Goal: Transaction & Acquisition: Purchase product/service

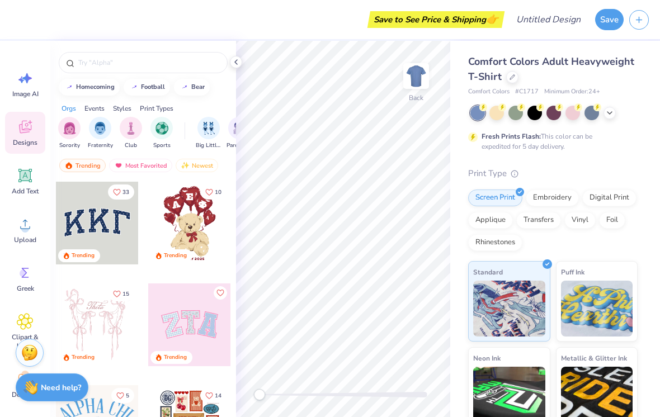
click at [610, 112] on icon at bounding box center [609, 113] width 9 height 9
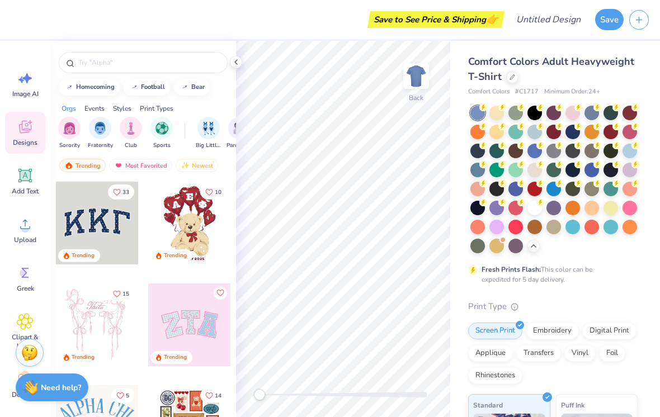
click at [555, 191] on div at bounding box center [553, 189] width 15 height 15
click at [568, 134] on div at bounding box center [572, 132] width 15 height 15
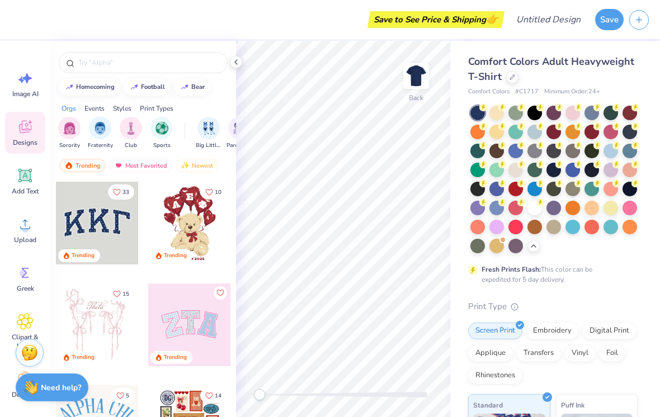
click at [136, 64] on input "text" at bounding box center [148, 62] width 143 height 11
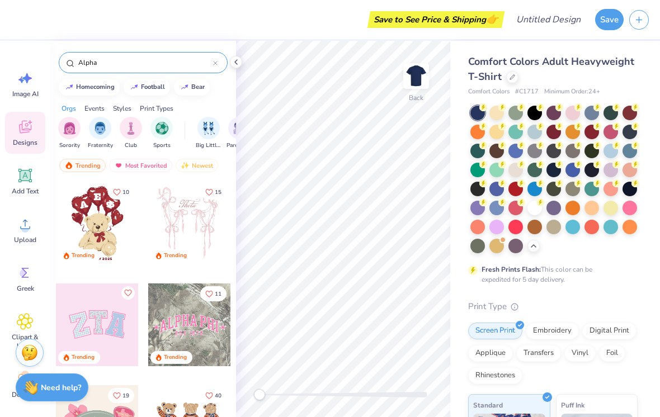
click at [69, 60] on icon at bounding box center [70, 63] width 8 height 8
click at [95, 88] on div "homecoming" at bounding box center [95, 87] width 39 height 6
type input "homecoming"
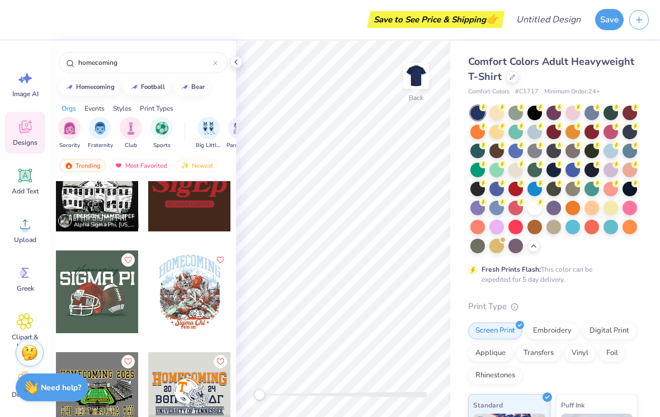
scroll to position [633, 0]
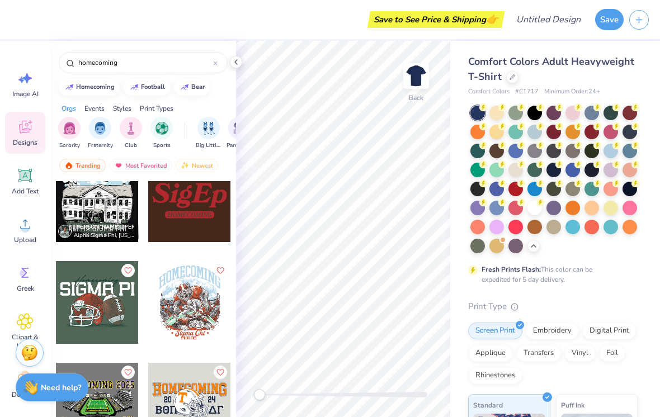
click at [110, 306] on div at bounding box center [97, 302] width 83 height 83
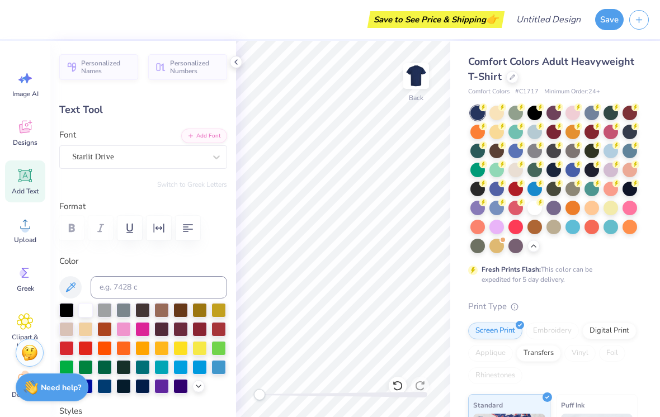
type input "6.38"
type input "1.76"
type input "3.72"
type input "10.65"
type input "1.93"
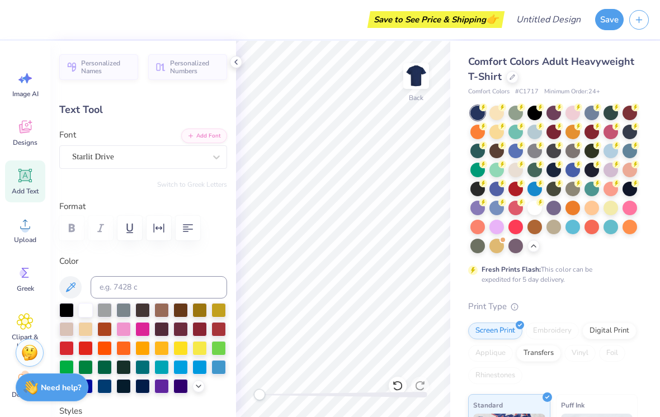
type input "4.79"
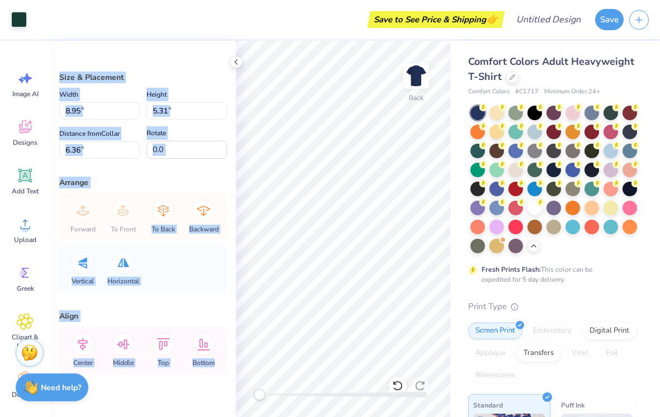
click at [628, 257] on div "Fresh Prints Flash: This color can be expedited for 5 day delivery." at bounding box center [552, 195] width 169 height 179
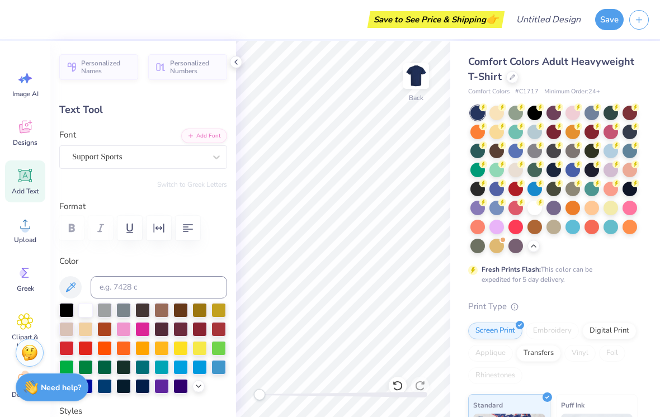
click at [113, 111] on div "Text Tool" at bounding box center [143, 109] width 168 height 15
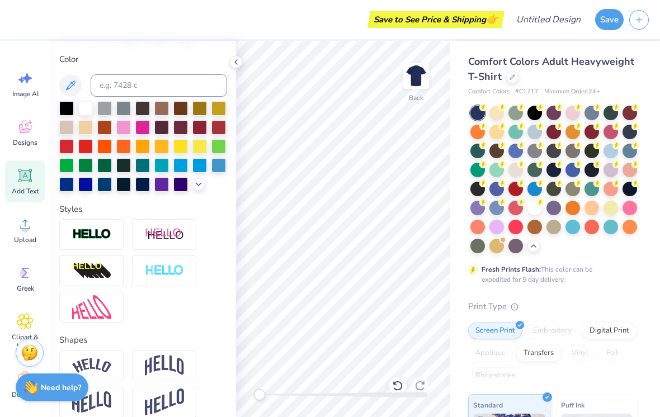
scroll to position [177, 0]
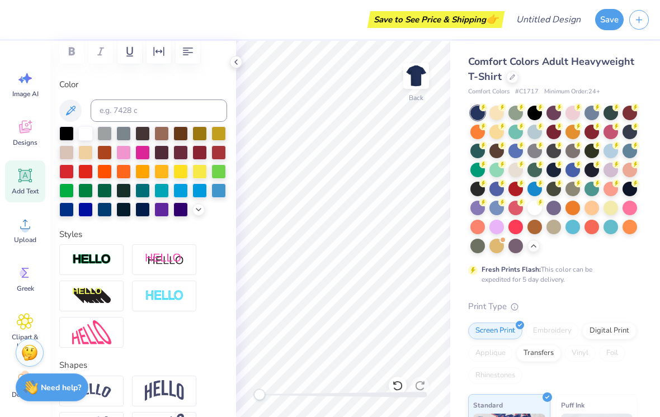
type textarea "PI"
type input "6.38"
type input "1.76"
type input "3.72"
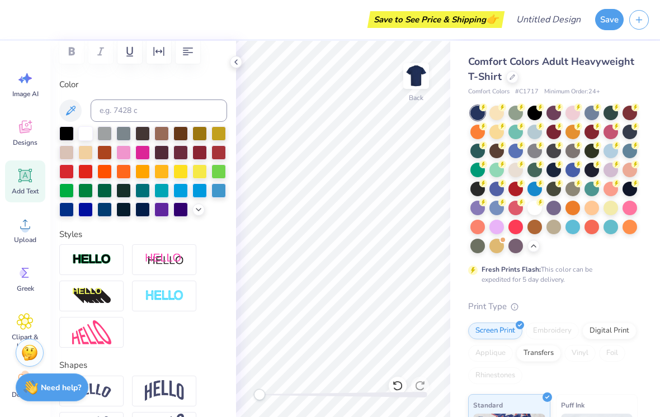
type input "2.17"
type input "1.90"
type input "5.03"
type input "6.38"
type input "1.76"
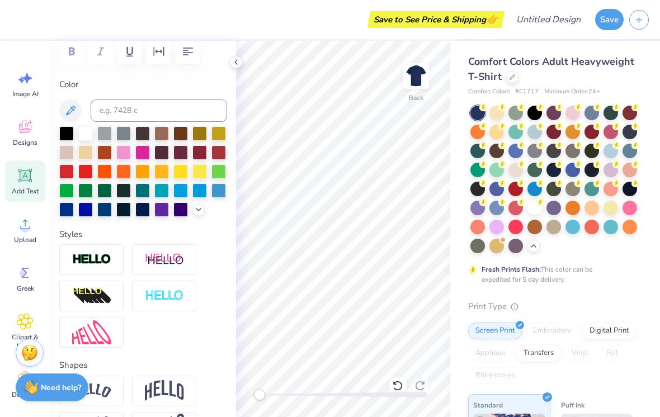
type input "3.72"
type input "2.17"
type input "1.90"
type input "5.03"
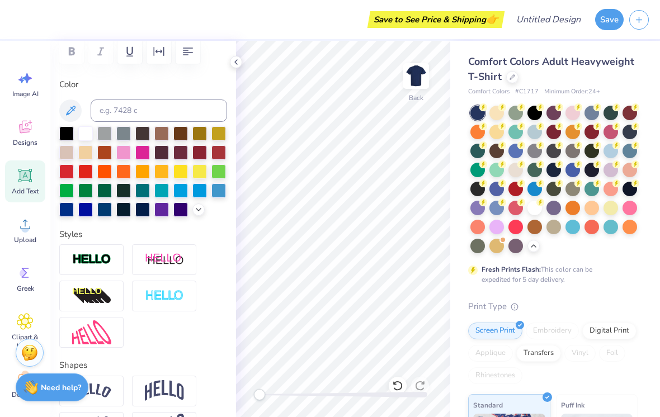
type textarea "Alpha delta chiI"
type input "6.38"
type input "1.76"
type input "3.72"
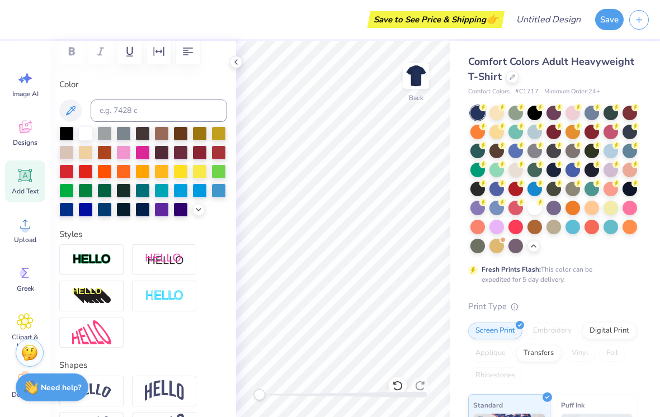
click at [85, 130] on div at bounding box center [85, 133] width 15 height 15
type input "14.17"
type input "1.21"
type input "5.38"
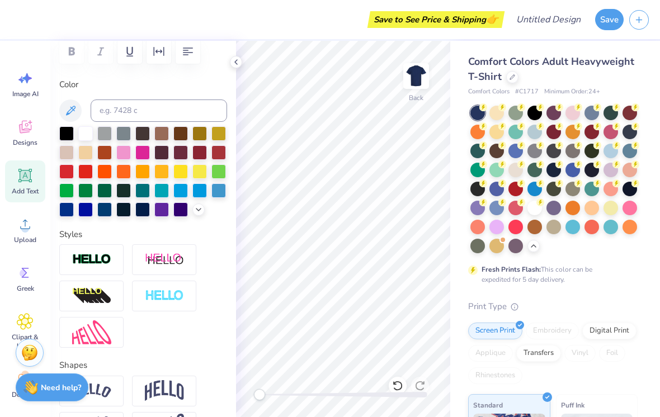
type textarea "Alpha delta chi"
type input "6.81"
type input "1.74"
type input "3.70"
click at [419, 72] on img at bounding box center [416, 76] width 22 height 22
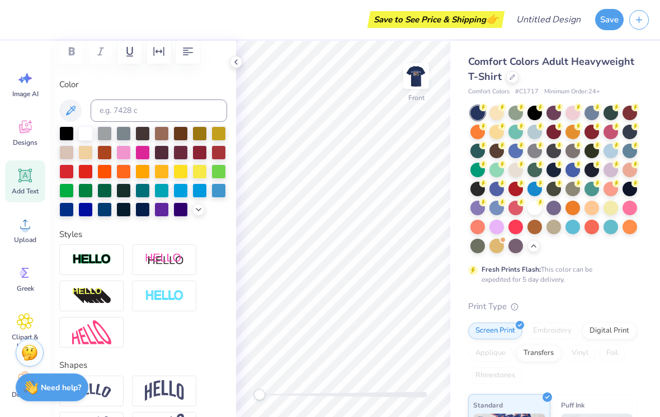
click at [26, 135] on div "Designs" at bounding box center [25, 133] width 40 height 42
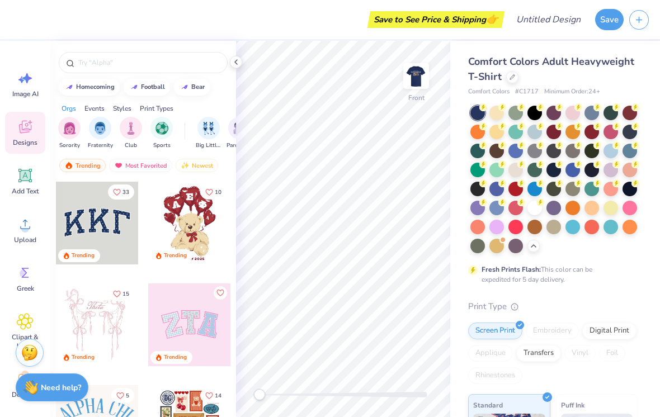
click at [172, 63] on input "text" at bounding box center [148, 62] width 143 height 11
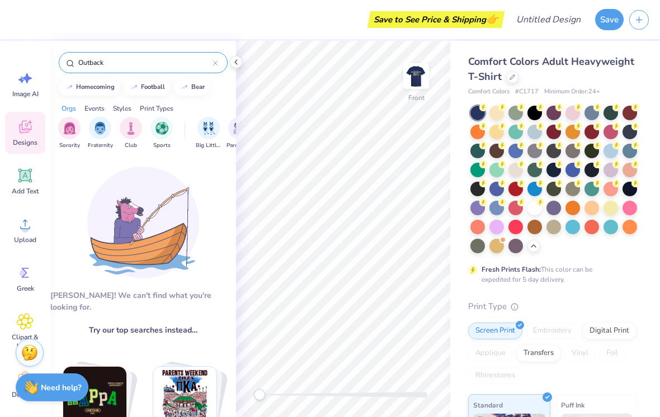
click at [66, 57] on div "Outback" at bounding box center [143, 62] width 169 height 21
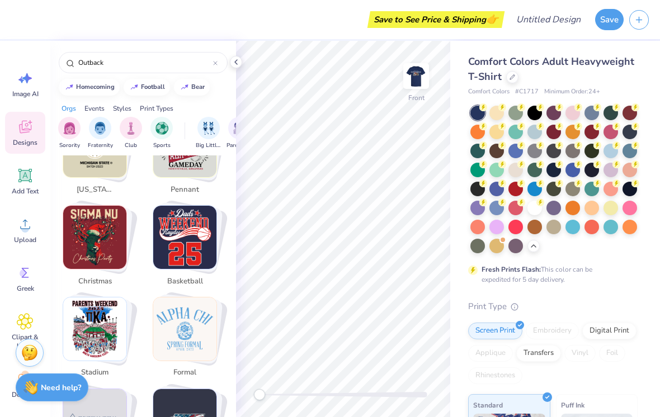
scroll to position [2178, 0]
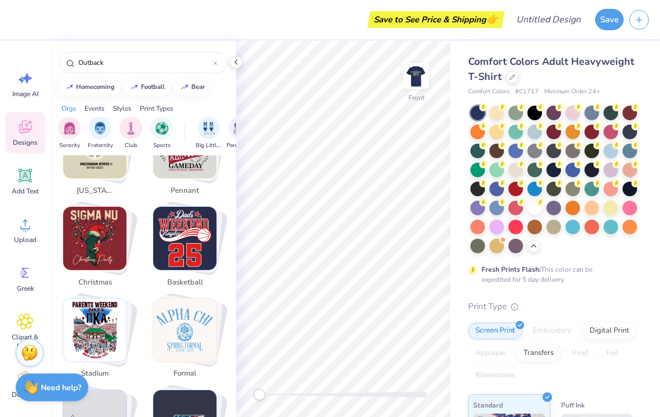
click at [181, 63] on input "Outback" at bounding box center [145, 62] width 136 height 11
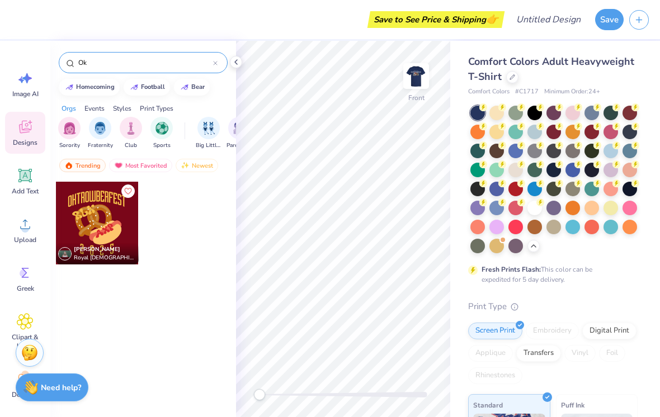
type input "O"
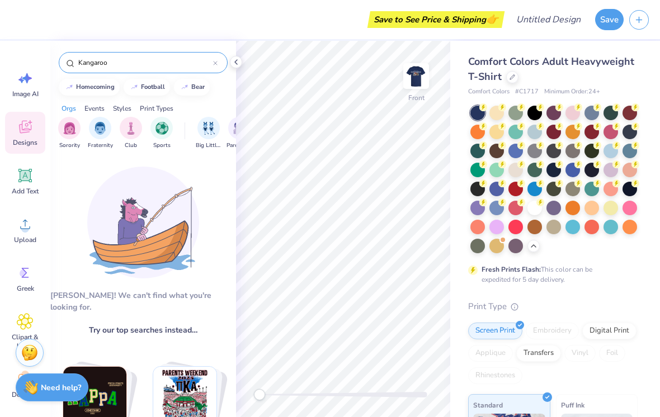
click at [67, 64] on circle at bounding box center [70, 63] width 6 height 6
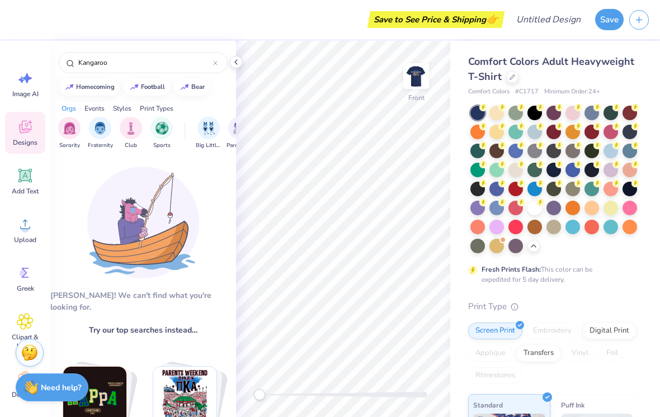
click at [163, 62] on input "Kangaroo" at bounding box center [145, 62] width 136 height 11
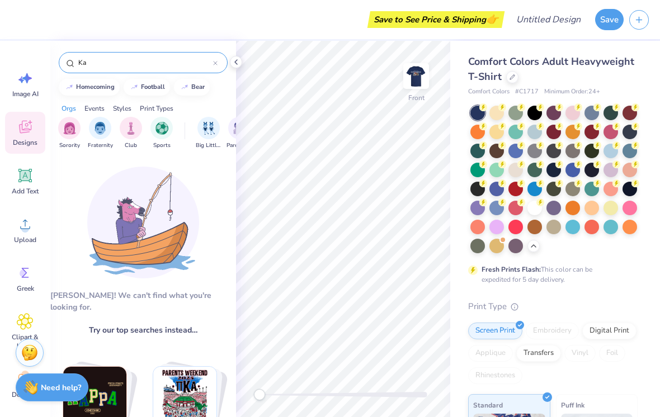
type input "K"
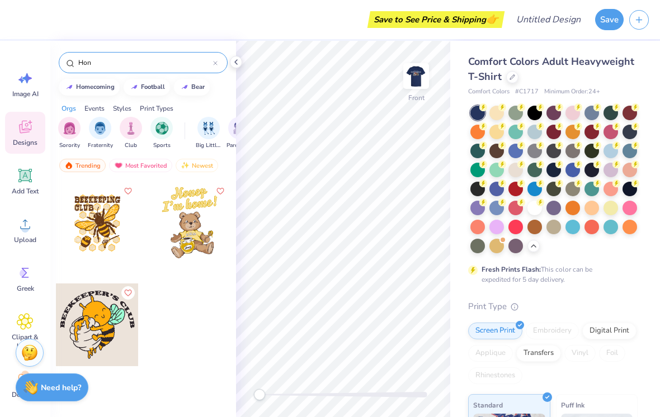
click at [64, 60] on div "Hon" at bounding box center [143, 62] width 169 height 21
click at [97, 88] on div "homecoming" at bounding box center [95, 87] width 39 height 6
type input "homecoming"
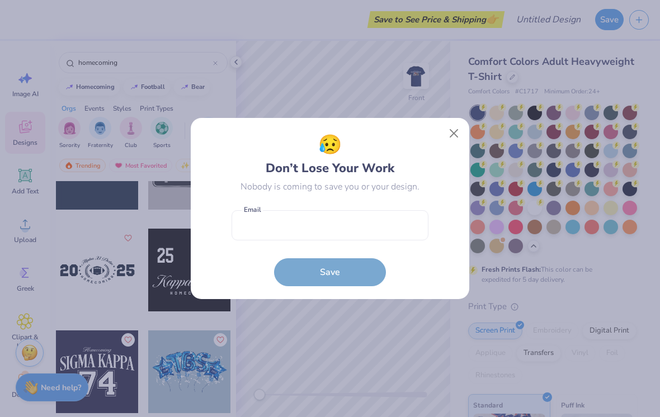
scroll to position [2190, 0]
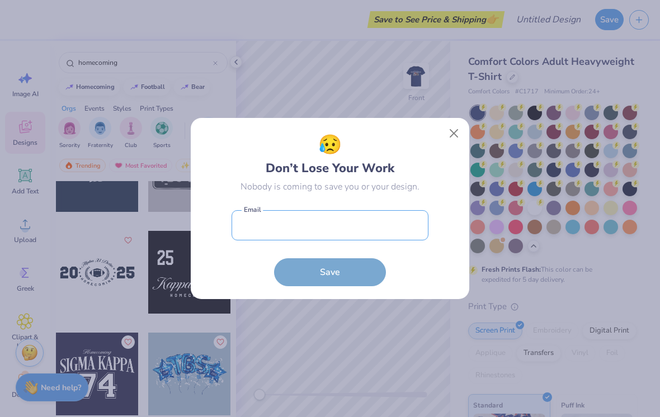
click at [372, 227] on input "email" at bounding box center [330, 225] width 197 height 31
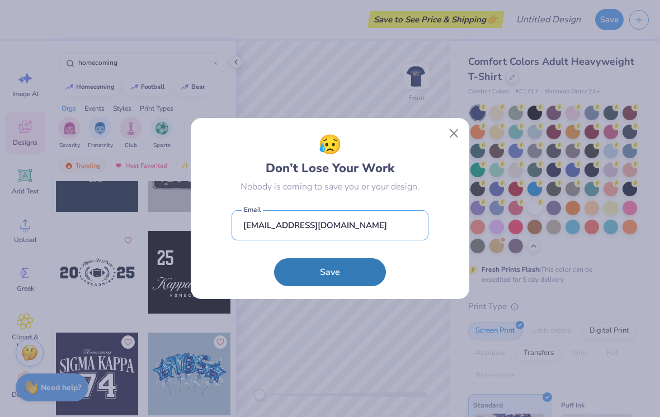
type input "[EMAIL_ADDRESS][DOMAIN_NAME]"
click at [320, 271] on button "Save" at bounding box center [330, 272] width 112 height 28
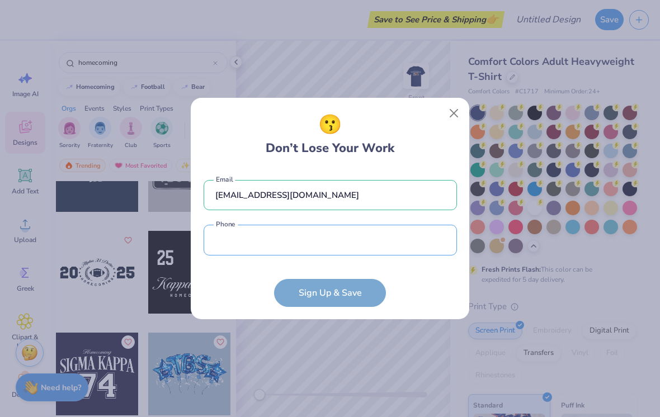
click at [269, 237] on input "tel" at bounding box center [330, 240] width 253 height 31
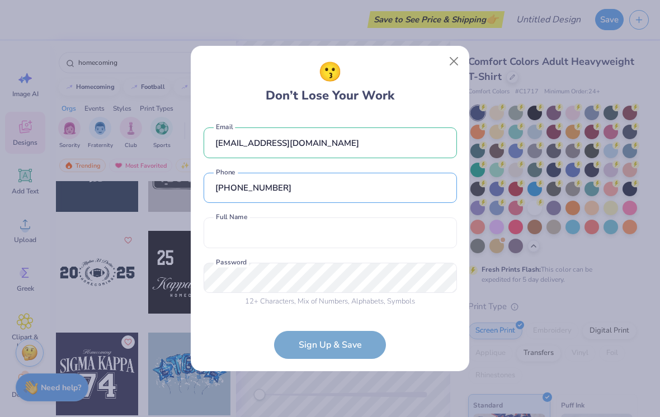
type input "[PHONE_NUMBER]"
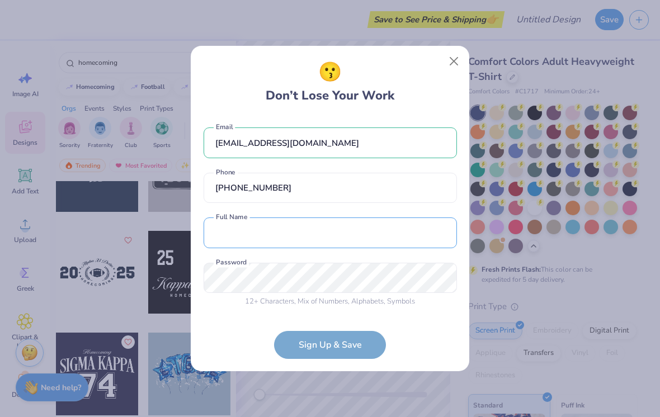
click at [265, 233] on input "text" at bounding box center [330, 233] width 253 height 31
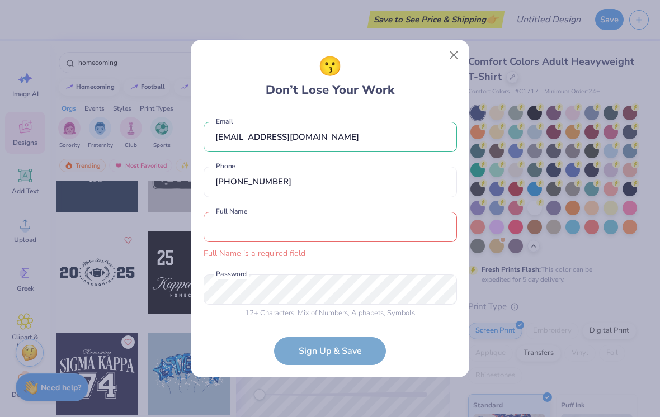
click at [333, 230] on input "text" at bounding box center [330, 227] width 253 height 31
type input "[PERSON_NAME]"
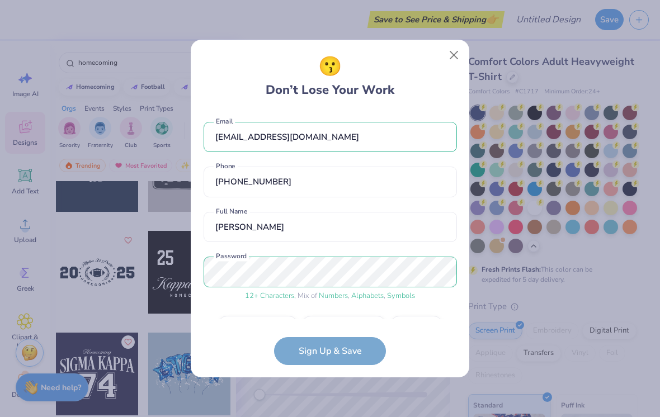
scroll to position [30, 0]
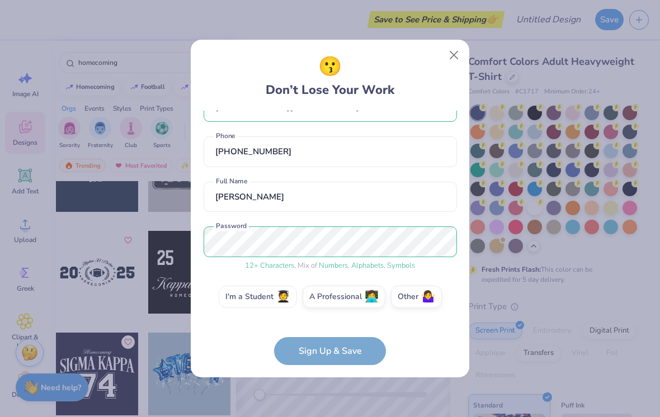
click at [271, 296] on label "I'm a Student 🧑‍🎓" at bounding box center [258, 297] width 78 height 22
click at [327, 327] on input "I'm a Student 🧑‍🎓" at bounding box center [330, 330] width 7 height 7
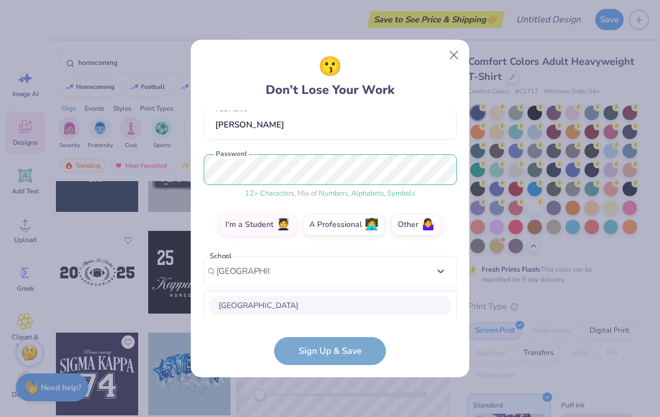
scroll to position [243, 0]
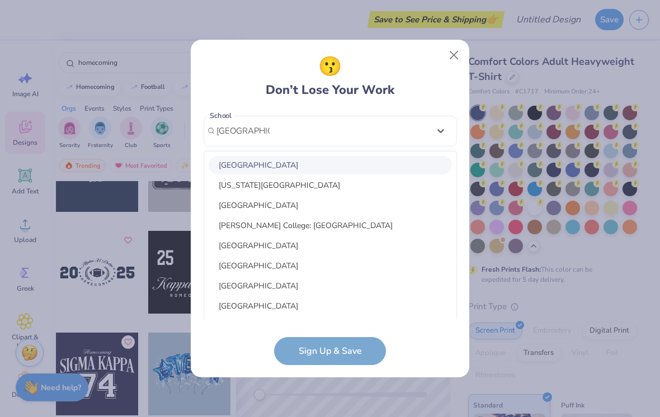
type input "[GEOGRAPHIC_DATA]"
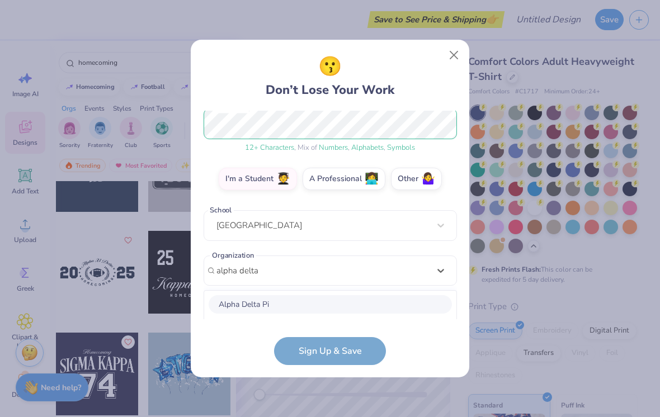
scroll to position [288, 0]
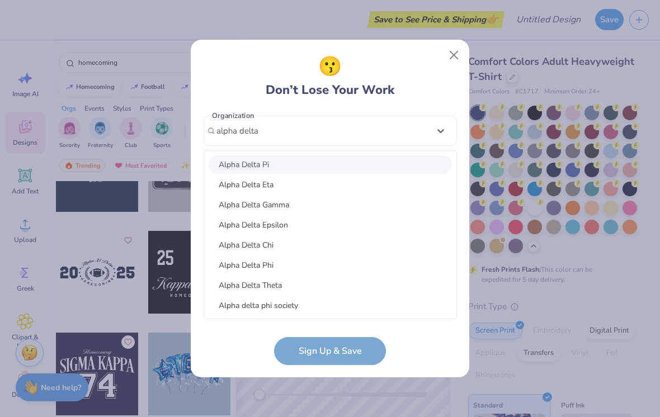
click at [283, 241] on div "Alpha Delta Chi" at bounding box center [330, 245] width 243 height 18
type input "alpha delta"
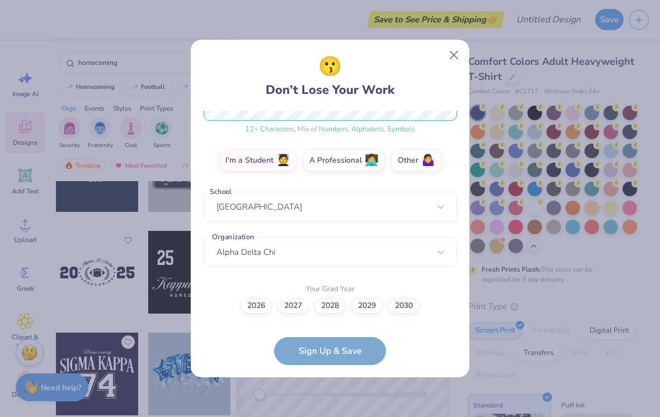
scroll to position [166, 0]
click at [333, 306] on label "2028" at bounding box center [329, 307] width 31 height 16
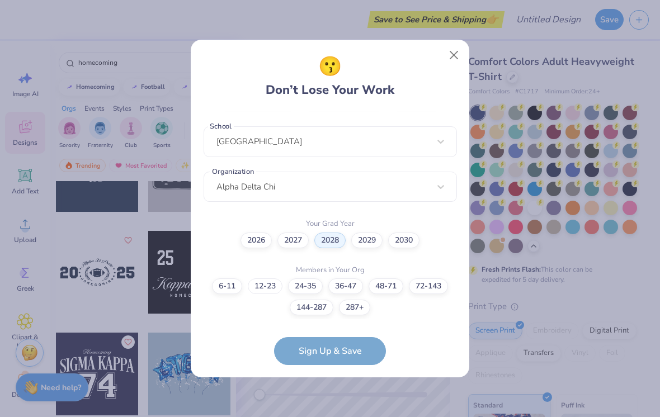
click at [265, 286] on label "12-23" at bounding box center [265, 287] width 35 height 16
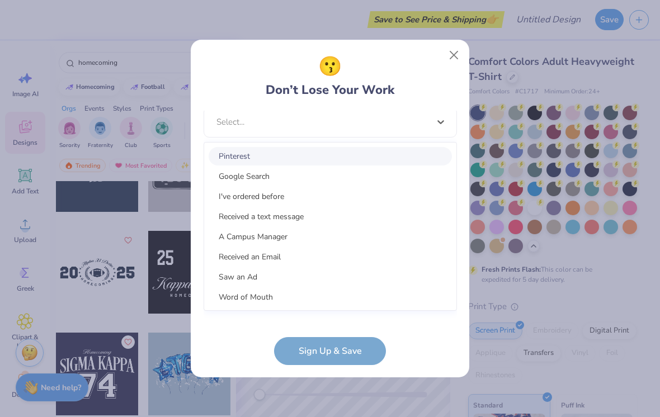
scroll to position [445, 0]
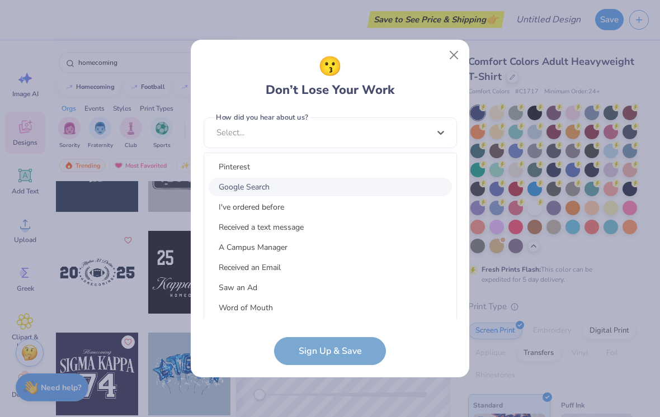
click at [335, 180] on div "Google Search" at bounding box center [330, 187] width 243 height 18
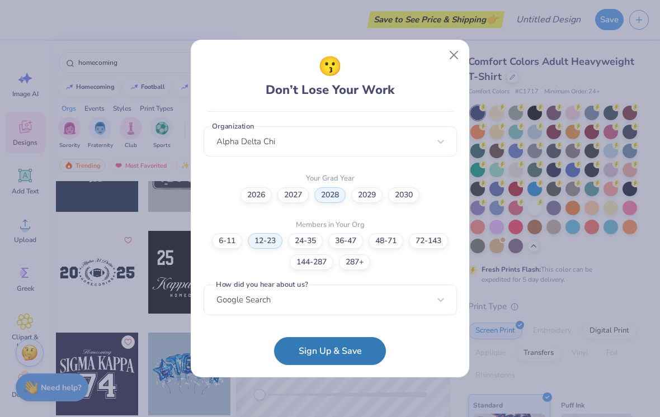
click at [328, 348] on button "Sign Up & Save" at bounding box center [330, 351] width 112 height 28
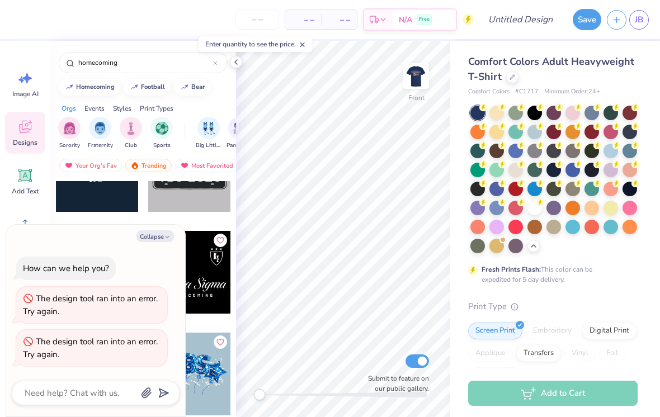
click at [188, 207] on div at bounding box center [189, 170] width 83 height 83
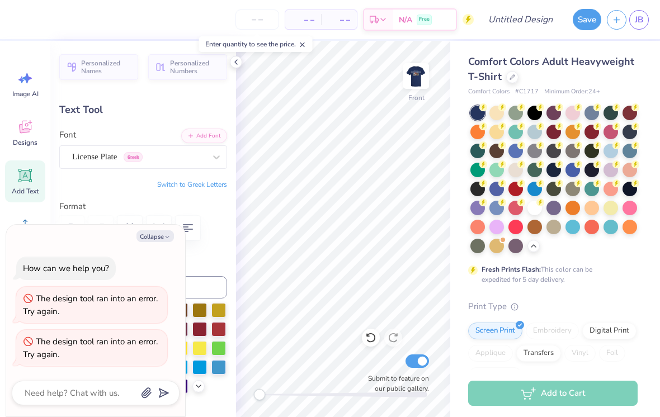
click at [370, 339] on icon at bounding box center [370, 337] width 11 height 11
click at [371, 337] on icon at bounding box center [370, 337] width 11 height 11
click at [372, 336] on icon at bounding box center [370, 337] width 11 height 11
click at [370, 338] on icon at bounding box center [370, 337] width 11 height 11
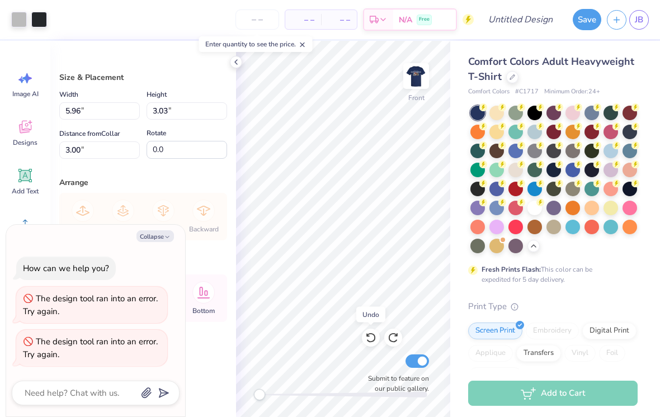
click at [370, 337] on icon at bounding box center [370, 337] width 11 height 11
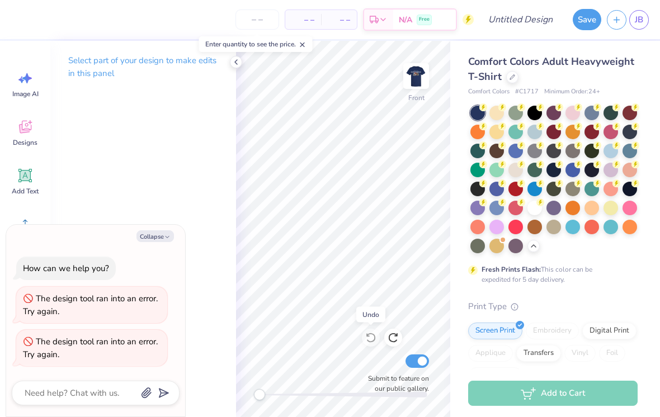
click at [158, 236] on button "Collapse" at bounding box center [154, 236] width 37 height 12
type textarea "x"
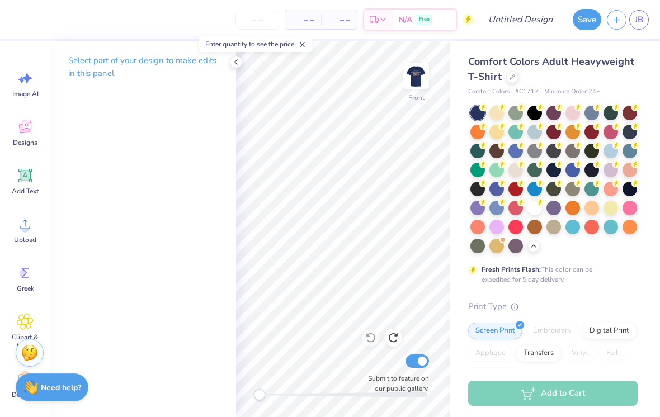
click at [30, 124] on icon at bounding box center [30, 122] width 4 height 4
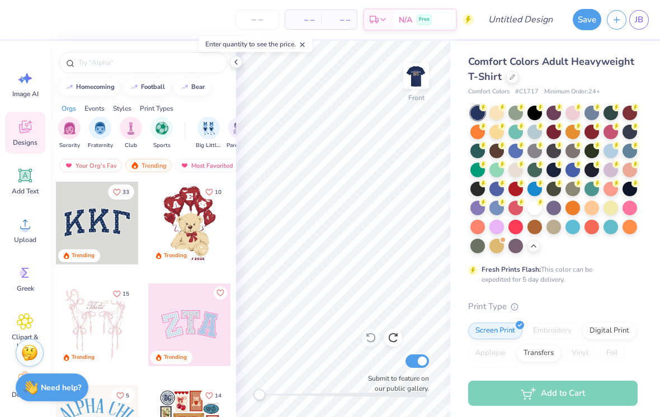
click at [96, 89] on div "homecoming" at bounding box center [95, 87] width 39 height 6
type input "homecoming"
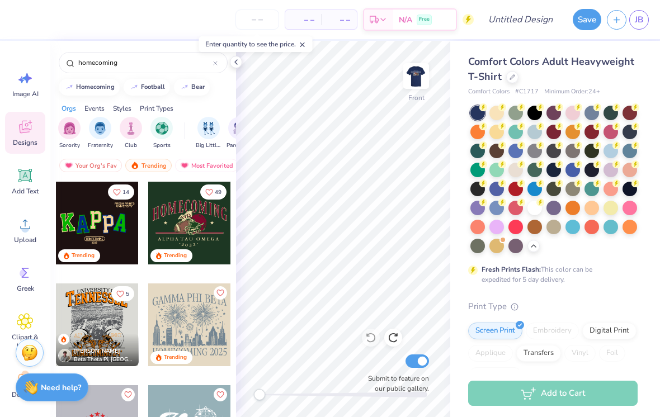
scroll to position [0, 0]
click at [421, 77] on img at bounding box center [416, 76] width 22 height 22
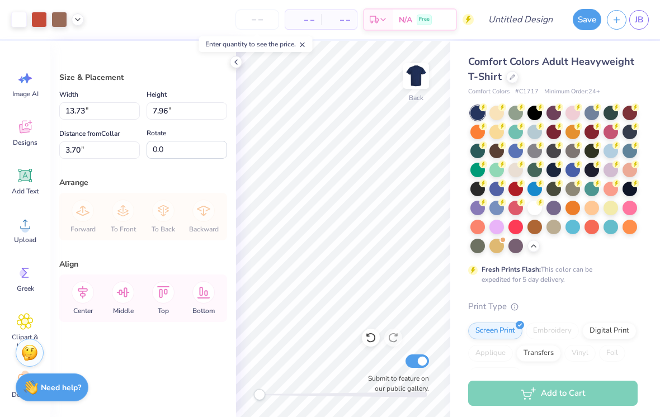
click at [372, 340] on icon at bounding box center [370, 337] width 11 height 11
click at [371, 342] on icon at bounding box center [371, 338] width 10 height 10
click at [372, 341] on icon at bounding box center [370, 337] width 11 height 11
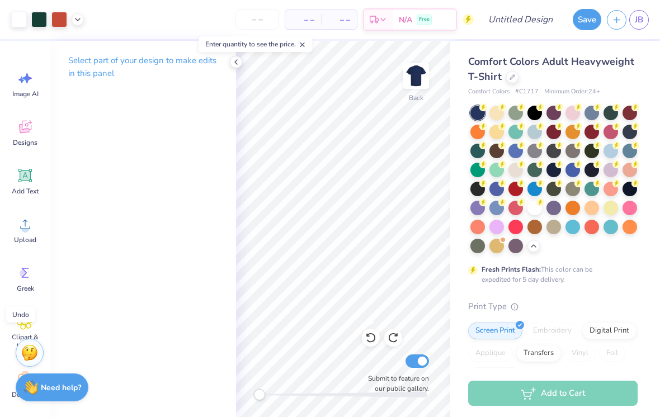
click at [372, 339] on icon at bounding box center [370, 337] width 11 height 11
click at [373, 338] on icon at bounding box center [370, 337] width 11 height 11
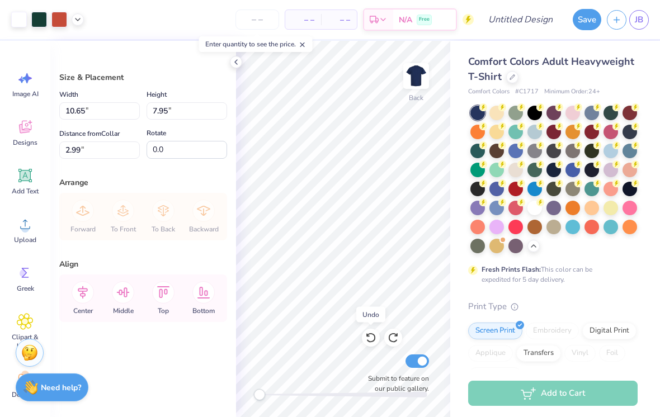
click at [372, 337] on icon at bounding box center [370, 337] width 11 height 11
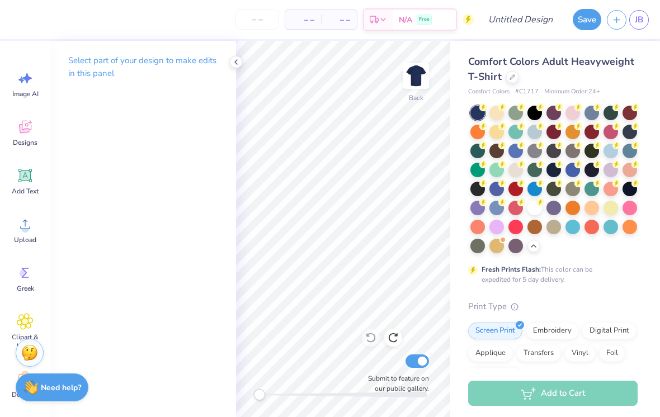
click at [23, 136] on div "Designs" at bounding box center [25, 133] width 40 height 42
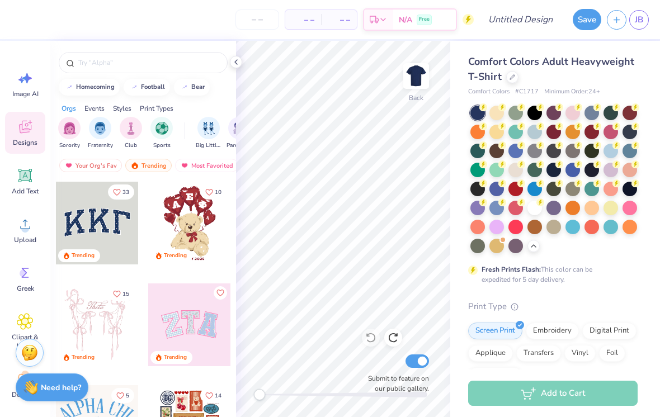
click at [98, 90] on div "homecoming" at bounding box center [95, 87] width 39 height 6
type input "homecoming"
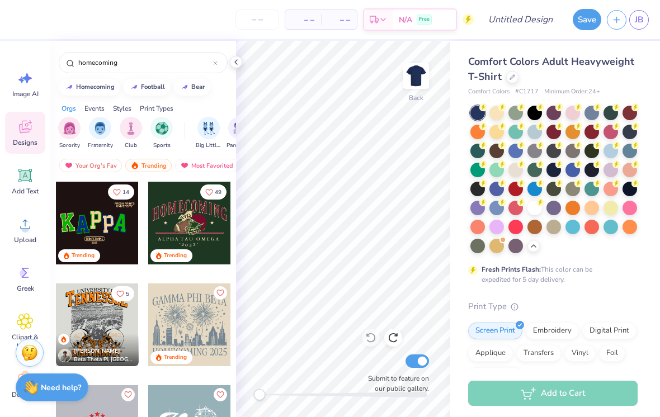
click at [209, 216] on div at bounding box center [189, 223] width 83 height 83
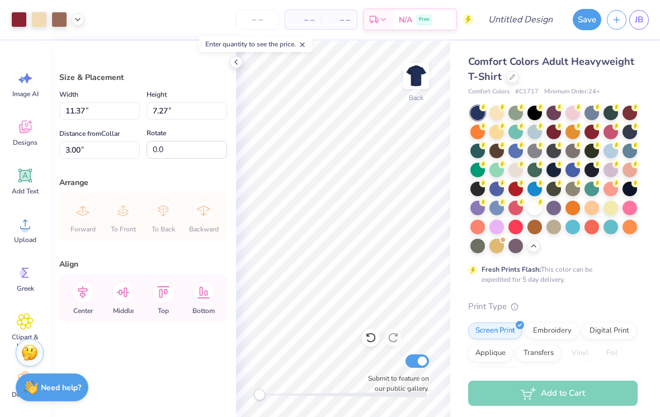
click at [367, 344] on div at bounding box center [371, 338] width 18 height 18
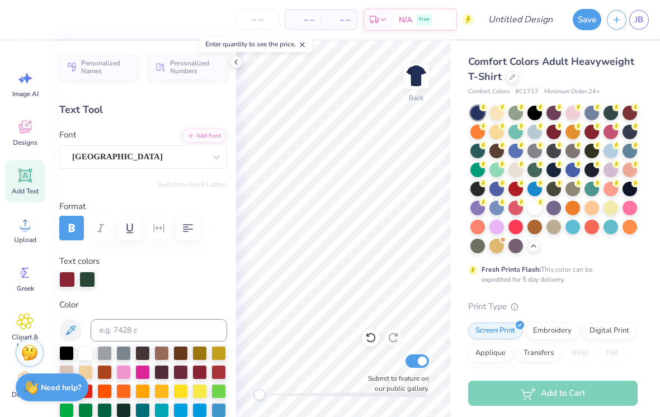
scroll to position [1, 1]
type textarea "ADC"
type input "0.0"
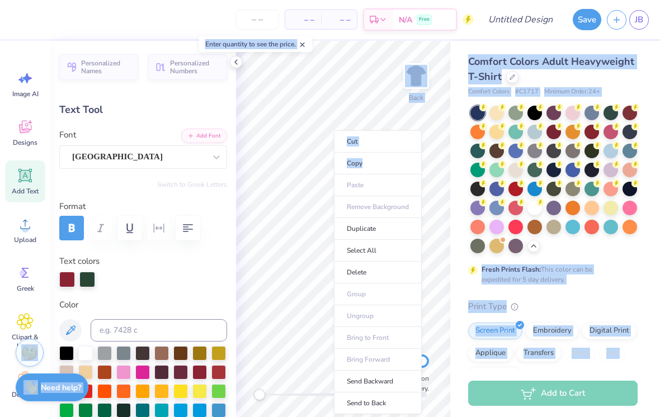
type input "0.0"
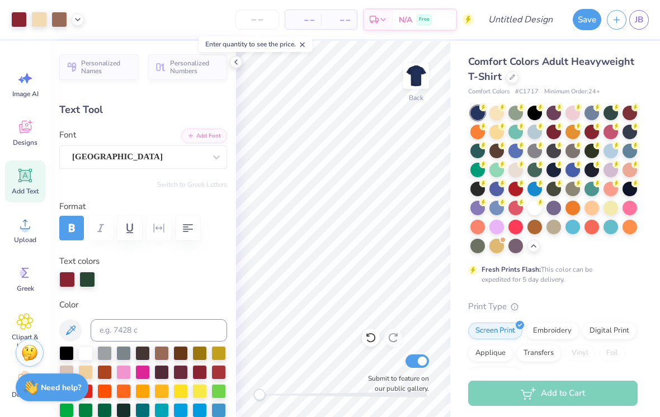
type input "9.58"
type input "0.56"
type input "8.82"
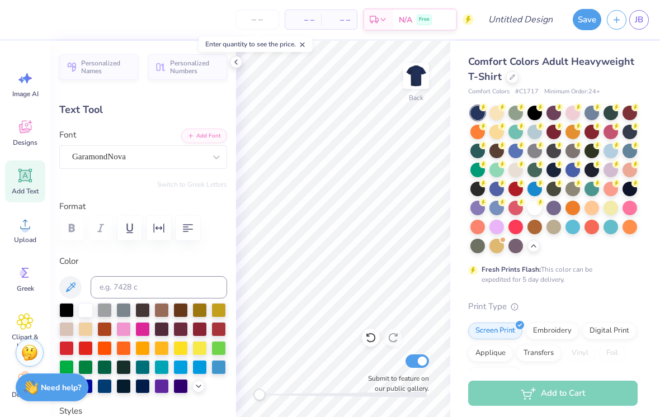
scroll to position [0, 2]
type textarea "A L P H A"
click at [1, 315] on div "Image AI Designs Add Text Upload Greek Clipart & logos Decorate" at bounding box center [25, 229] width 50 height 376
click at [60, 254] on div "Personalized Names Personalized Numbers Text Tool Add Font Font GaramondNova Sw…" at bounding box center [143, 229] width 186 height 376
type input "3.21"
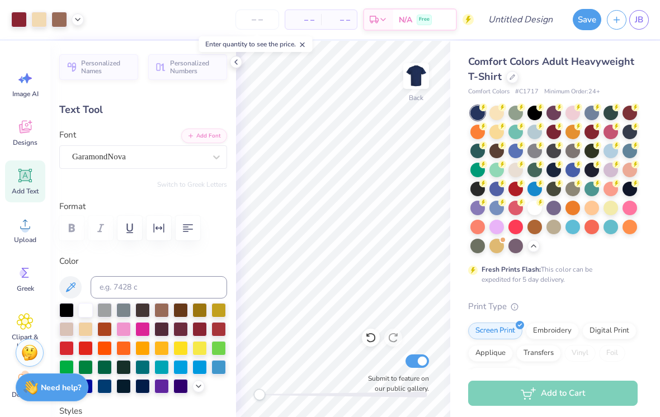
type input "0.51"
type input "8.91"
type textarea "A L P H A DELTA CHI"
type input "2.84"
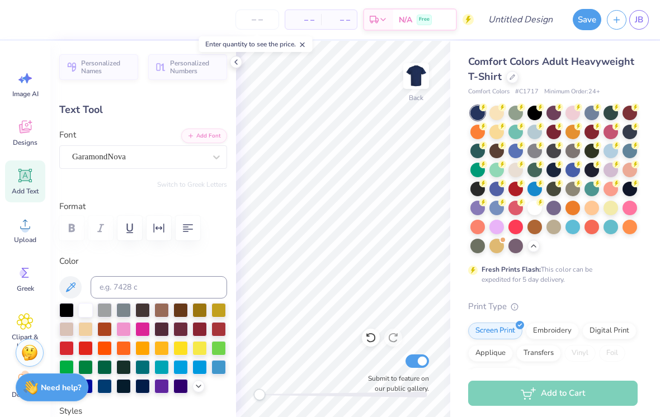
type input "0.12"
type input "9.78"
type input "2.18"
type input "0.47"
type input "9.81"
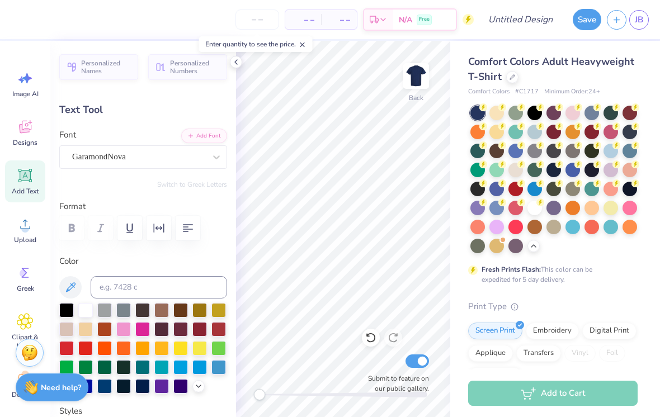
type textarea "2 0 2"
type input "2.84"
type input "0.12"
type input "9.78"
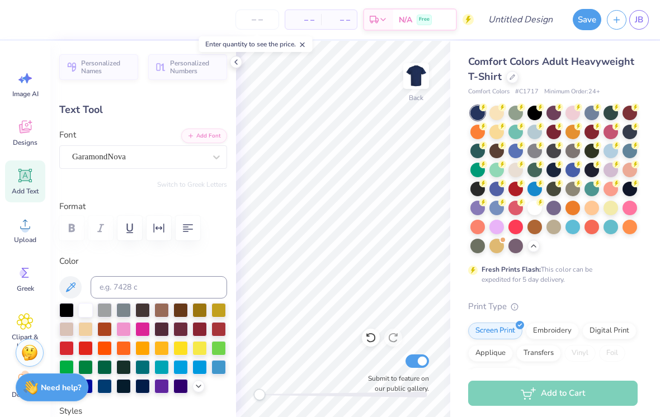
type input "1.70"
type input "0.45"
type input "9.82"
type textarea "2 025"
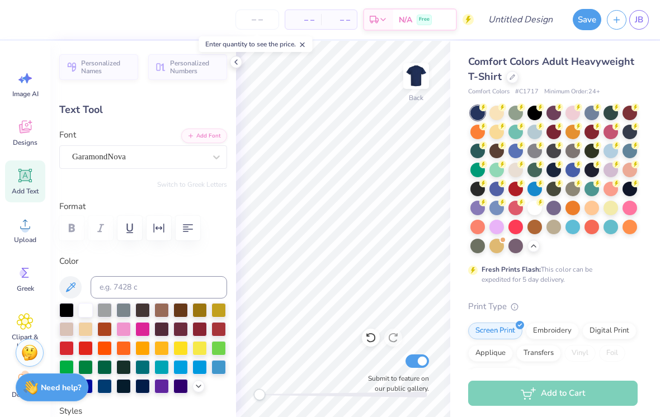
scroll to position [1, 1]
click at [418, 79] on img at bounding box center [416, 76] width 22 height 22
click at [27, 134] on icon at bounding box center [25, 127] width 17 height 17
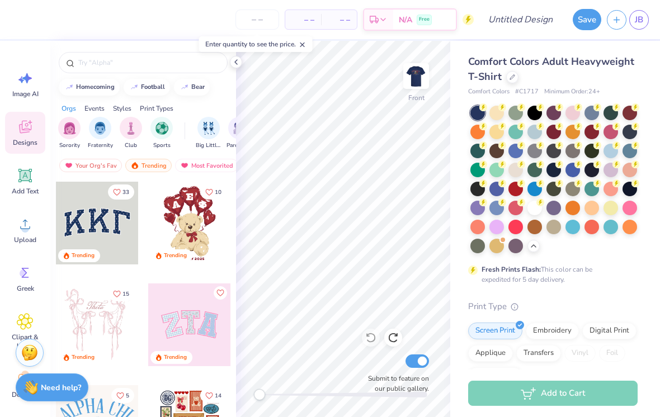
click at [178, 60] on input "text" at bounding box center [148, 62] width 143 height 11
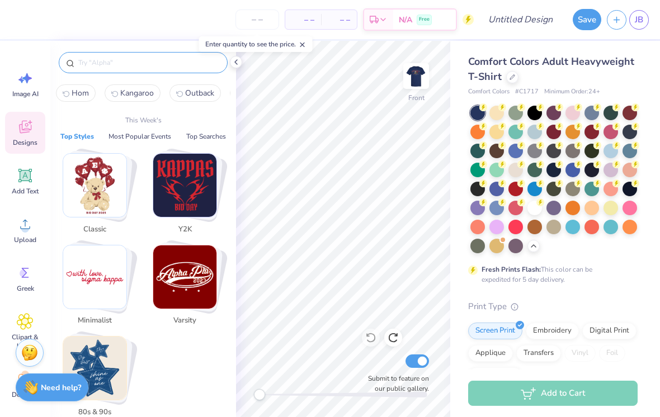
type input "K"
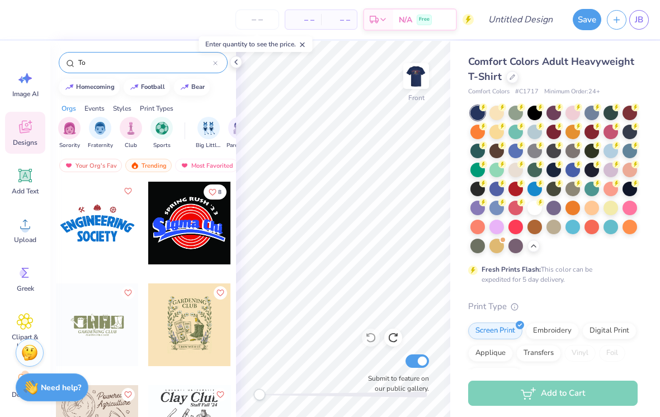
type input "T"
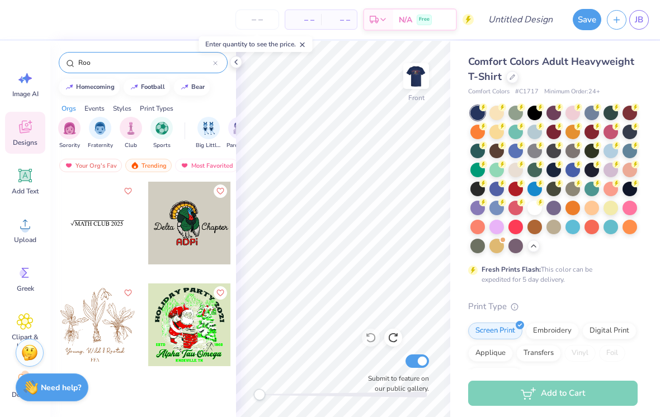
type input "Roo"
click at [71, 65] on icon at bounding box center [70, 63] width 8 height 8
click at [24, 318] on icon at bounding box center [25, 322] width 16 height 16
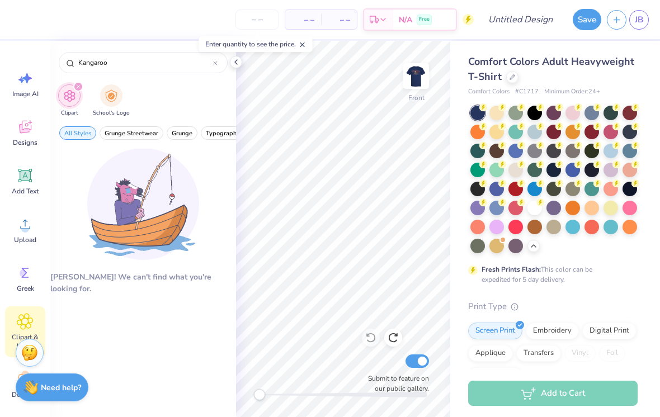
type input "Kangaroo"
click at [70, 65] on circle at bounding box center [70, 63] width 6 height 6
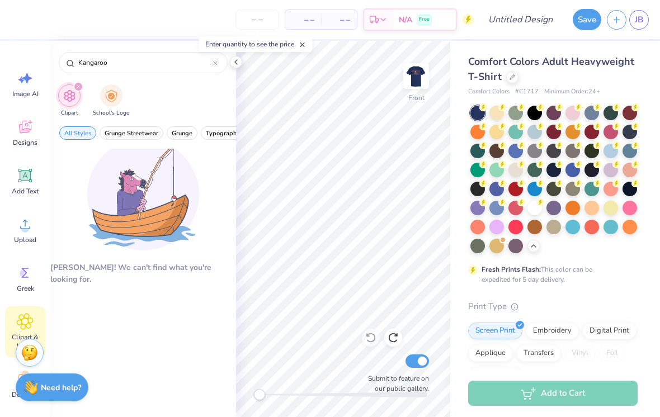
scroll to position [9, 0]
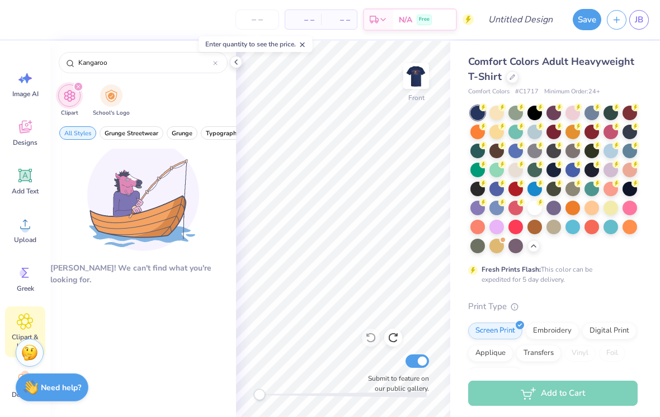
click at [25, 136] on div "Designs" at bounding box center [25, 133] width 40 height 42
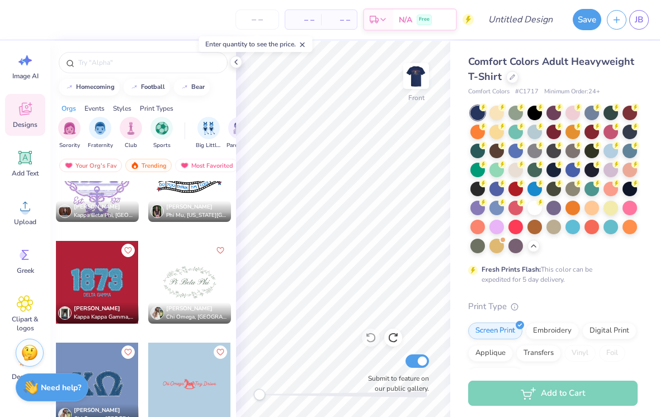
scroll to position [14498, 0]
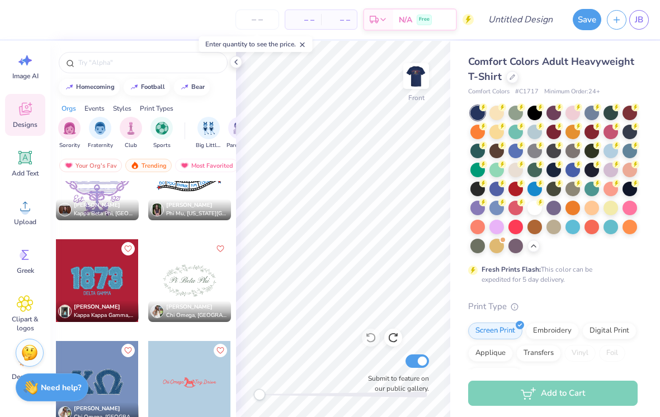
click at [22, 312] on icon at bounding box center [25, 304] width 16 height 16
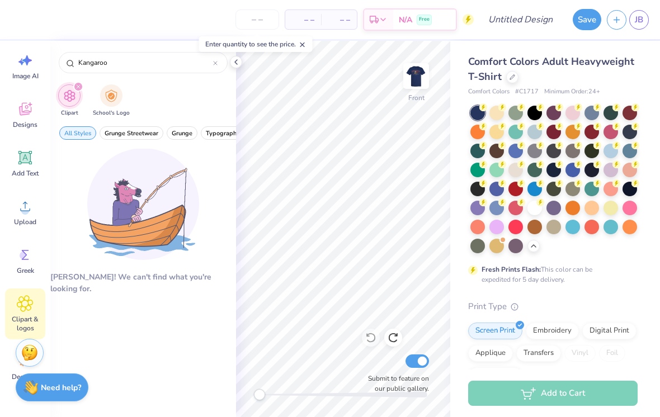
click at [110, 99] on img "filter for School's Logo" at bounding box center [111, 95] width 12 height 13
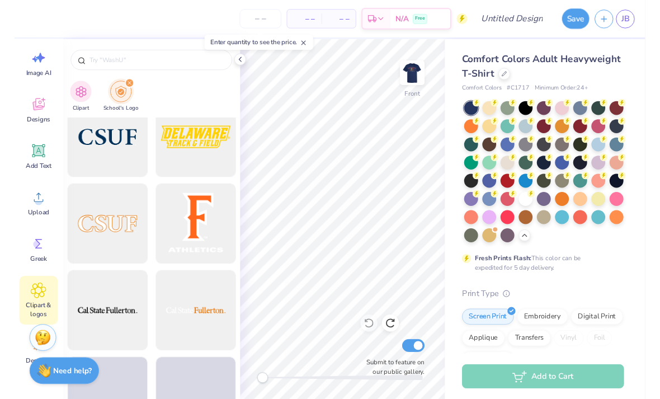
scroll to position [3917, 0]
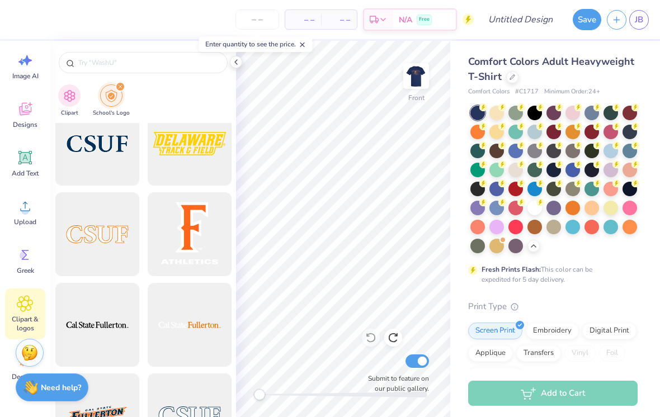
click at [160, 60] on input "text" at bounding box center [148, 62] width 143 height 11
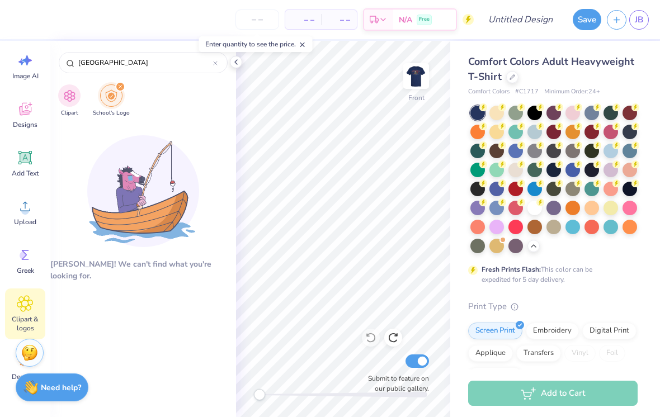
type input "[GEOGRAPHIC_DATA]"
click at [168, 199] on img at bounding box center [143, 191] width 112 height 112
click at [30, 213] on icon at bounding box center [25, 206] width 17 height 17
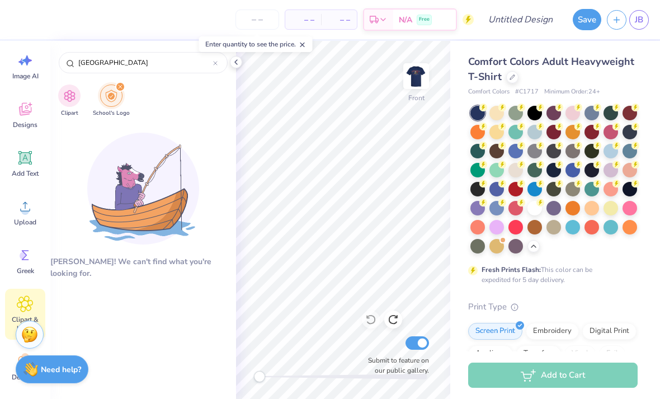
click at [27, 119] on div "Designs" at bounding box center [25, 115] width 40 height 42
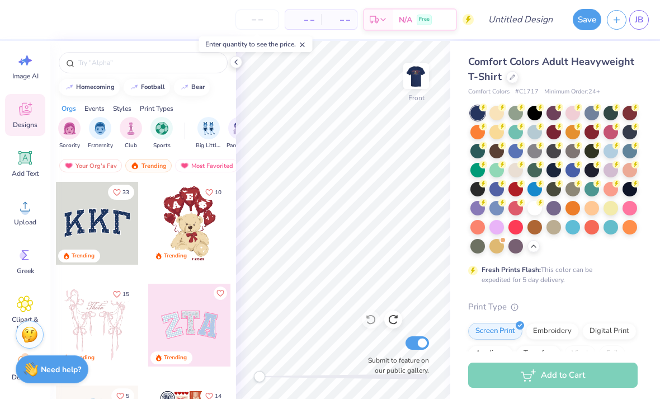
click at [100, 88] on div "homecoming" at bounding box center [95, 87] width 39 height 6
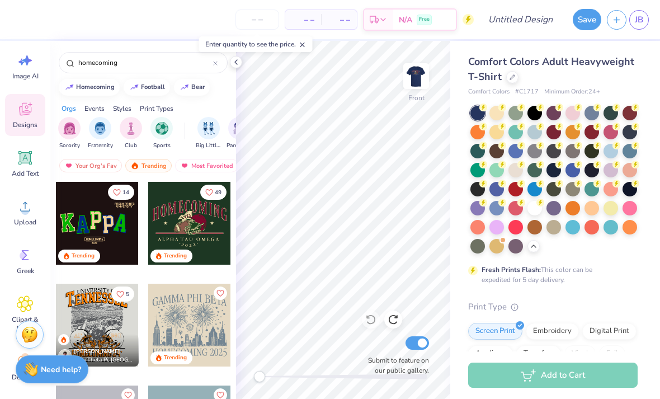
click at [157, 87] on div "football" at bounding box center [153, 87] width 24 height 6
type input "football"
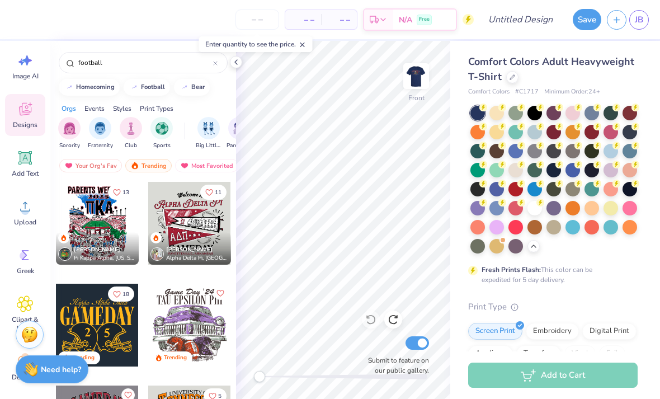
scroll to position [0, 0]
click at [189, 224] on div at bounding box center [189, 223] width 83 height 83
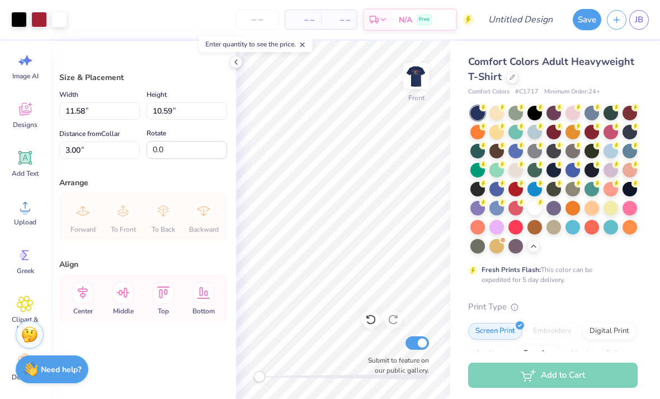
type input "12.93"
type input "11.82"
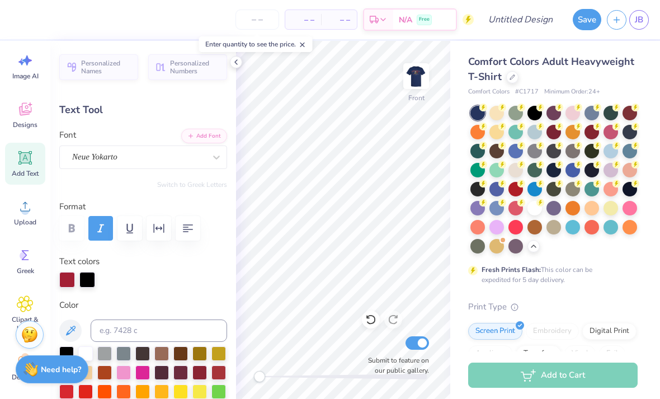
scroll to position [1, 3]
type textarea "[GEOGRAPHIC_DATA]"
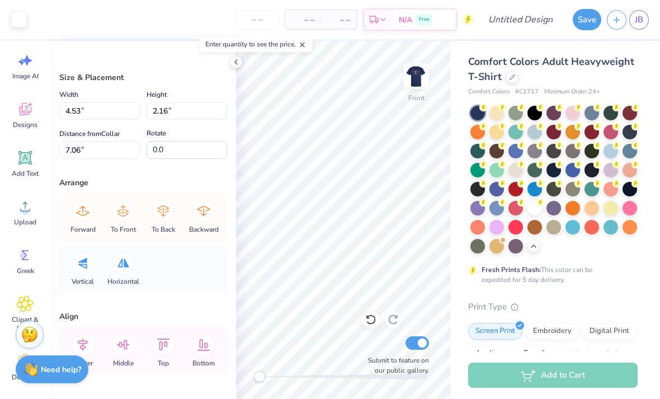
type input "22.81"
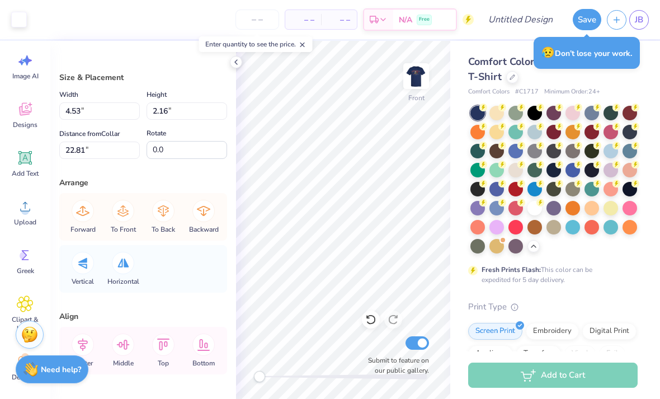
scroll to position [0, 0]
type input "58.0"
type input "9.32"
type input "2.56"
type input "8.43"
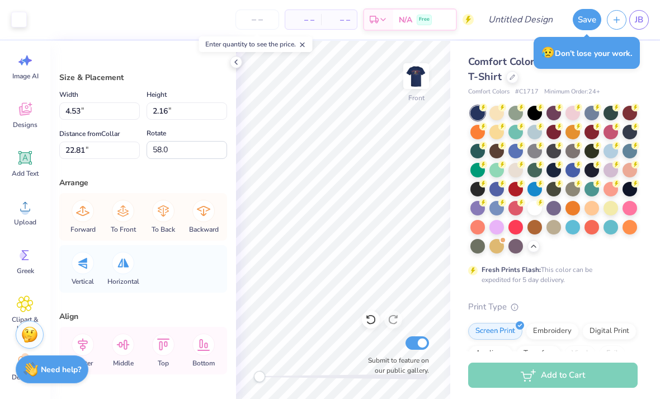
type input "0.0"
click at [367, 320] on icon at bounding box center [370, 319] width 11 height 11
type input "5.87"
type input "2.25"
type input "8.54"
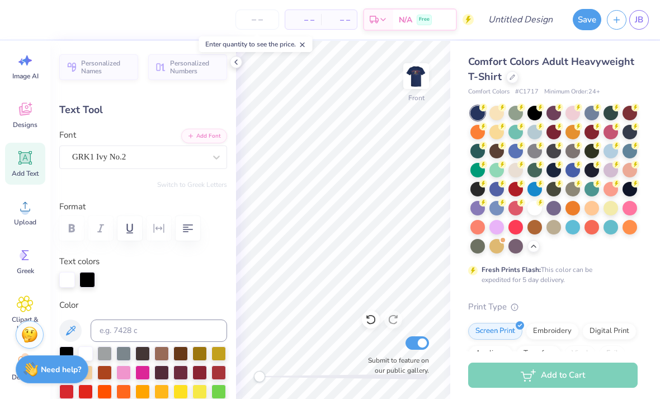
scroll to position [1, 1]
type textarea "ADC"
type input "0.0"
type input "8.29"
type input "0.44"
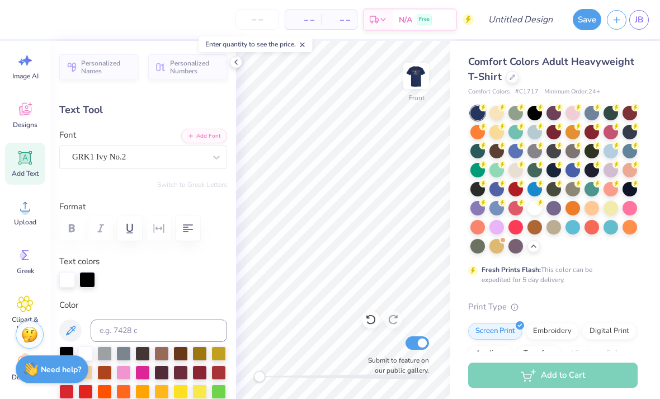
type input "14.97"
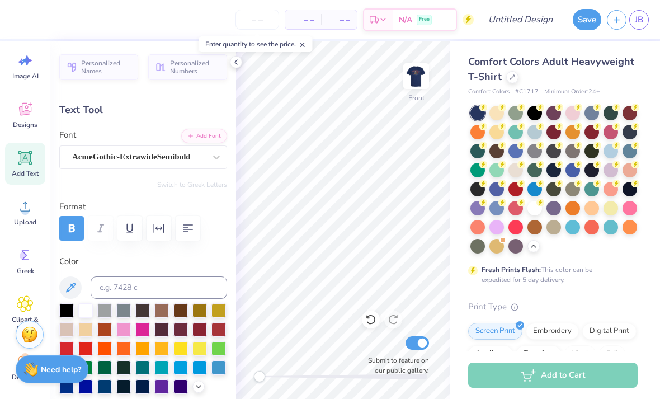
scroll to position [0, 4]
type textarea "[PERSON_NAME], [US_STATE]"
click at [585, 252] on div at bounding box center [553, 180] width 167 height 148
type input "8.25"
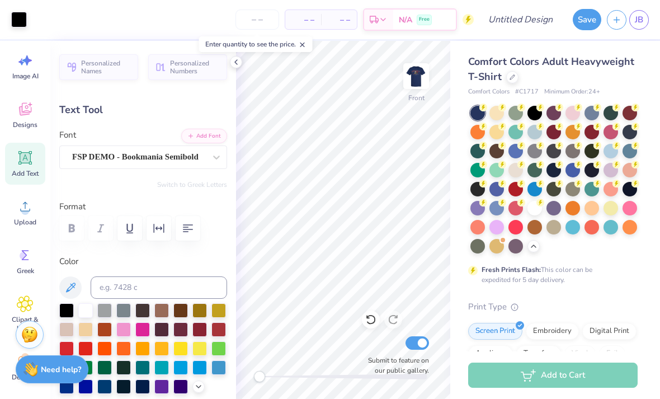
type input "1.20"
type input "13.54"
type input "4.92"
type input "0.44"
type input "14.97"
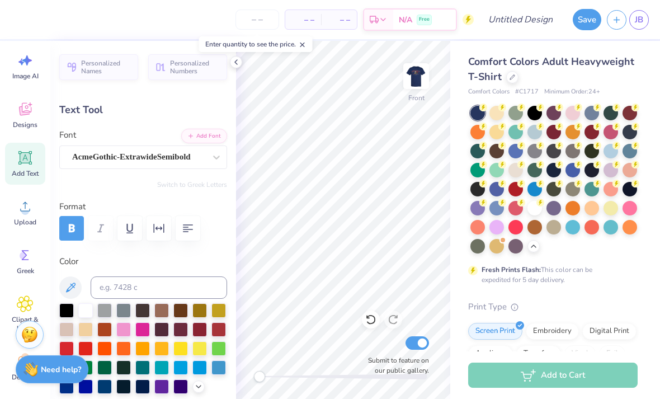
scroll to position [0, 3]
type textarea "[GEOGRAPHIC_DATA], [US_STATE]"
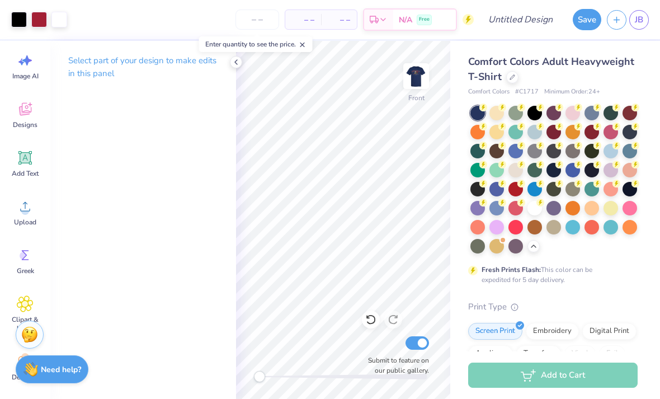
scroll to position [0, 0]
click at [239, 62] on icon at bounding box center [236, 62] width 9 height 9
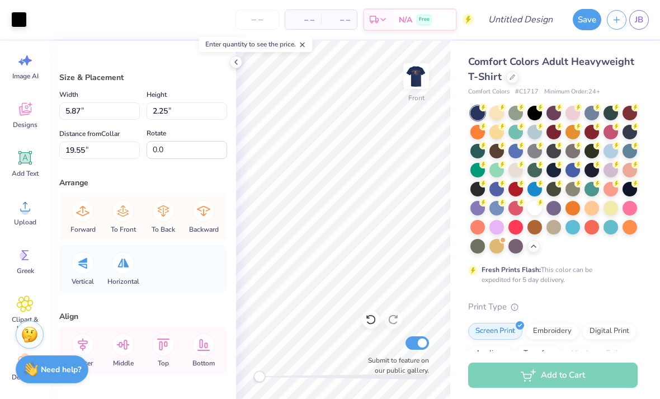
type input "21.84"
type input "3.86"
type input "3.96"
type input "19.01"
type input "58.0"
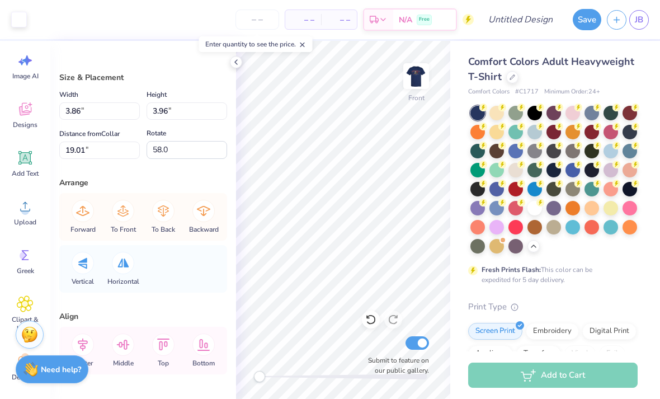
click at [418, 340] on input "Submit to feature on our public gallery." at bounding box center [416, 342] width 23 height 13
checkbox input "false"
type input "5.87"
type input "2.25"
type input "21.84"
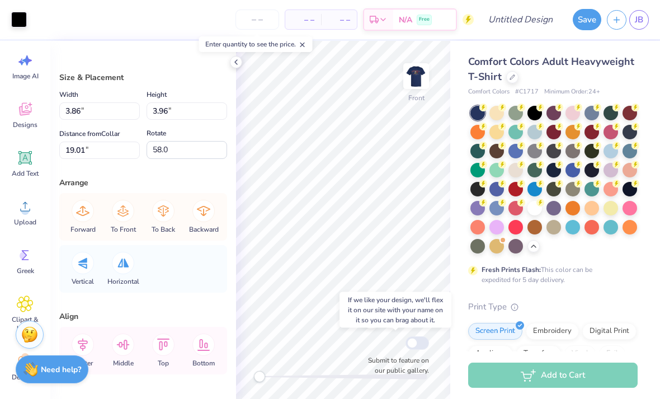
type input "0.0"
click at [36, 374] on img at bounding box center [30, 369] width 15 height 15
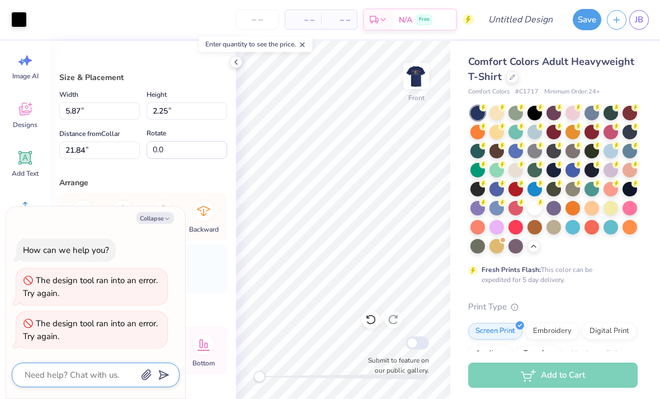
click at [94, 368] on textarea at bounding box center [80, 374] width 114 height 15
type textarea "x"
type textarea "Hi"
type textarea "x"
type textarea "Hiw"
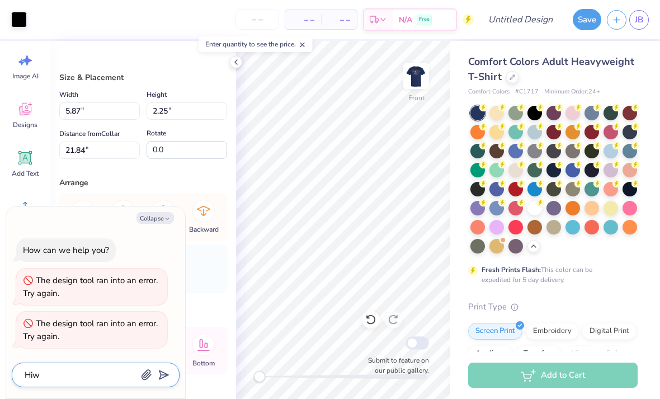
type textarea "x"
type textarea "How"
type textarea "x"
type textarea "How"
type textarea "x"
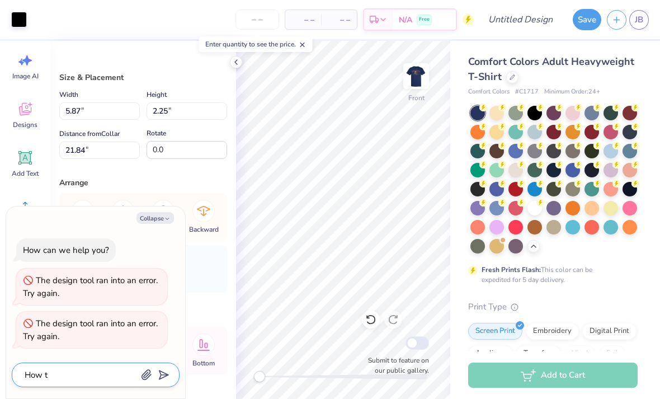
type textarea "How to"
type textarea "x"
type textarea "How to d"
type textarea "x"
type textarea "How to de"
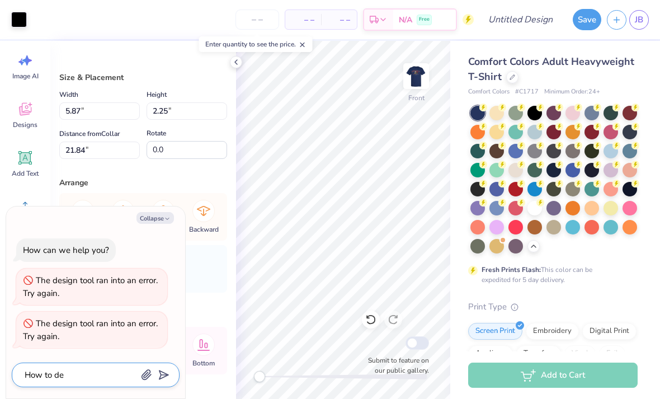
type textarea "x"
type textarea "How to del"
type textarea "x"
type textarea "How to dele"
type textarea "x"
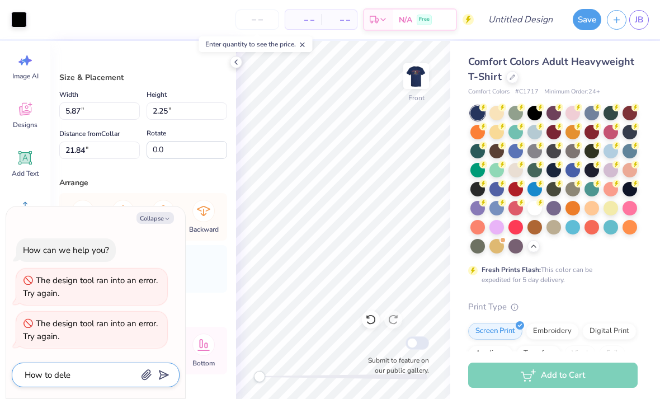
type textarea "How to delet"
type textarea "x"
type textarea "How to delete"
type textarea "x"
type textarea "How to delete e"
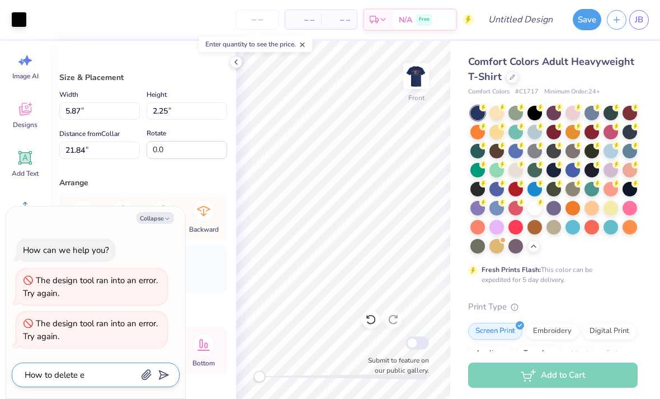
type textarea "x"
type textarea "How to delete ele"
type textarea "x"
type textarea "How to delete eleme"
type textarea "x"
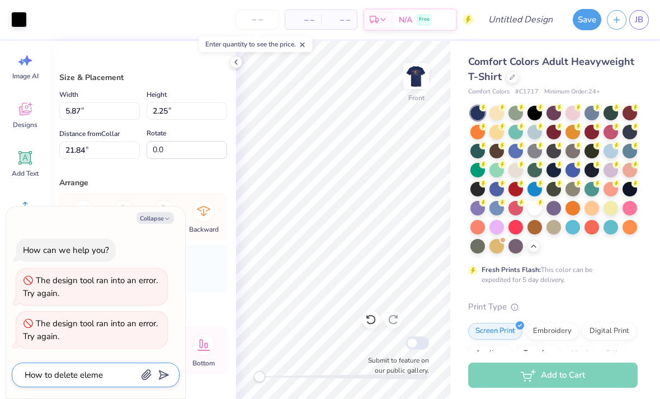
type textarea "How to delete elemen"
type textarea "x"
type textarea "How to delete element"
type textarea "x"
type textarea "How to delete element"
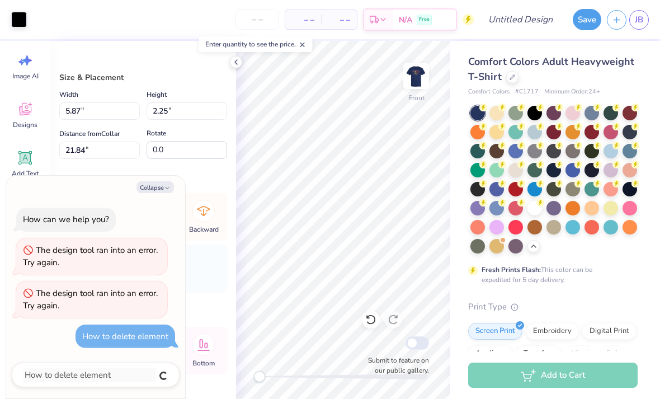
type textarea "x"
click at [163, 372] on polygon "submit" at bounding box center [161, 375] width 13 height 13
click at [158, 183] on button "Collapse" at bounding box center [154, 187] width 37 height 12
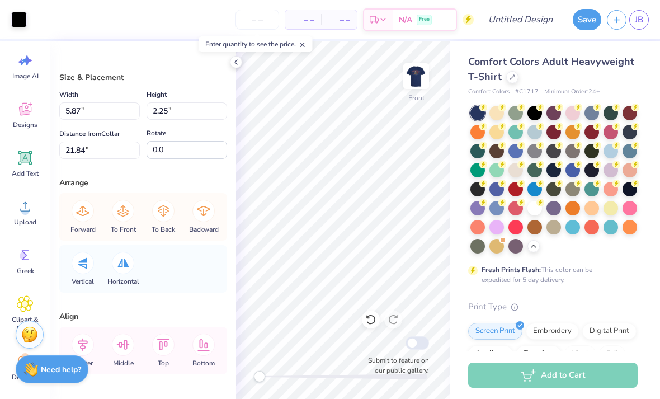
click at [26, 323] on div "Stuck? Our Art team will finish your design for free." at bounding box center [30, 334] width 28 height 28
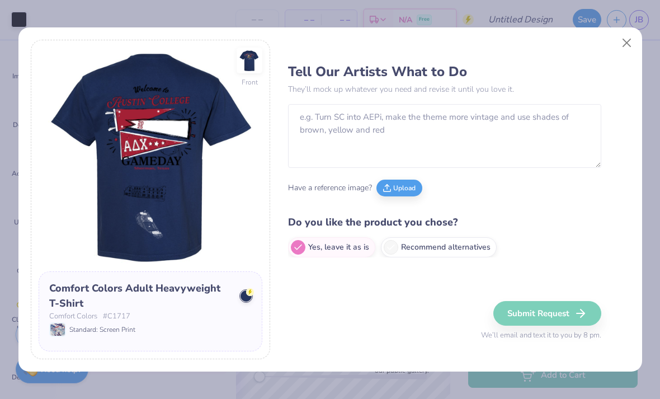
click at [623, 42] on button "Close" at bounding box center [626, 42] width 21 height 21
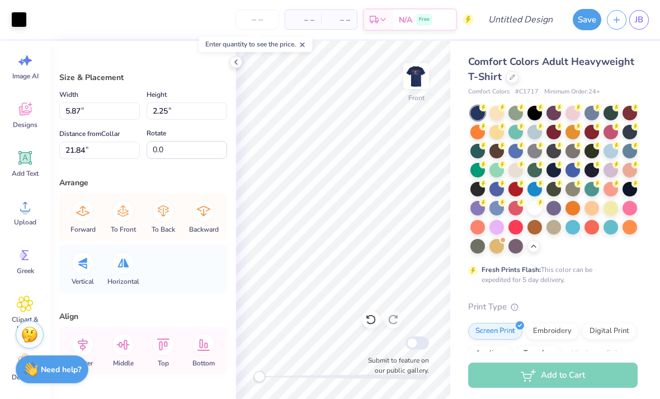
click at [417, 72] on img at bounding box center [416, 76] width 22 height 22
click at [418, 86] on img at bounding box center [416, 76] width 22 height 22
click at [416, 87] on img at bounding box center [416, 76] width 22 height 22
click at [421, 86] on img at bounding box center [416, 76] width 22 height 22
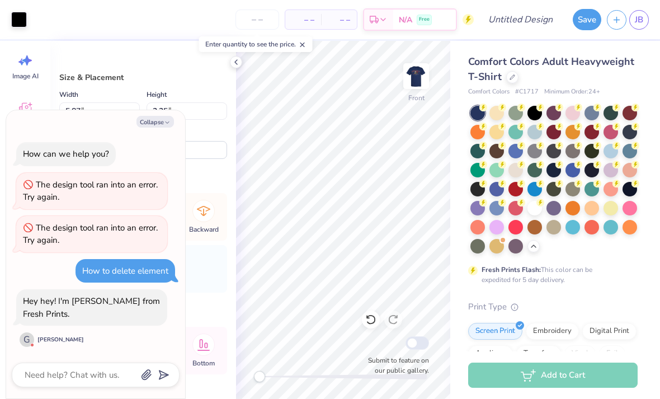
click at [54, 365] on div at bounding box center [96, 374] width 168 height 25
click at [95, 369] on textarea at bounding box center [80, 374] width 114 height 15
type textarea "x"
type textarea "Ho"
type textarea "x"
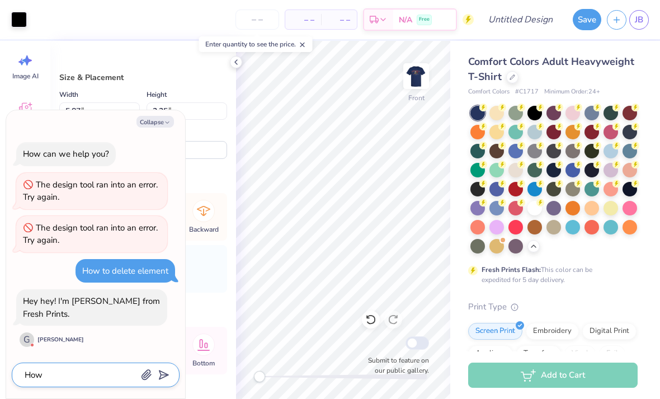
type textarea "How"
type textarea "x"
type textarea "How t"
type textarea "x"
type textarea "How to"
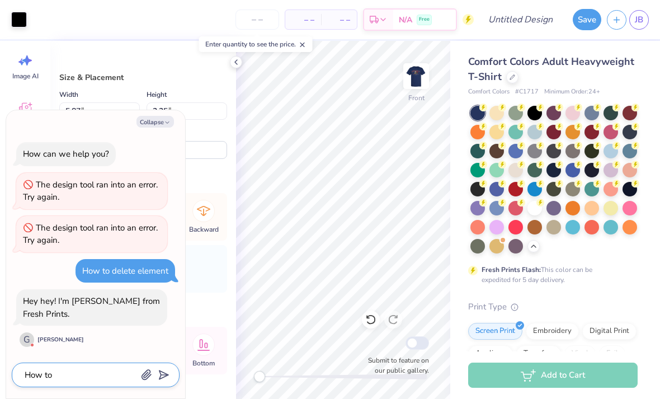
type textarea "x"
type textarea "How to de"
type textarea "x"
type textarea "How to del"
type textarea "x"
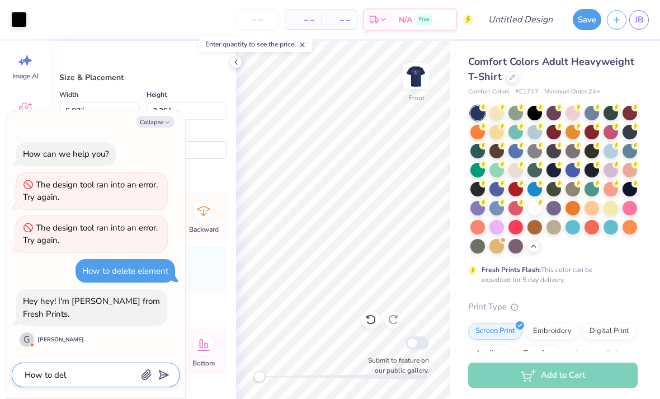
type textarea "How to dele"
type textarea "x"
type textarea "How to delet"
type textarea "x"
type textarea "How to delete"
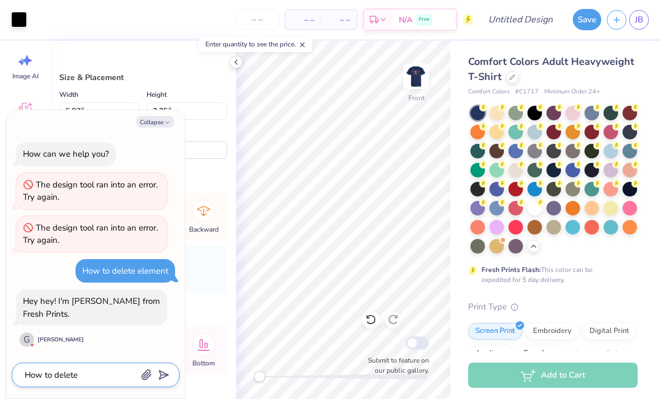
type textarea "x"
type textarea "How to delete"
type textarea "x"
type textarea "How to delete s"
type textarea "x"
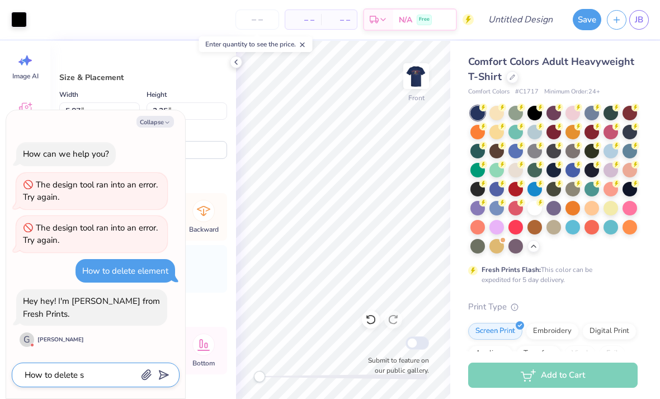
type textarea "How to delete st"
type textarea "x"
type textarea "How to delete stuf"
type textarea "x"
type textarea "How to delete stuff"
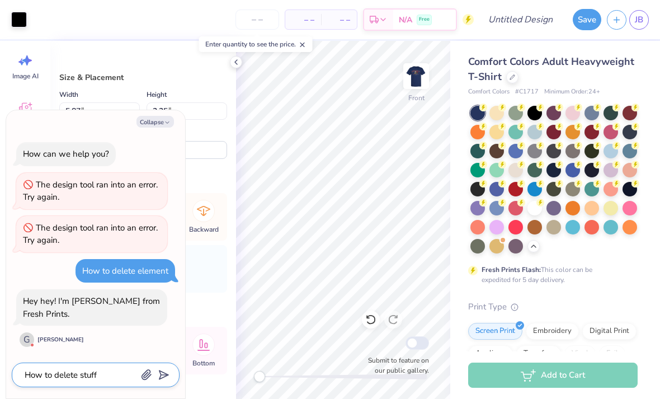
type textarea "x"
type textarea "How to delete stuff"
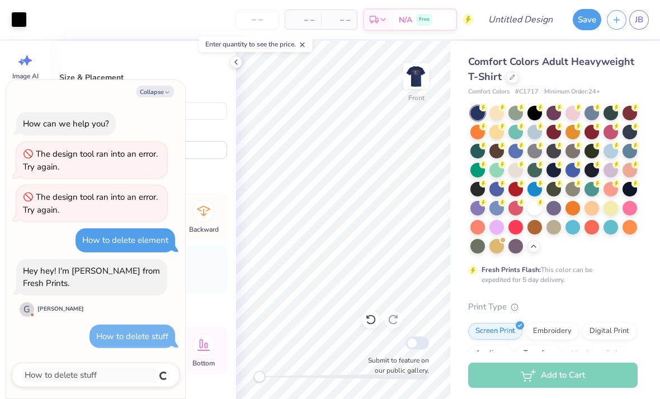
type textarea "x"
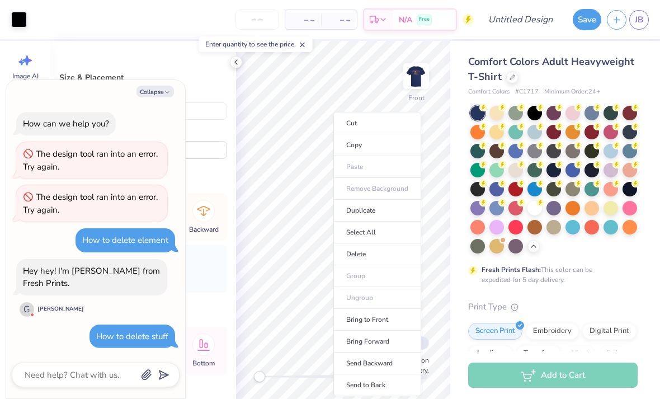
click at [619, 286] on div "Comfort Colors Adult Heavyweight T-Shirt Comfort Colors # C1717 Minimum Order: …" at bounding box center [552, 350] width 169 height 593
click at [370, 258] on li "Delete" at bounding box center [371, 254] width 88 height 22
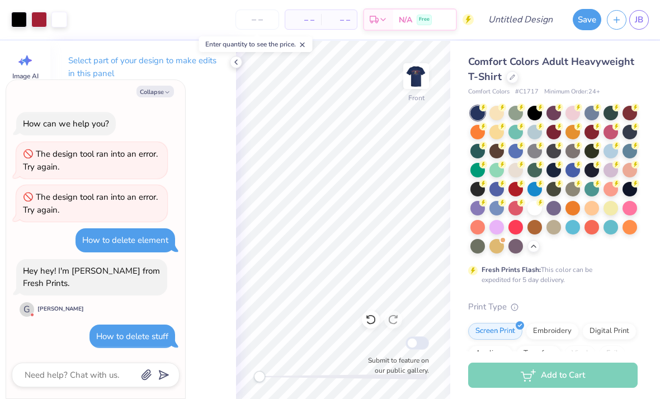
click at [564, 312] on div "Print Type" at bounding box center [552, 306] width 169 height 13
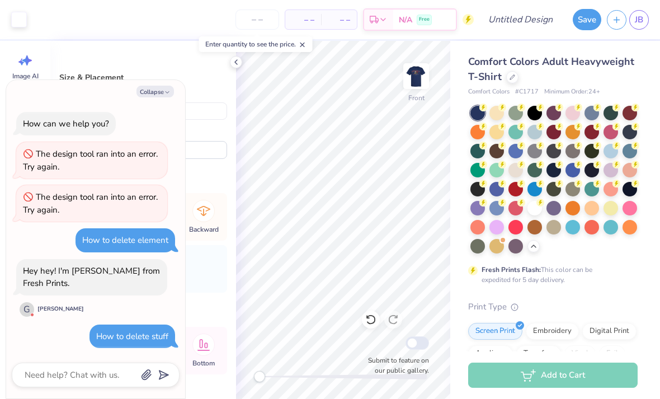
click at [153, 88] on button "Collapse" at bounding box center [154, 92] width 37 height 12
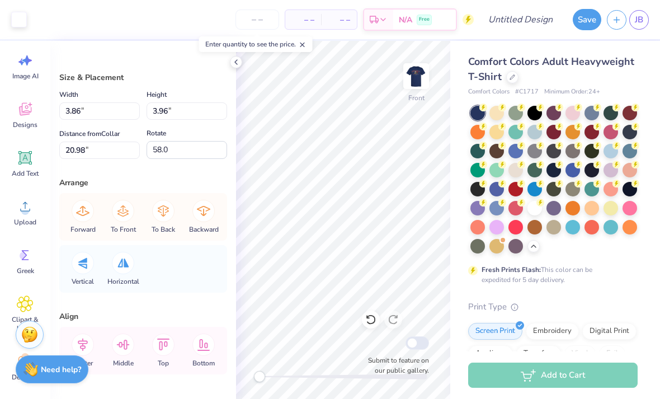
type textarea "x"
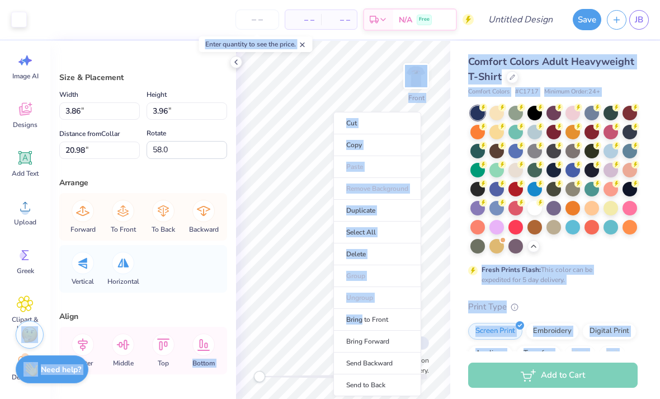
click at [377, 256] on li "Delete" at bounding box center [377, 254] width 88 height 22
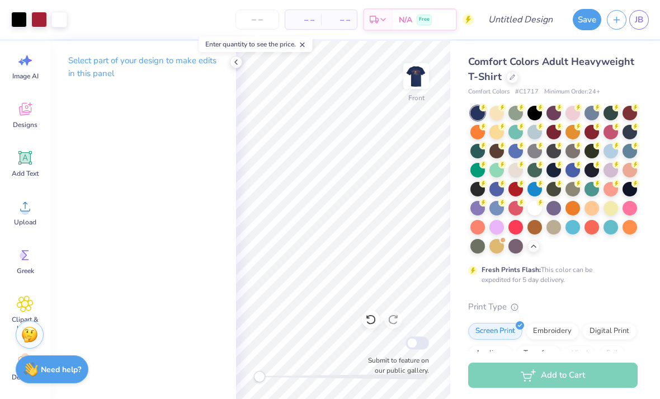
click at [30, 211] on icon at bounding box center [25, 207] width 10 height 10
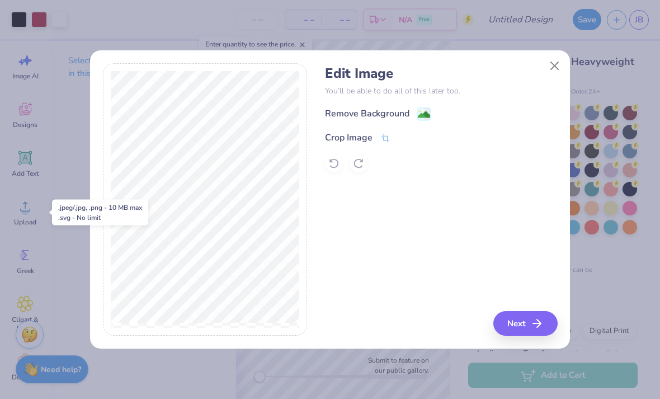
click at [369, 120] on div "Remove Background" at bounding box center [367, 113] width 84 height 13
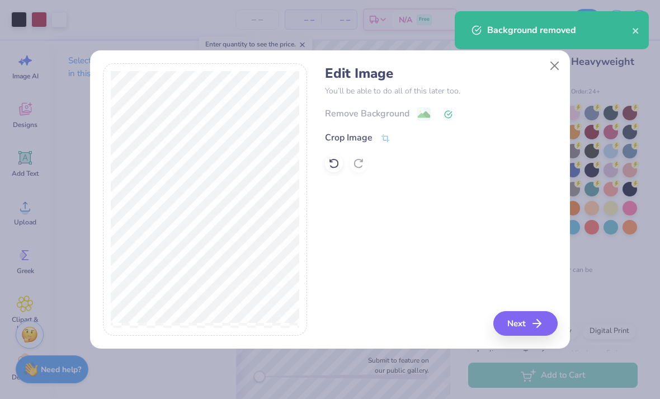
click at [524, 326] on button "Next" at bounding box center [525, 323] width 64 height 25
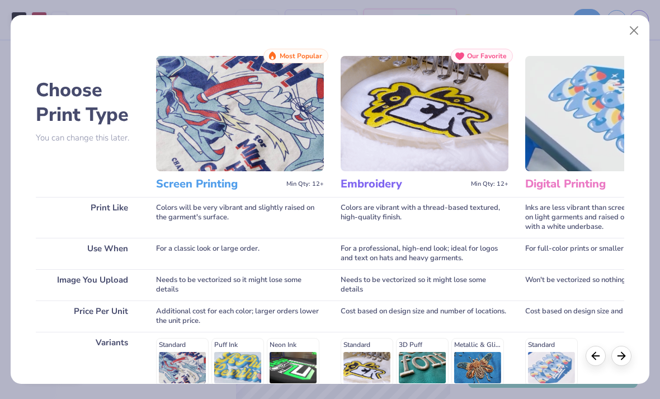
click at [272, 122] on img at bounding box center [240, 113] width 168 height 115
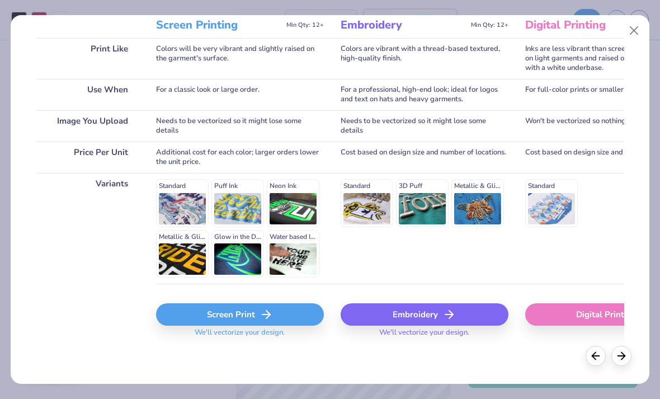
scroll to position [158, 0]
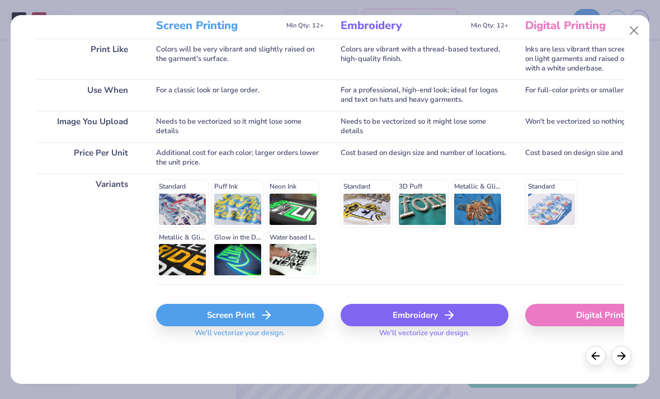
click at [281, 304] on div "Screen Print" at bounding box center [240, 315] width 168 height 22
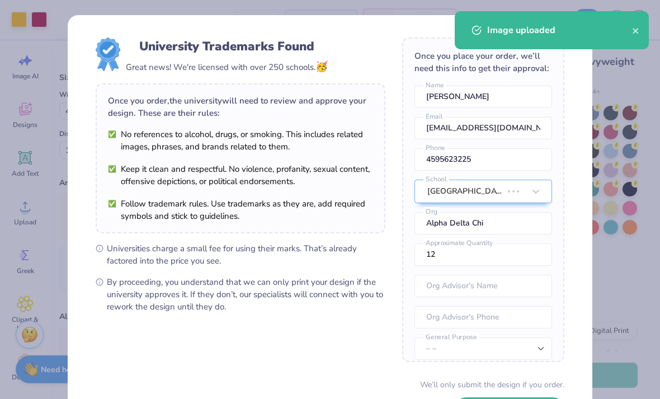
type input "4.74"
type input "2.81"
type input "15.25"
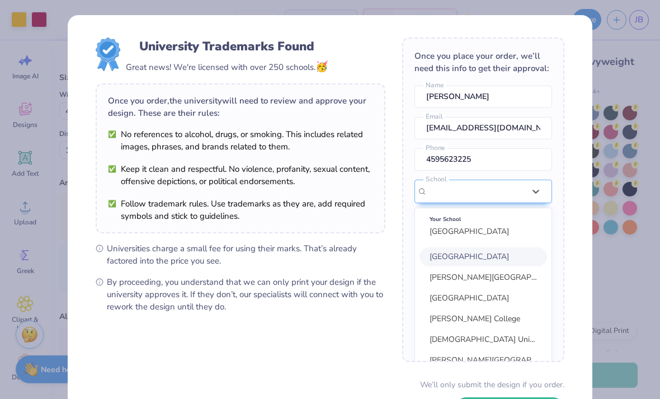
scroll to position [50, 0]
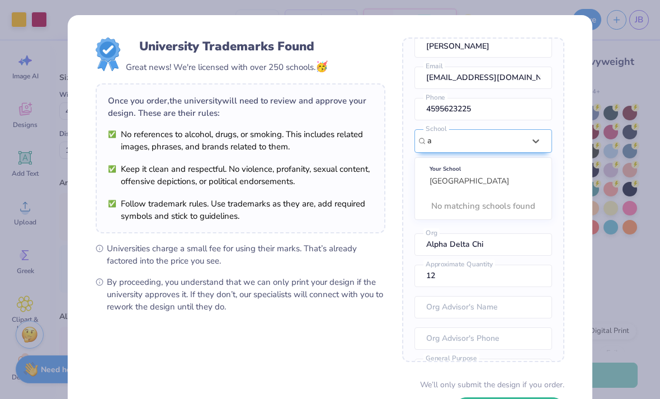
type input "au"
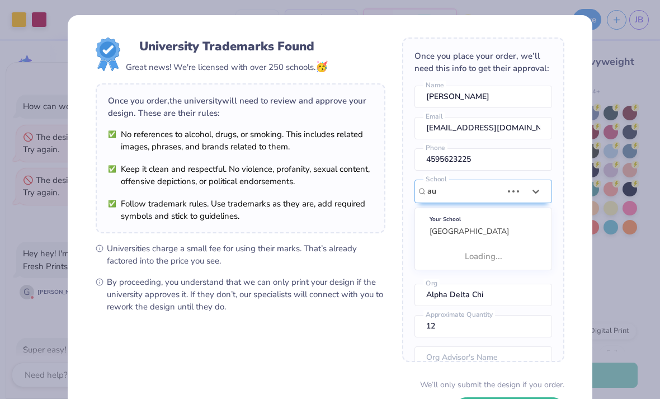
type textarea "x"
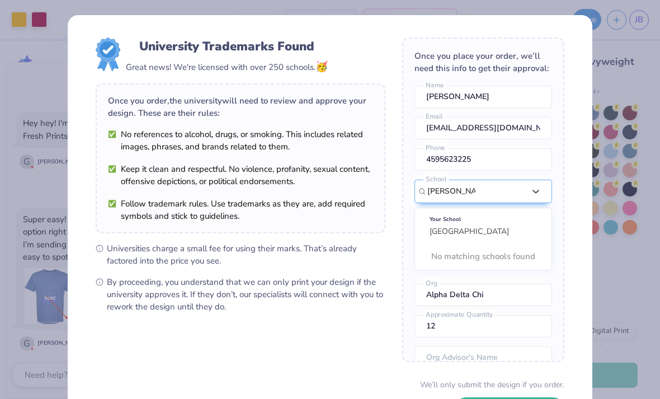
type input "[GEOGRAPHIC_DATA]"
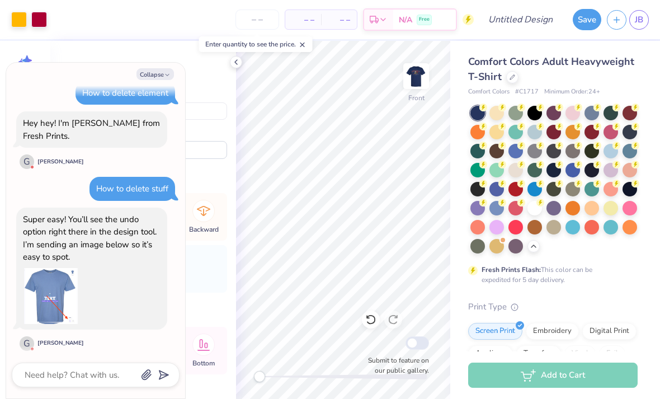
type textarea "x"
type input "3.14"
type input "1.86"
type input "8.86"
click at [159, 71] on button "Collapse" at bounding box center [154, 74] width 37 height 12
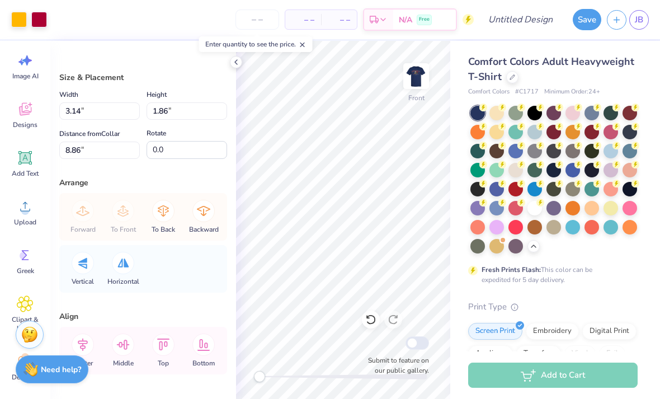
type textarea "x"
click at [22, 301] on icon at bounding box center [25, 303] width 7 height 7
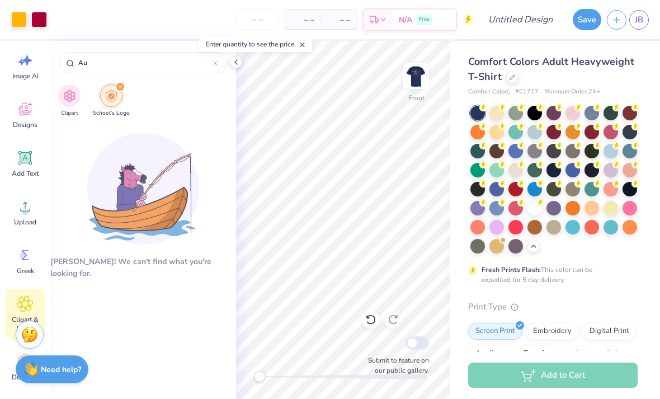
type input "A"
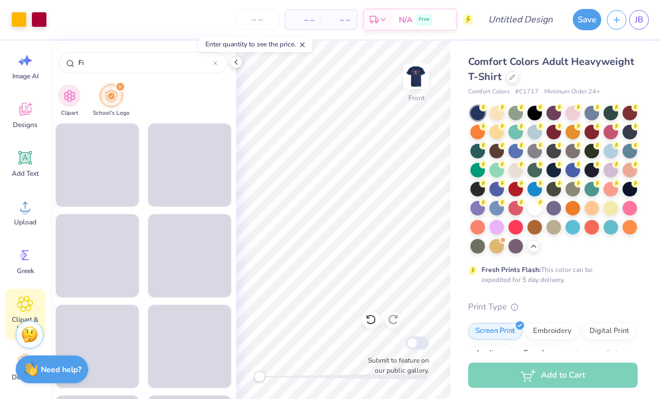
click at [74, 91] on img "filter for Clipart" at bounding box center [69, 95] width 13 height 13
type input "Kangaroo"
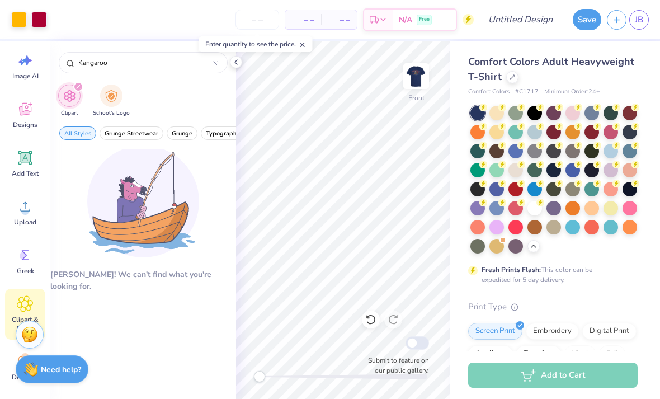
click at [161, 61] on input "Kangaroo" at bounding box center [145, 62] width 136 height 11
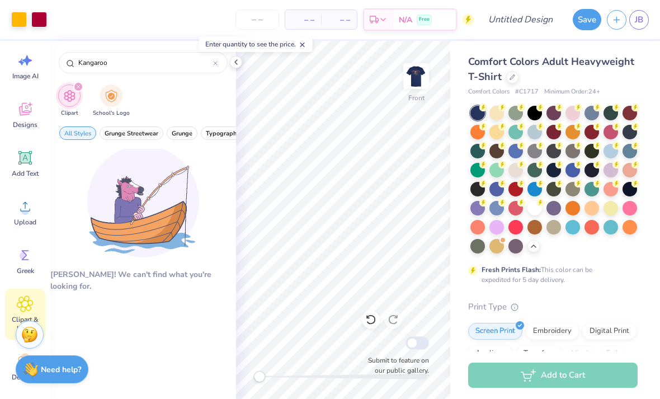
click at [216, 64] on icon at bounding box center [215, 63] width 4 height 4
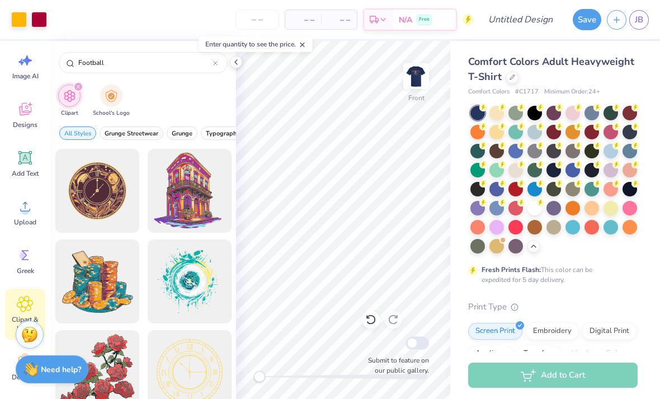
type input "Football"
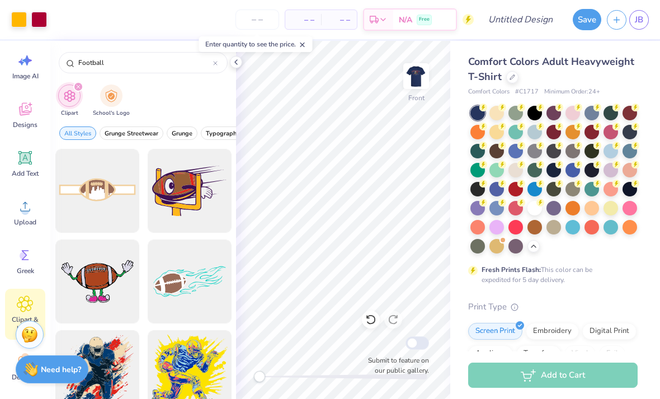
click at [69, 69] on div "Football" at bounding box center [143, 62] width 169 height 21
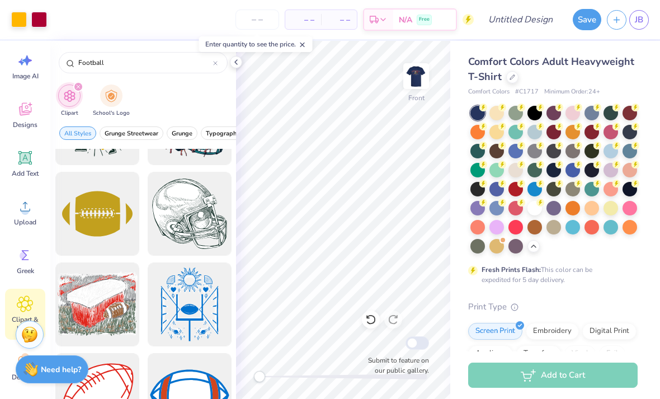
scroll to position [2062, 0]
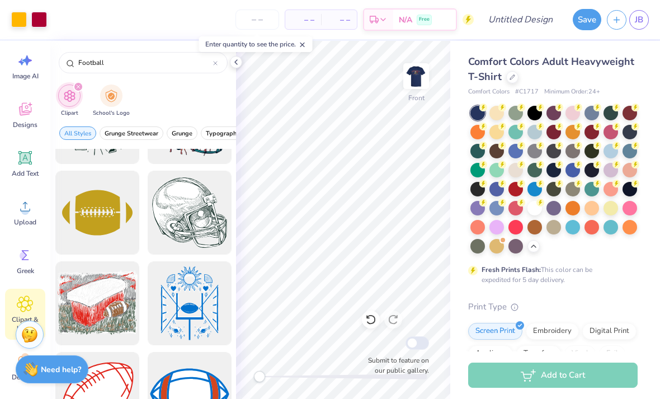
click at [202, 224] on div at bounding box center [190, 213] width 84 height 84
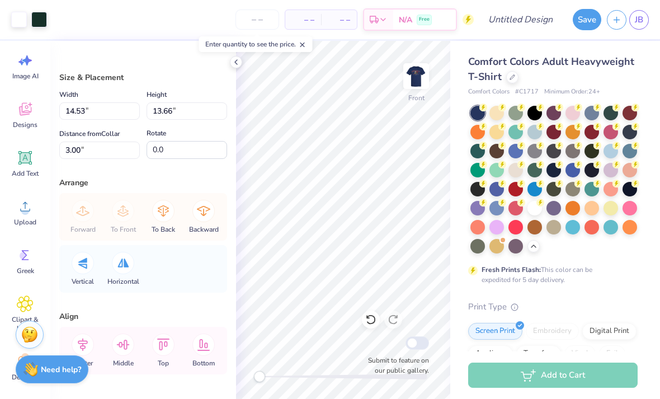
type input "3.30"
type input "3.10"
type input "13.56"
type input "2.72"
type input "2.56"
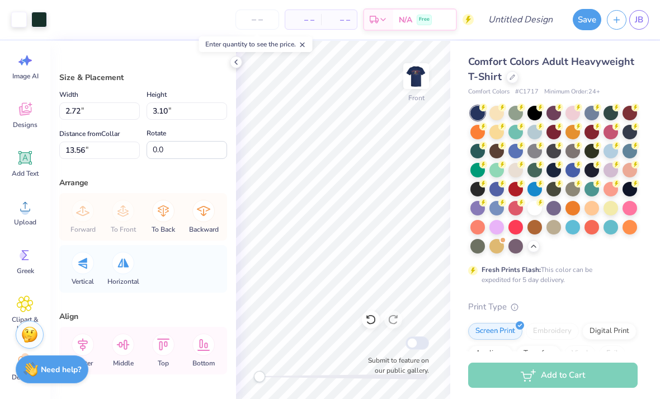
type input "6.47"
type input "-16.2"
click at [162, 216] on icon at bounding box center [163, 211] width 22 height 22
click at [86, 210] on icon at bounding box center [83, 211] width 22 height 22
click at [83, 210] on icon at bounding box center [83, 211] width 22 height 22
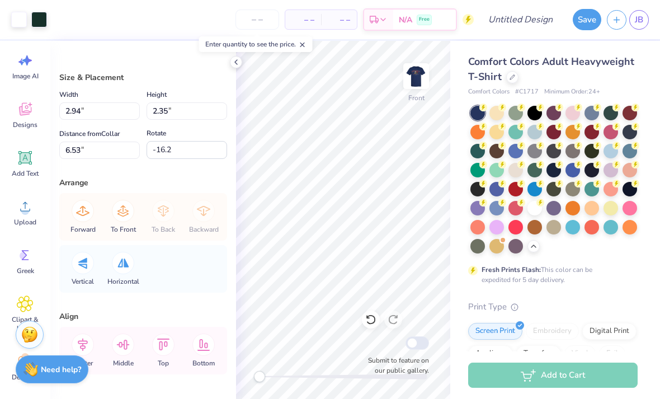
click at [83, 210] on icon at bounding box center [82, 211] width 13 height 10
click at [81, 207] on icon at bounding box center [83, 211] width 22 height 22
click at [124, 207] on icon at bounding box center [123, 211] width 22 height 22
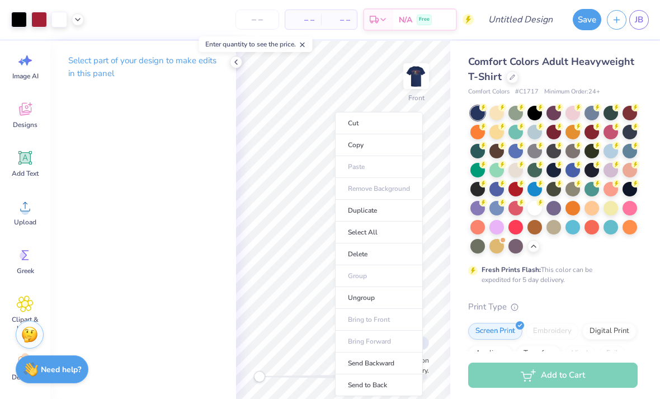
click at [579, 295] on div "Comfort Colors Adult Heavyweight T-Shirt Comfort Colors # C1717 Minimum Order: …" at bounding box center [552, 350] width 169 height 593
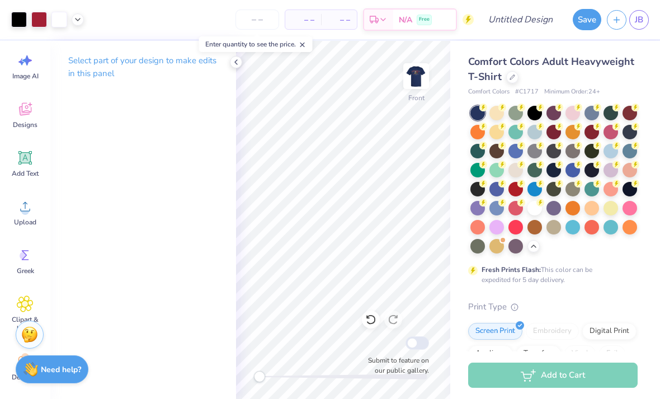
scroll to position [2, 0]
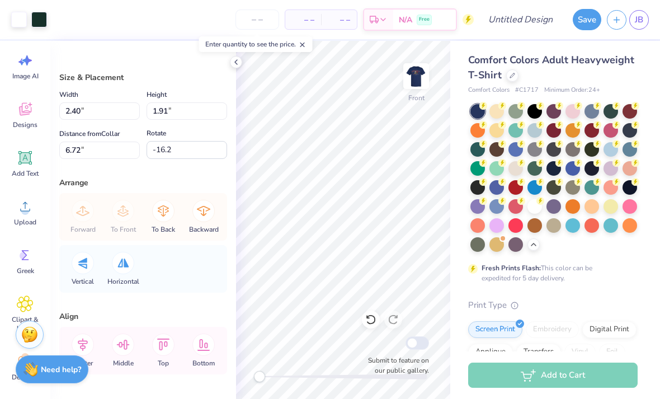
click at [642, 263] on div "Comfort Colors Adult Heavyweight T-Shirt Comfort Colors # C1717 Minimum Order: …" at bounding box center [555, 342] width 210 height 606
click at [629, 286] on div "Comfort Colors Adult Heavyweight T-Shirt Comfort Colors # C1717 Minimum Order: …" at bounding box center [552, 349] width 169 height 593
click at [617, 279] on div "Fresh Prints Flash: This color can be expedited for 5 day delivery." at bounding box center [551, 273] width 138 height 20
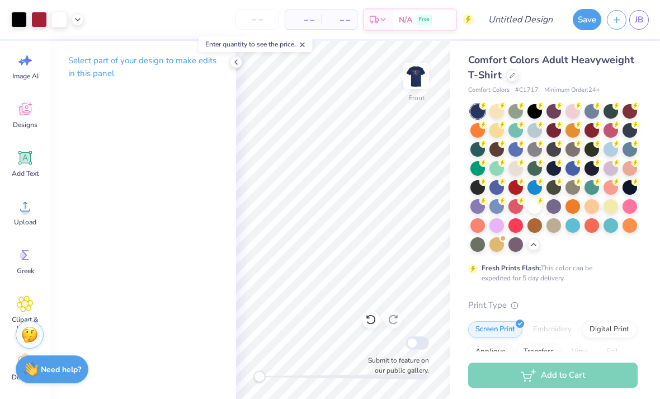
click at [413, 77] on img at bounding box center [416, 76] width 22 height 22
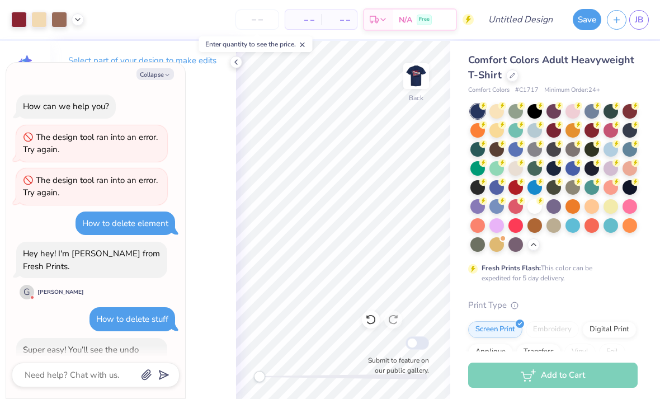
scroll to position [240, 0]
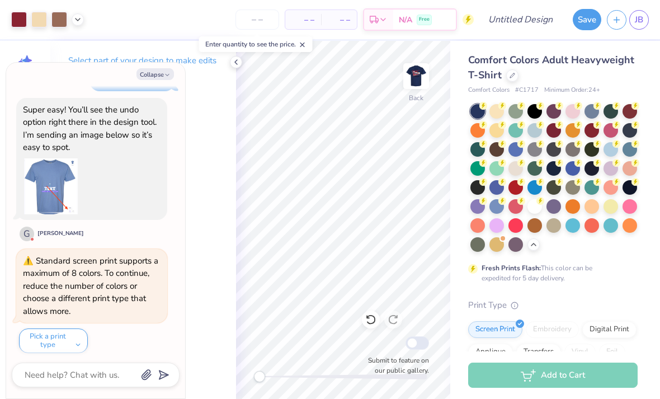
click at [412, 83] on img at bounding box center [416, 76] width 22 height 22
click at [558, 372] on div "Add to Cart" at bounding box center [552, 374] width 169 height 25
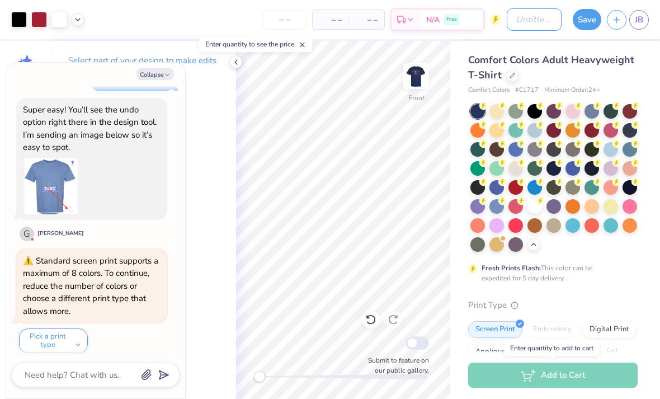
click at [532, 15] on input "Design Title" at bounding box center [534, 19] width 55 height 22
click at [557, 374] on div "Add to Cart" at bounding box center [552, 374] width 169 height 25
click at [553, 372] on div "Add to Cart" at bounding box center [552, 374] width 169 height 25
click at [289, 22] on input "number" at bounding box center [285, 20] width 44 height 20
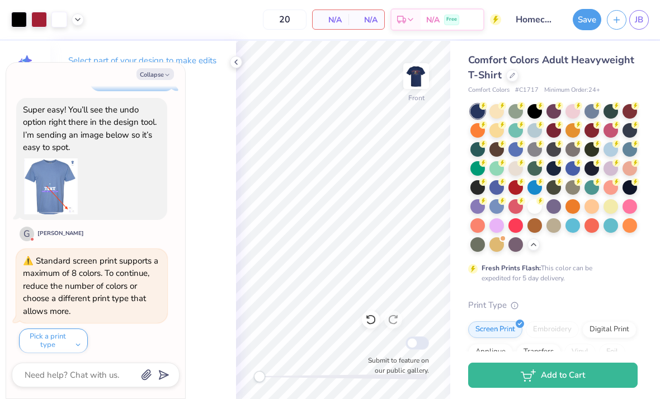
click at [326, 18] on span "N/A" at bounding box center [330, 20] width 22 height 12
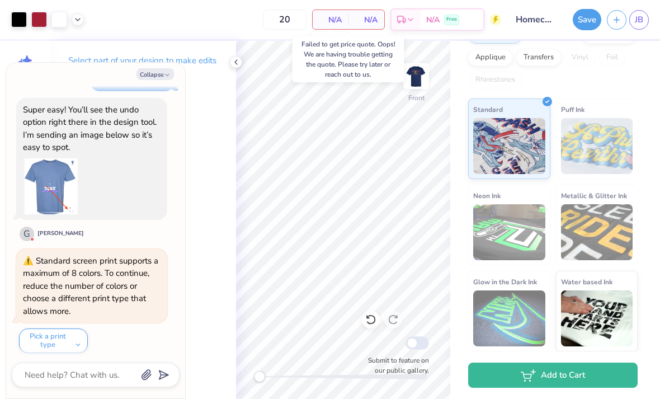
click at [565, 375] on button "Add to Cart" at bounding box center [552, 374] width 169 height 25
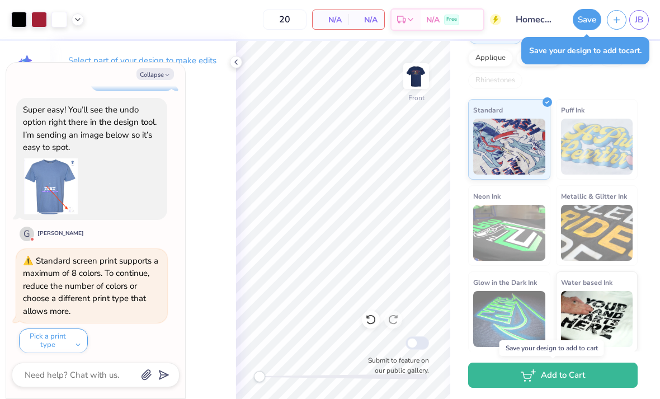
click at [583, 24] on button "Save" at bounding box center [587, 19] width 29 height 21
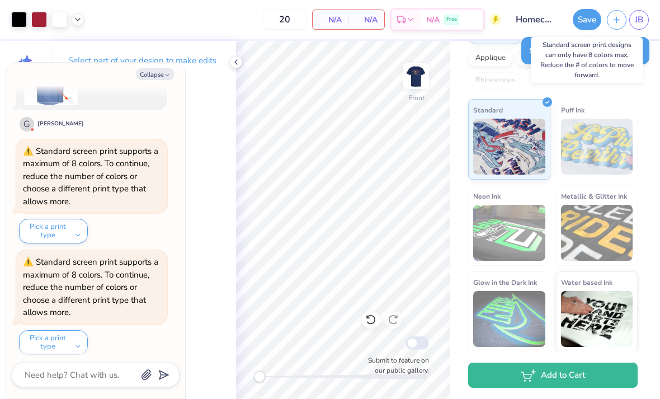
click at [586, 373] on button "Add to Cart" at bounding box center [552, 374] width 169 height 25
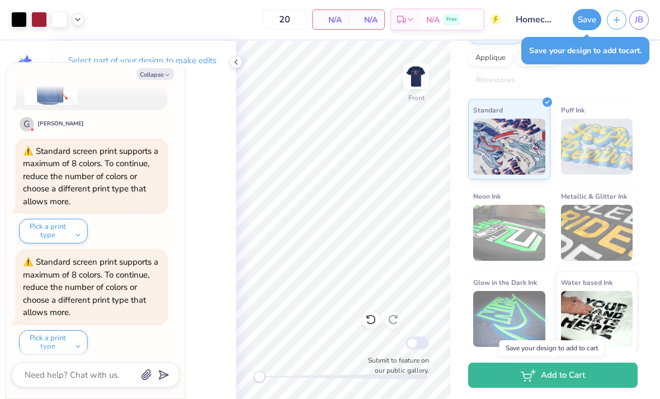
click at [587, 21] on button "Save" at bounding box center [587, 19] width 29 height 21
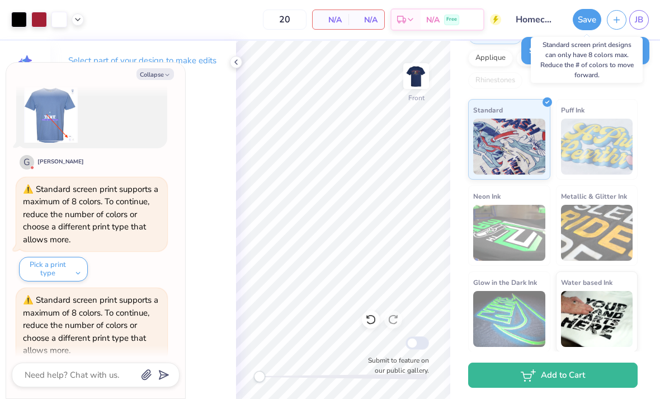
scroll to position [304, 0]
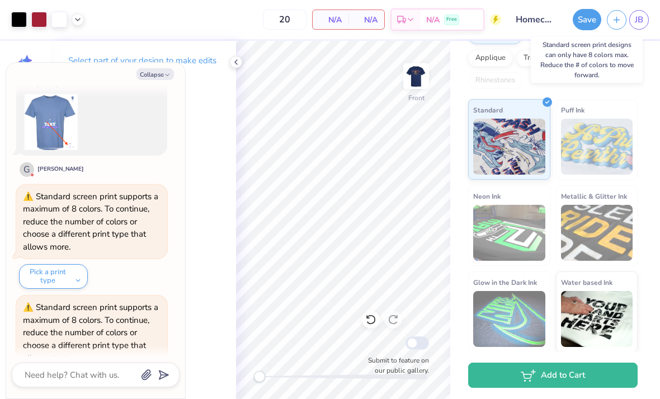
click at [55, 272] on button "Pick a print type" at bounding box center [53, 276] width 69 height 25
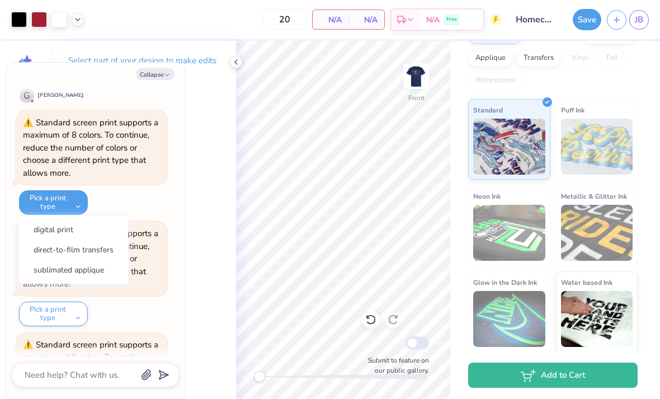
scroll to position [383, 0]
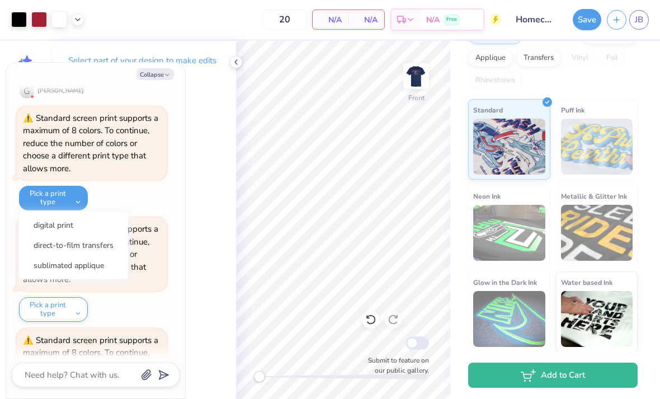
click at [100, 216] on button "digital print" at bounding box center [73, 225] width 100 height 18
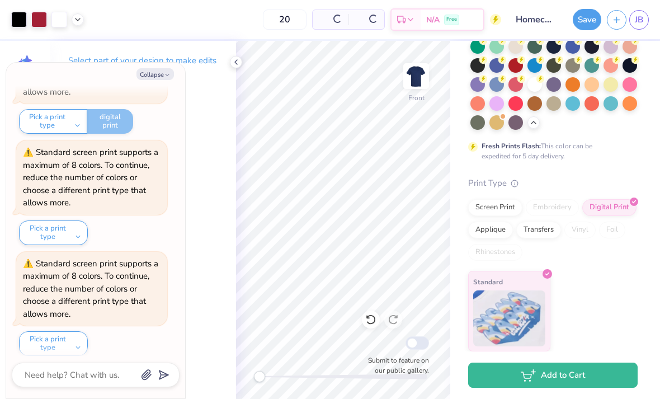
scroll to position [123, 0]
click at [558, 373] on button "Add to Cart" at bounding box center [552, 374] width 169 height 25
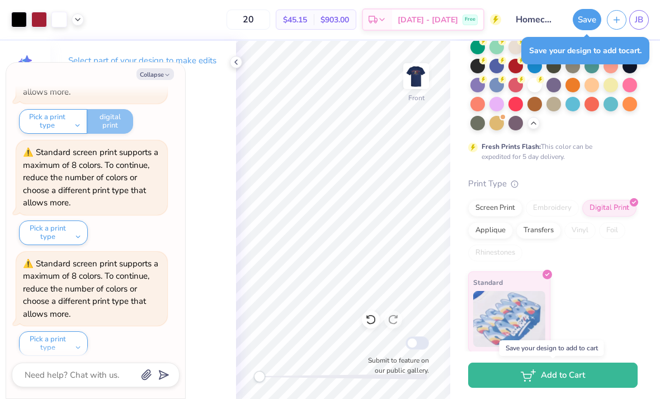
click at [589, 16] on button "Save" at bounding box center [587, 19] width 29 height 21
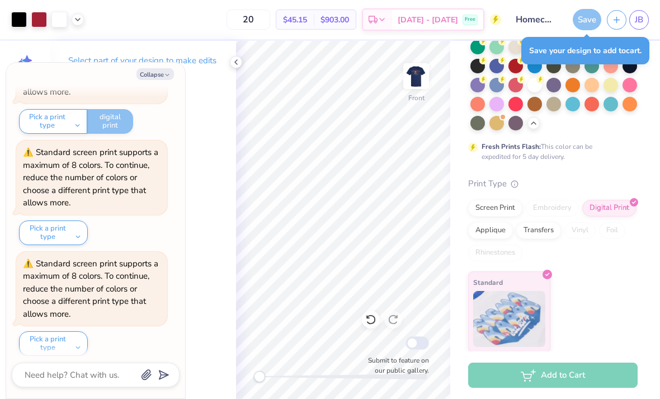
click at [270, 23] on input "20" at bounding box center [249, 20] width 44 height 20
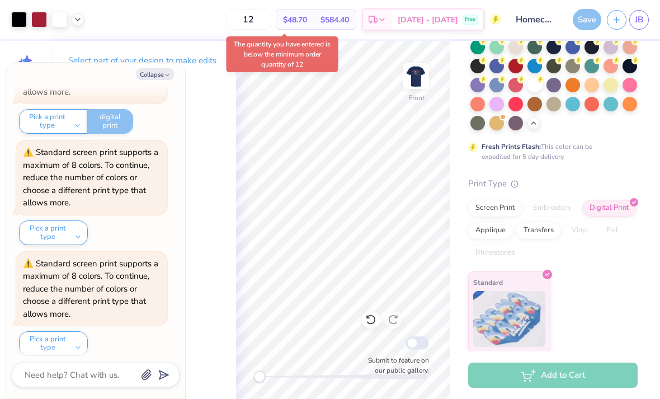
click at [269, 25] on input "12" at bounding box center [249, 20] width 44 height 20
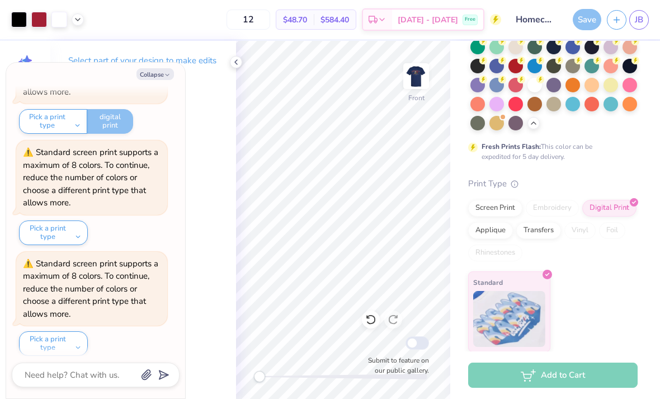
click at [555, 380] on div "Add to Cart" at bounding box center [552, 374] width 169 height 25
click at [150, 70] on button "Collapse" at bounding box center [154, 74] width 37 height 12
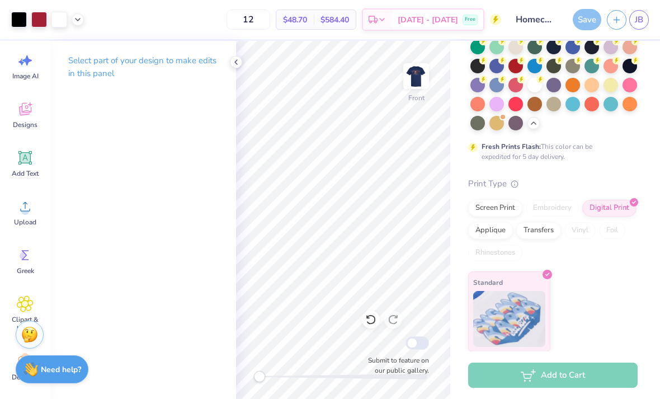
click at [565, 387] on div "Add to Cart" at bounding box center [552, 374] width 169 height 25
click at [586, 323] on div "Standard" at bounding box center [552, 311] width 169 height 81
click at [270, 19] on input "12" at bounding box center [249, 20] width 44 height 20
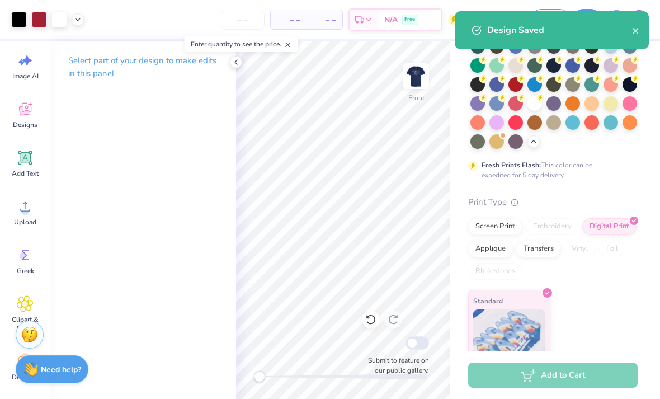
click at [577, 373] on div "Add to Cart" at bounding box center [552, 374] width 169 height 25
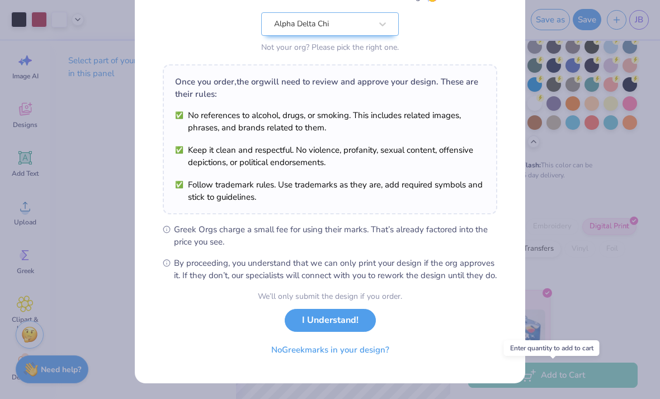
scroll to position [125, 0]
click at [343, 319] on button "I Understand!" at bounding box center [330, 320] width 91 height 23
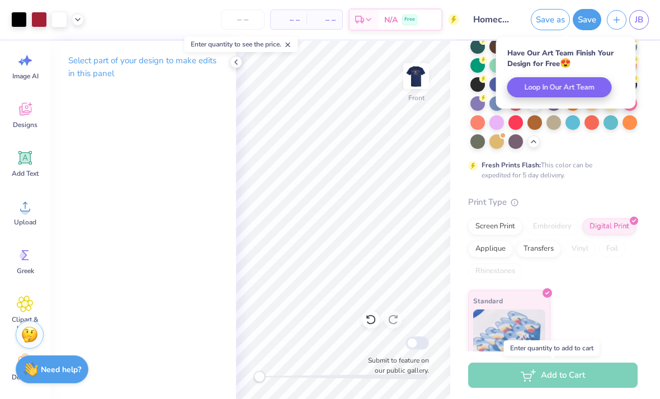
scroll to position [0, 0]
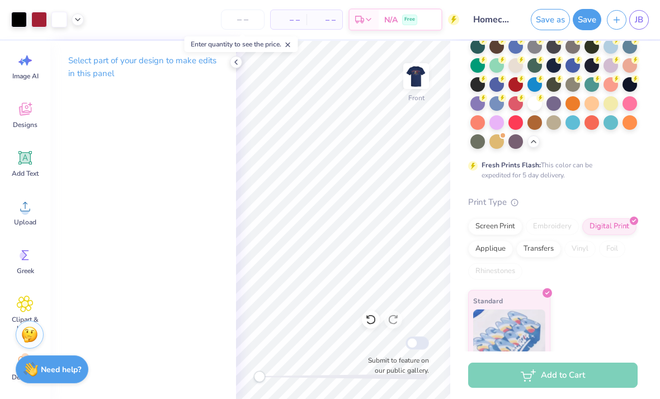
click at [635, 18] on span "JB" at bounding box center [639, 19] width 8 height 13
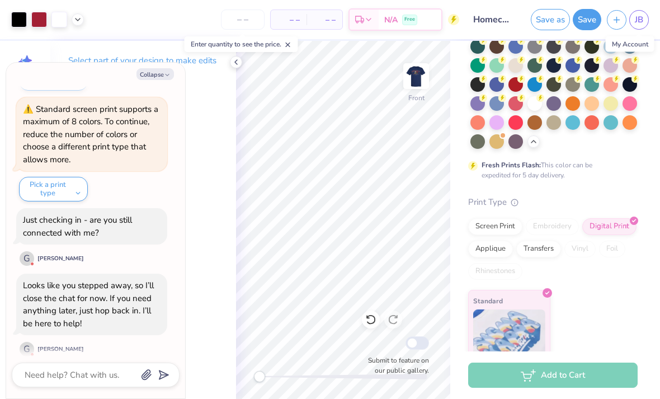
scroll to position [614, 0]
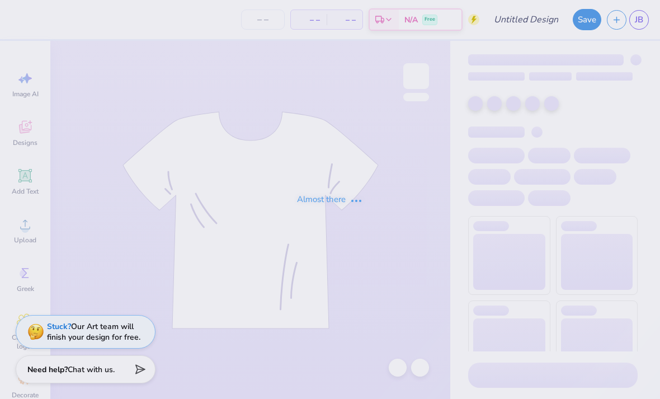
type input "Homecoming"
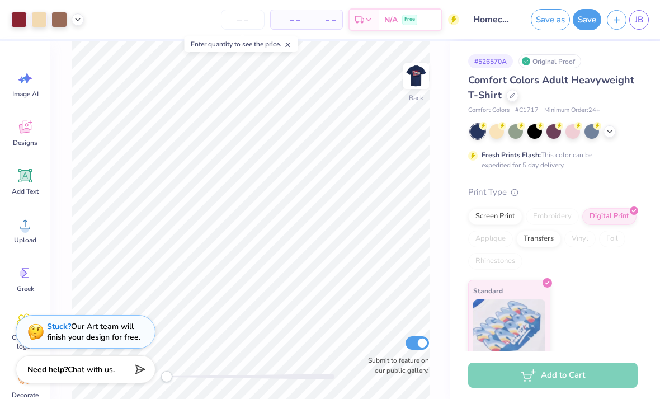
click at [413, 78] on img at bounding box center [416, 76] width 22 height 22
click at [506, 217] on div "Screen Print" at bounding box center [495, 216] width 54 height 17
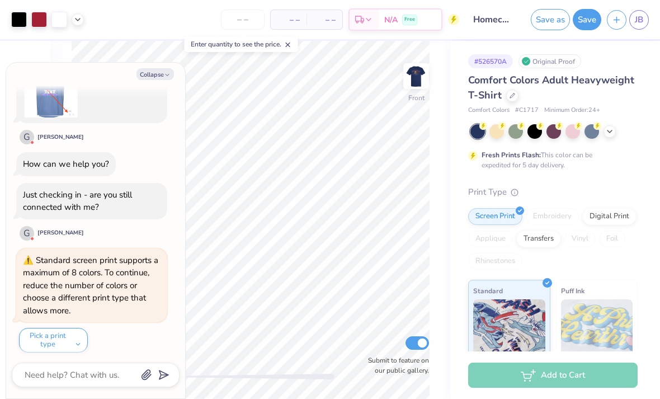
click at [158, 79] on button "Collapse" at bounding box center [154, 74] width 37 height 12
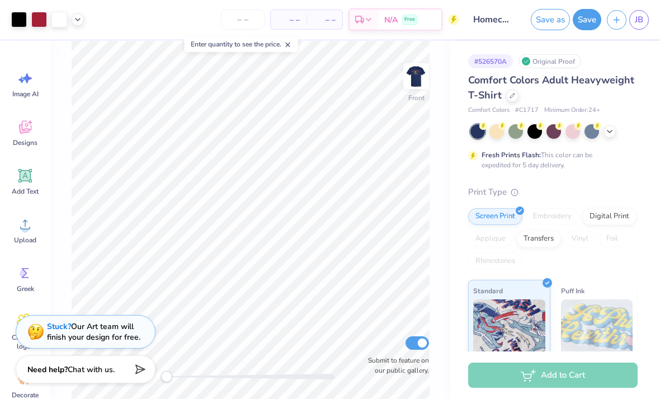
click at [418, 72] on img at bounding box center [416, 76] width 22 height 22
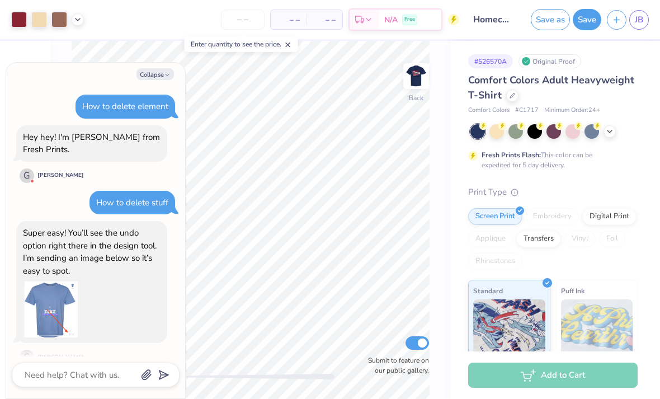
scroll to position [329, 0]
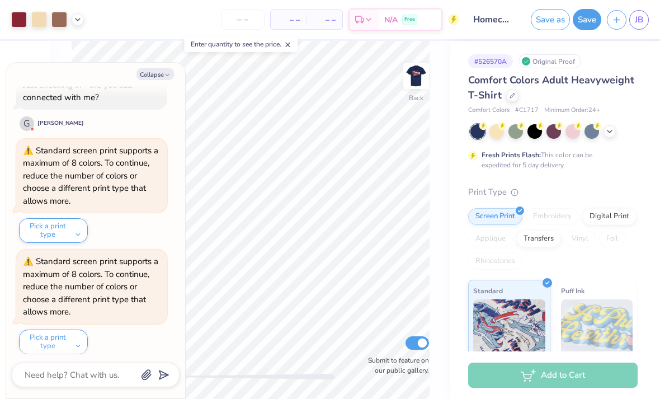
click at [419, 69] on img at bounding box center [416, 76] width 22 height 22
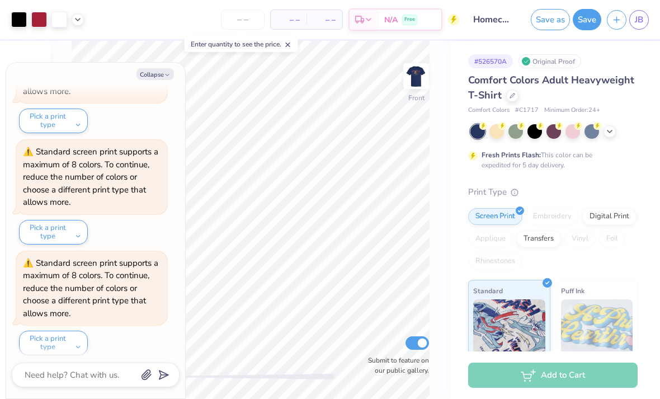
click at [153, 71] on button "Collapse" at bounding box center [154, 74] width 37 height 12
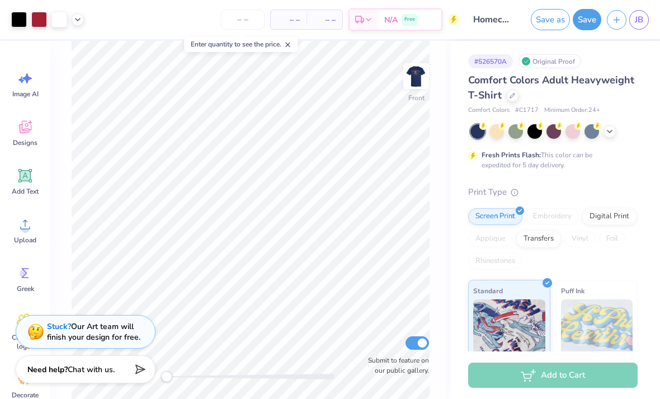
click at [420, 86] on img at bounding box center [416, 76] width 22 height 22
click at [422, 84] on img at bounding box center [416, 76] width 22 height 22
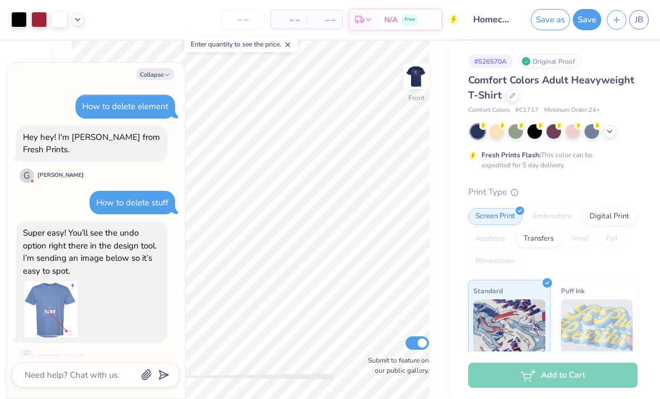
scroll to position [549, 0]
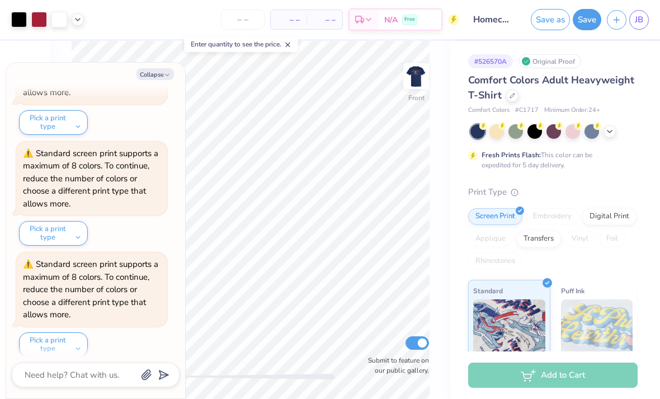
click at [159, 73] on button "Collapse" at bounding box center [154, 74] width 37 height 12
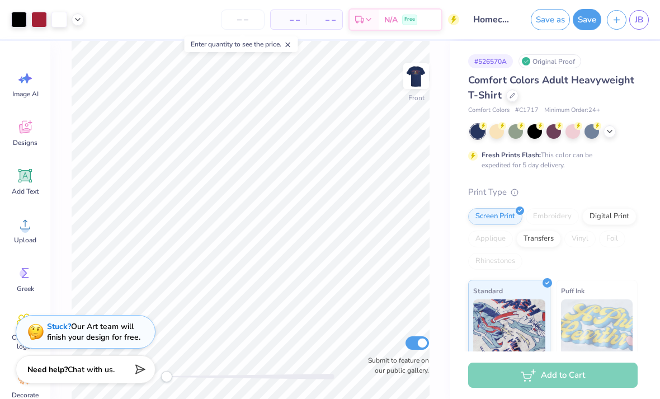
click at [413, 82] on img at bounding box center [416, 76] width 22 height 22
click at [426, 72] on img at bounding box center [416, 76] width 22 height 22
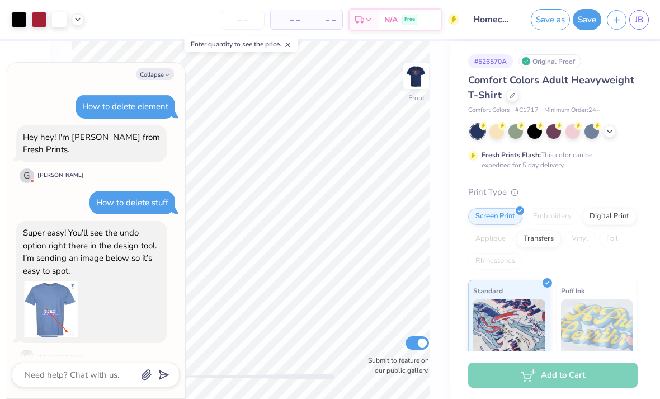
scroll to position [658, 0]
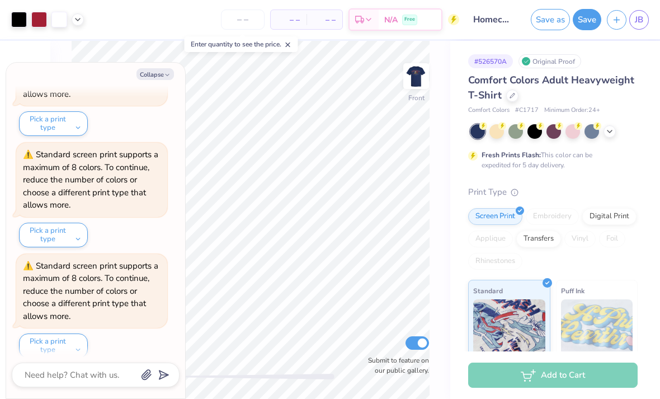
click at [411, 70] on img at bounding box center [416, 76] width 22 height 22
click at [161, 86] on div "Standard screen print supports a maximum of 8 colors. To continue, reduce the n…" at bounding box center [91, 69] width 151 height 74
click at [153, 77] on button "Collapse" at bounding box center [154, 74] width 37 height 12
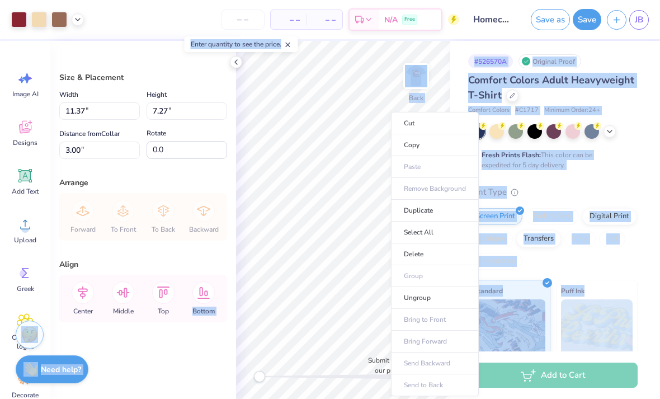
click at [433, 140] on li "Copy" at bounding box center [435, 145] width 88 height 22
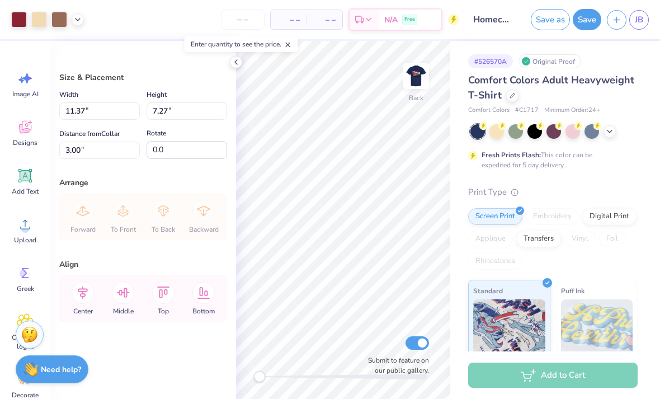
click at [413, 78] on img at bounding box center [416, 76] width 22 height 22
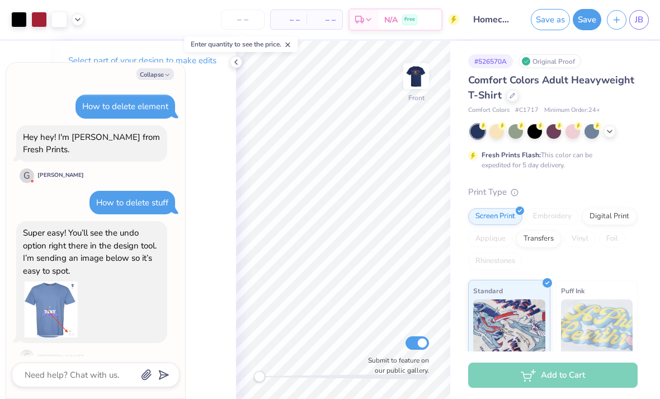
scroll to position [857, 0]
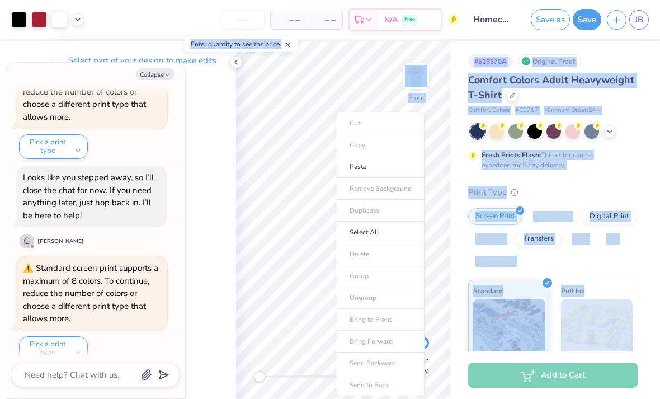
click at [374, 165] on li "Paste" at bounding box center [381, 167] width 88 height 22
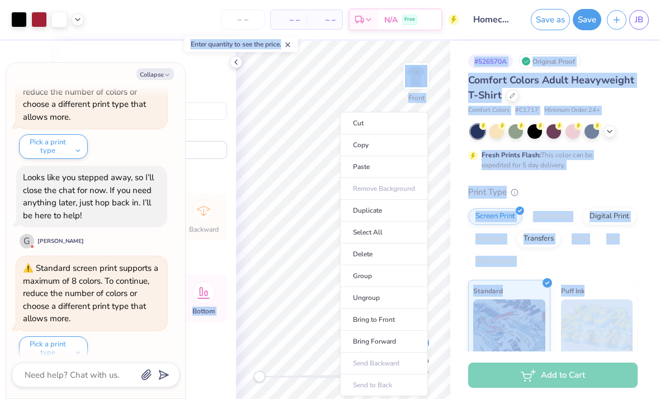
click at [376, 257] on li "Delete" at bounding box center [384, 254] width 88 height 22
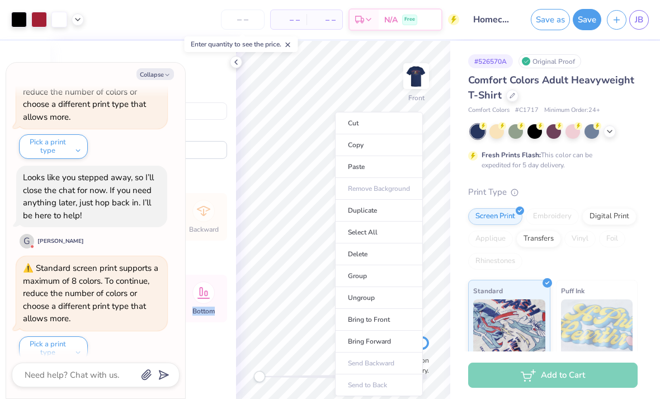
type textarea "x"
type input "3.53"
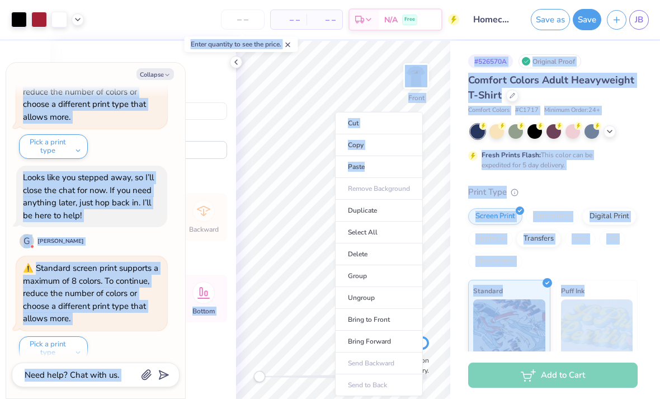
click at [371, 256] on li "Delete" at bounding box center [379, 254] width 88 height 22
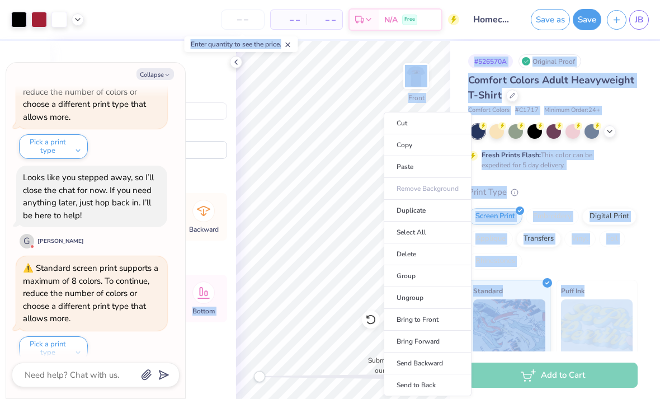
click at [430, 253] on li "Delete" at bounding box center [428, 254] width 88 height 22
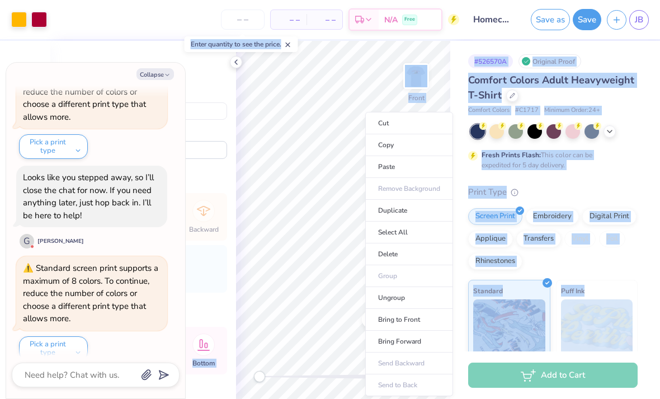
click at [403, 254] on li "Delete" at bounding box center [409, 254] width 88 height 22
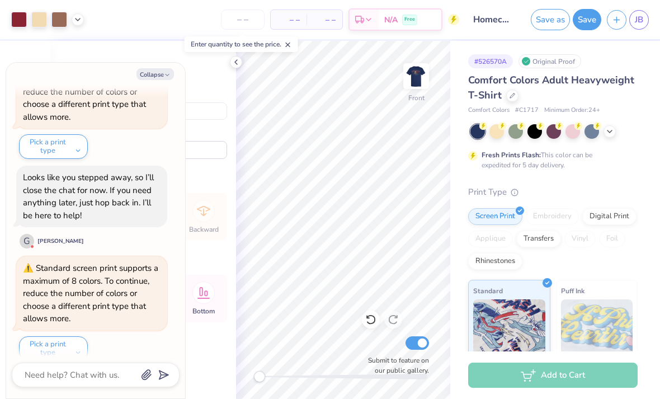
type textarea "x"
type input "12.89"
type input "8.25"
type input "3.47"
type textarea "x"
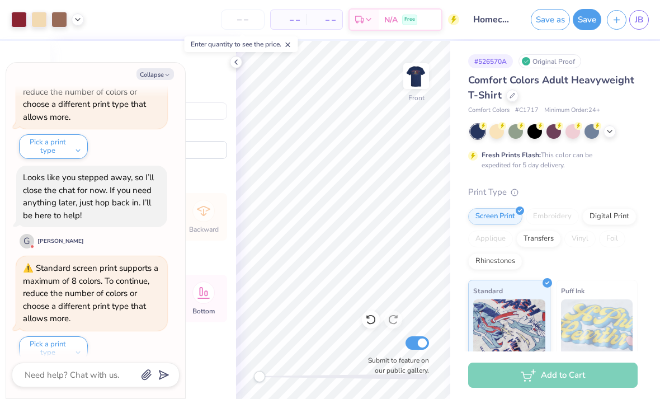
type input "3.00"
type textarea "x"
type input "14.49"
type input "9.27"
click at [418, 70] on img at bounding box center [416, 76] width 22 height 22
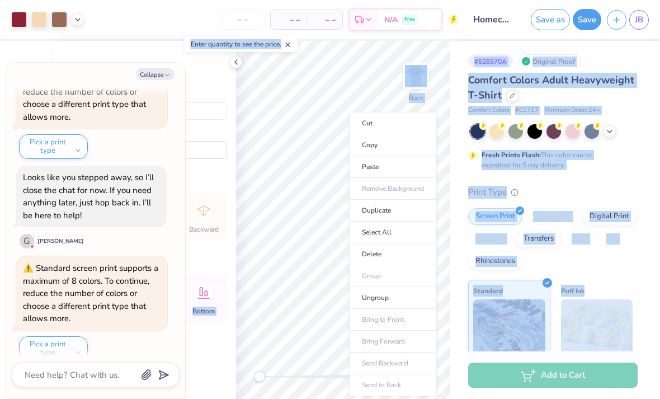
click at [389, 255] on li "Delete" at bounding box center [393, 254] width 88 height 22
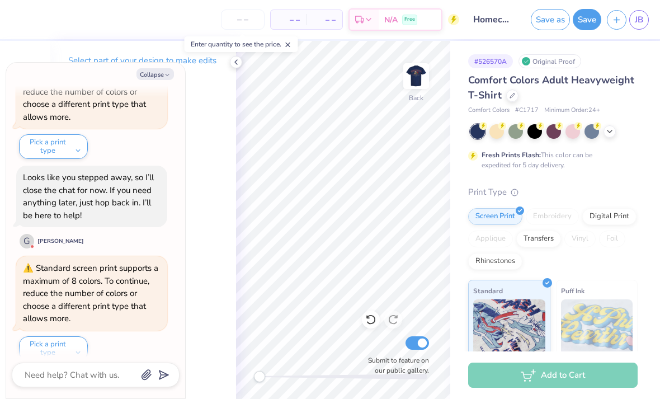
click at [157, 70] on button "Collapse" at bounding box center [154, 74] width 37 height 12
type textarea "x"
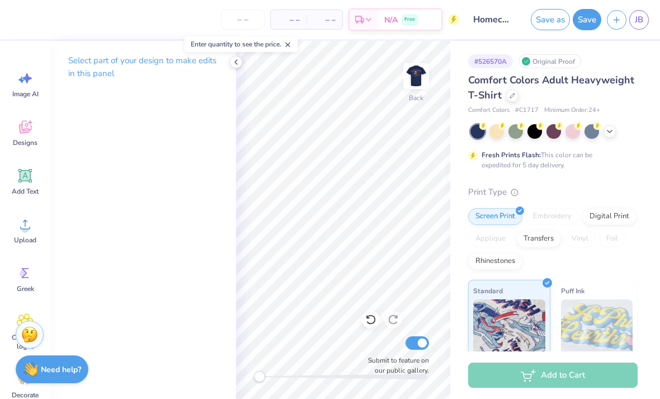
click at [19, 174] on icon at bounding box center [25, 175] width 17 height 17
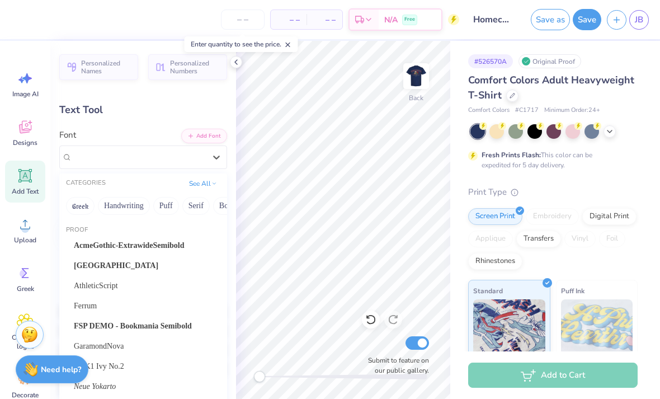
click at [86, 201] on button "Greek" at bounding box center [80, 206] width 29 height 18
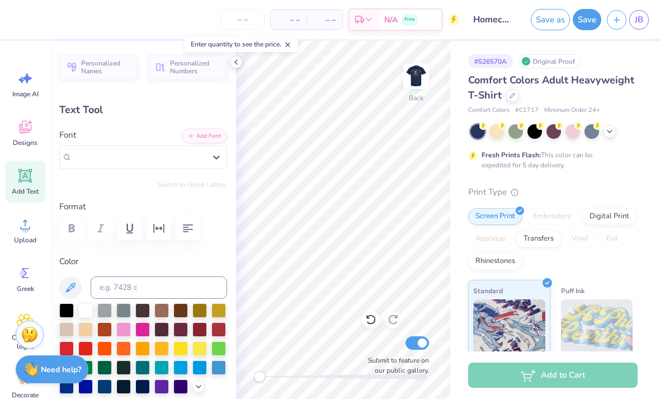
click at [223, 202] on label "Format" at bounding box center [143, 206] width 168 height 13
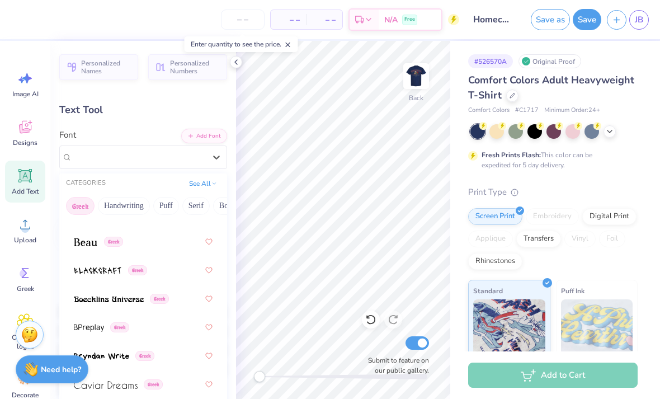
scroll to position [206, 0]
click at [112, 294] on span at bounding box center [109, 300] width 70 height 12
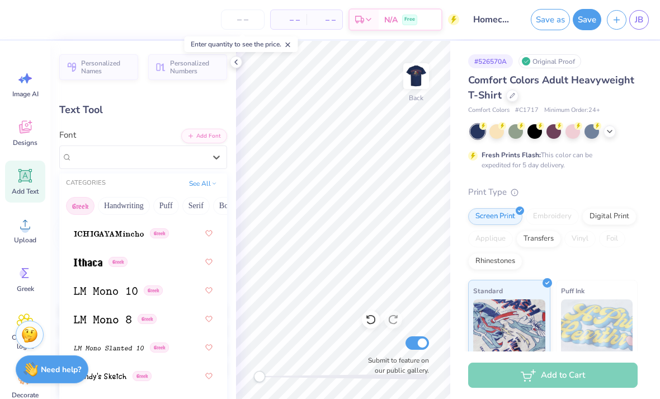
scroll to position [645, 0]
click at [91, 231] on img at bounding box center [109, 233] width 70 height 8
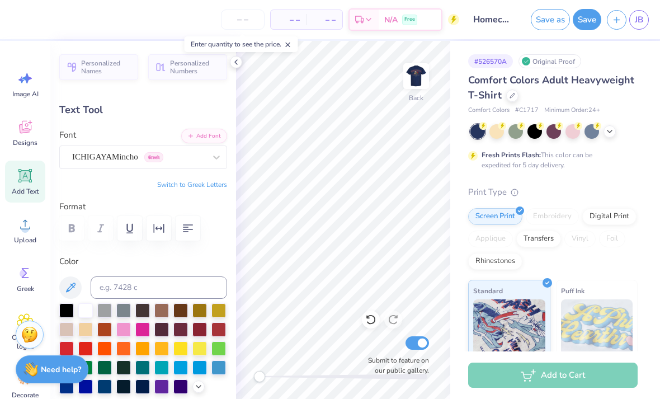
scroll to position [0, 1]
type textarea "ADX"
type input "4.42"
type input "1.49"
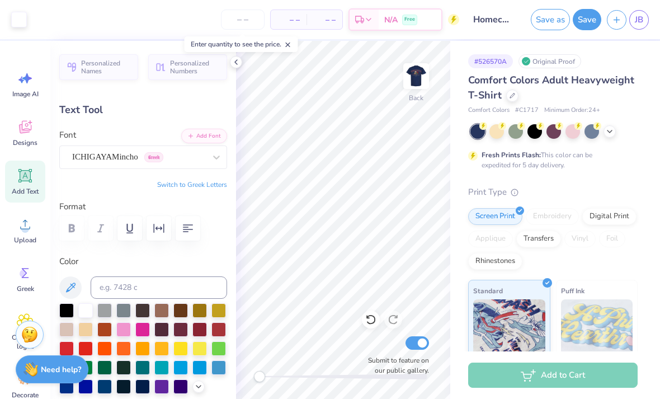
type input "11.76"
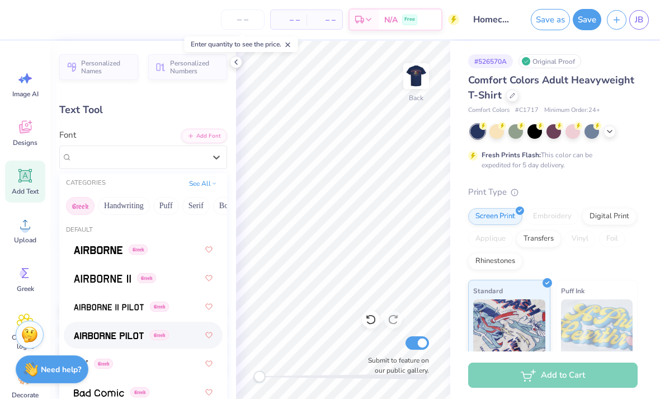
click at [128, 332] on img at bounding box center [109, 336] width 70 height 8
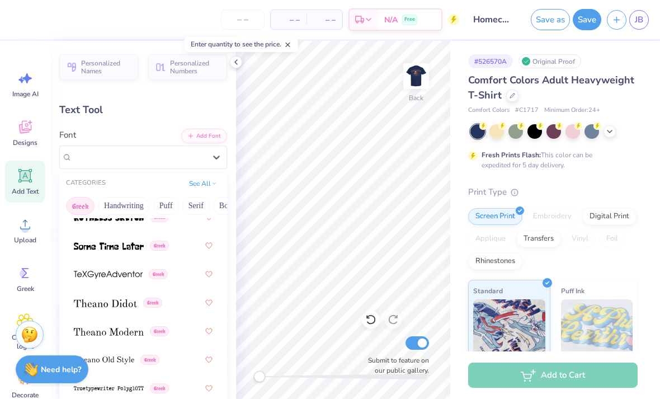
scroll to position [1087, 0]
click at [93, 247] on img at bounding box center [109, 247] width 70 height 8
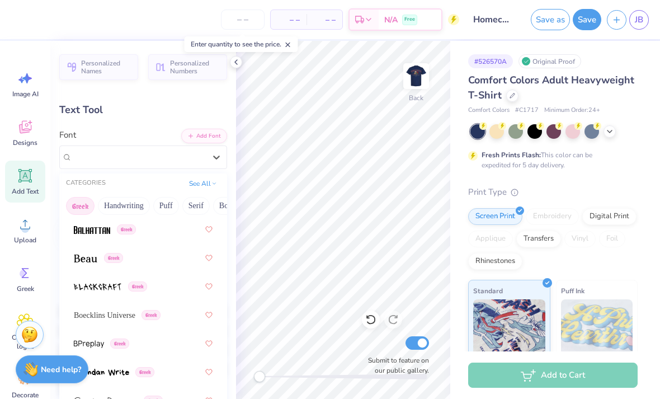
scroll to position [183, 0]
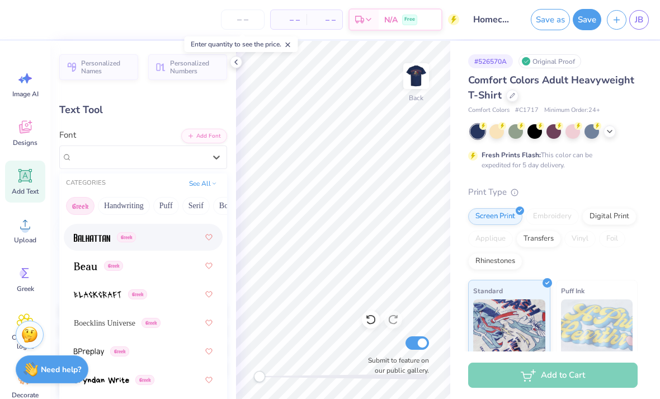
click at [83, 235] on img at bounding box center [92, 238] width 36 height 8
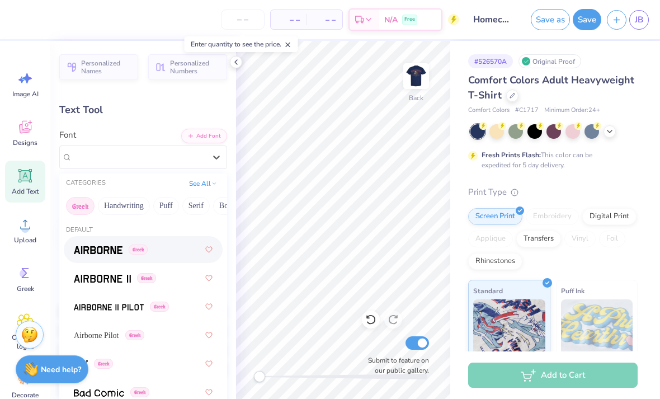
click at [87, 249] on img at bounding box center [98, 250] width 49 height 8
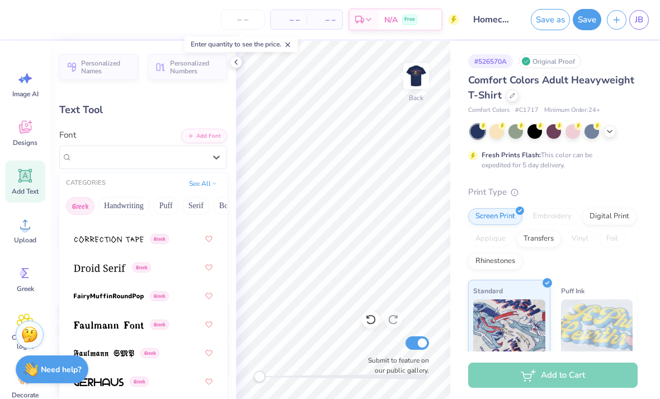
scroll to position [453, 0]
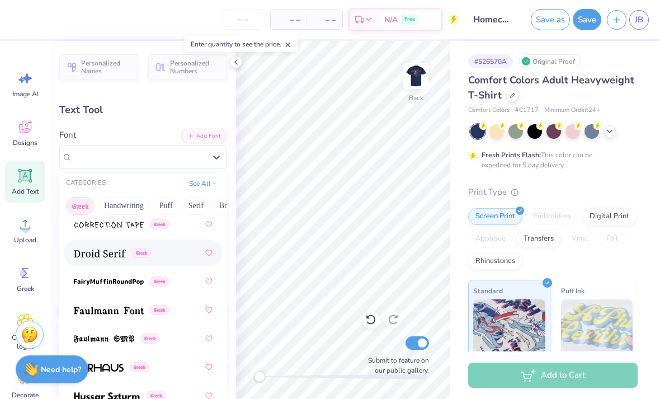
click at [87, 252] on img at bounding box center [100, 253] width 52 height 8
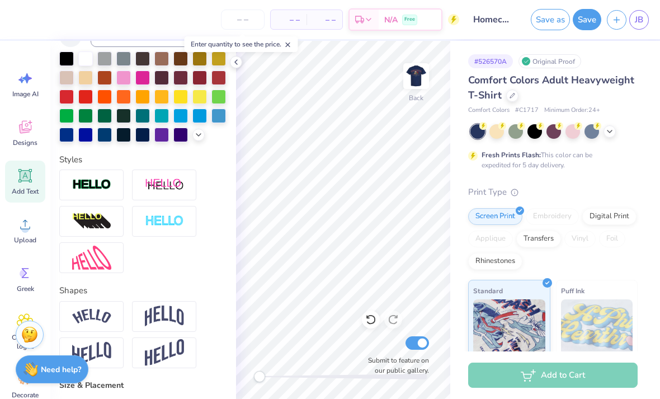
scroll to position [252, 0]
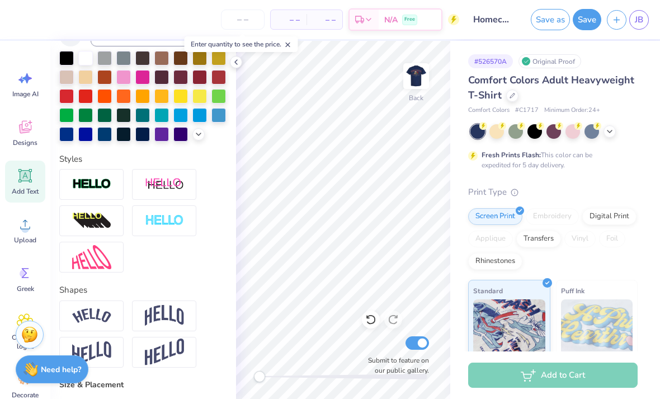
click at [84, 188] on img at bounding box center [91, 184] width 39 height 13
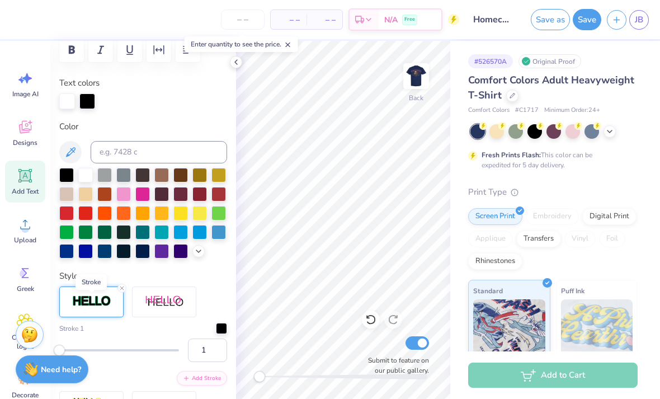
scroll to position [178, 0]
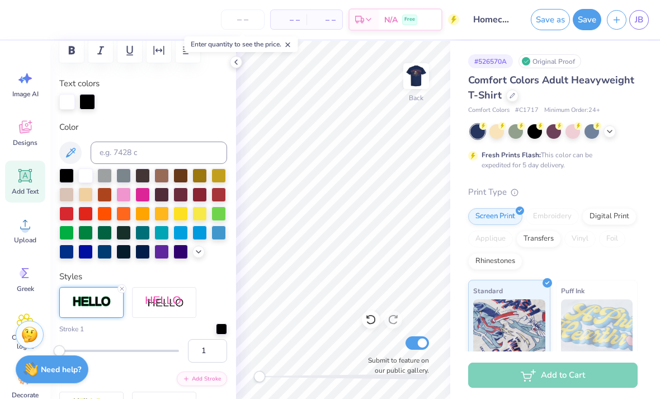
click at [68, 253] on div at bounding box center [66, 251] width 15 height 15
click at [87, 173] on div at bounding box center [85, 175] width 15 height 15
type input "4.80"
type input "1.68"
type input "4.25"
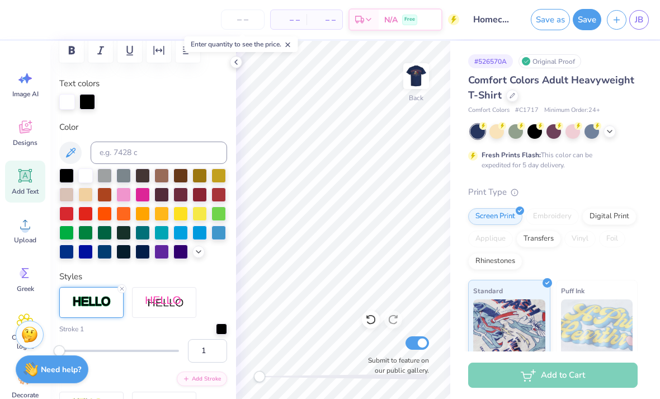
click at [22, 179] on icon at bounding box center [25, 176] width 11 height 11
type input "5.59"
type input "1.62"
type input "11.69"
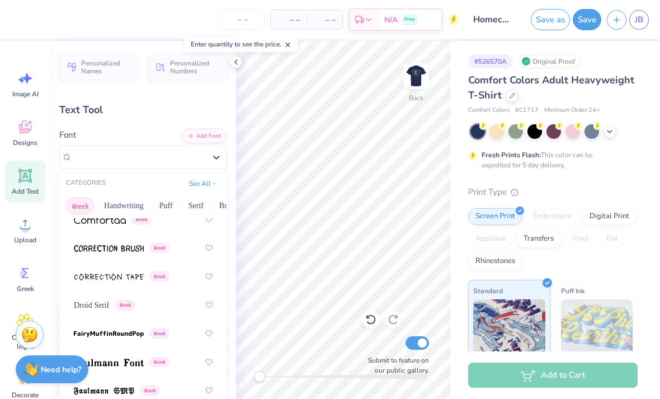
scroll to position [407, 0]
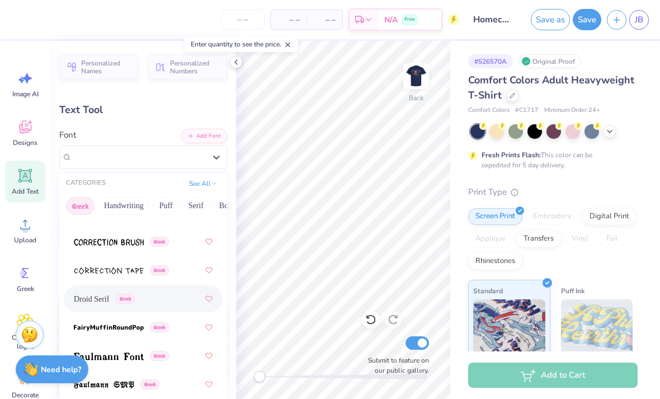
click at [97, 296] on span "Droid Serif" at bounding box center [91, 299] width 35 height 12
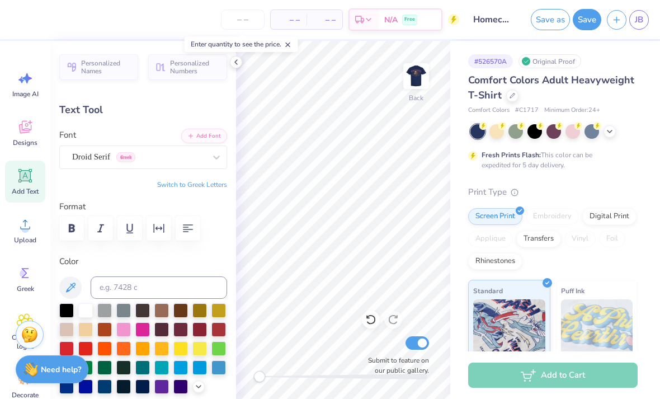
type input "4.45"
type input "1.29"
type input "11.67"
type input "2.90"
type input "0.84"
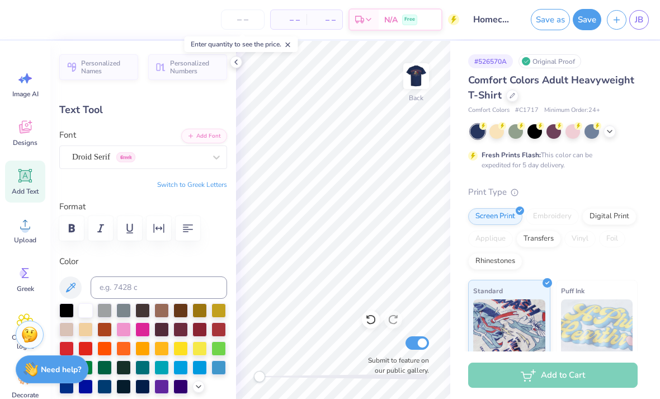
type input "2.05"
type input "0.59"
type textarea "Homecoming 2025"
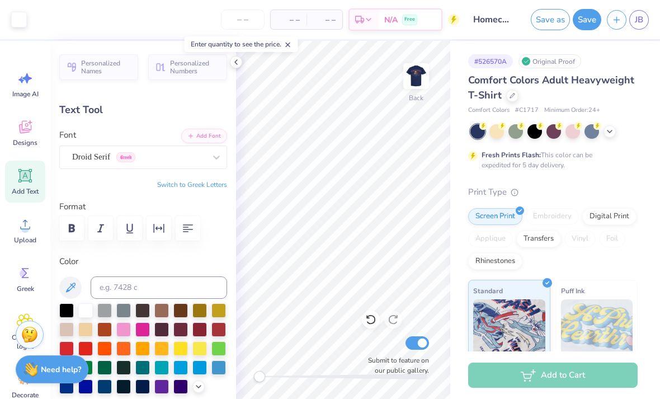
type input "7.27"
type input "0.83"
type input "6.09"
type input "6.36"
type input "0.73"
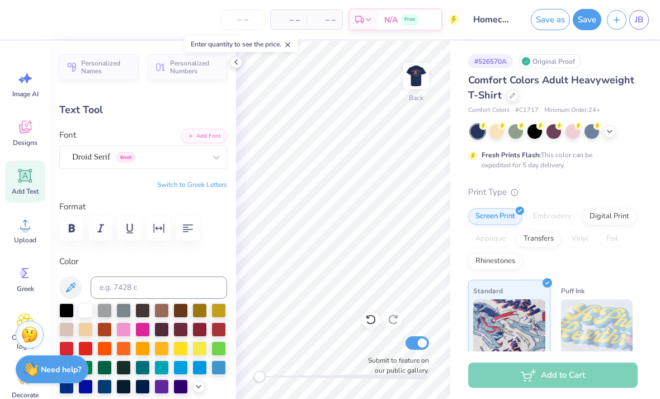
type input "6.14"
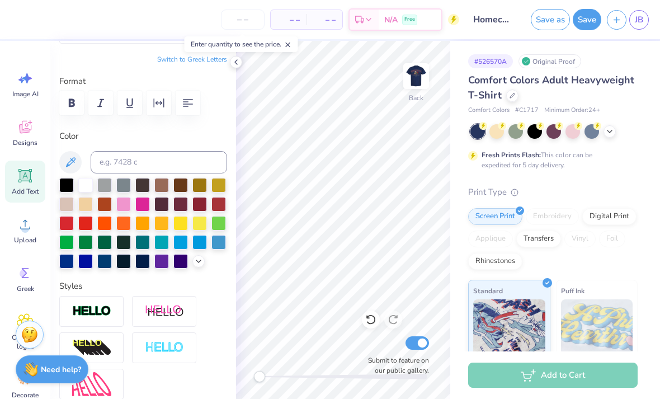
scroll to position [138, 0]
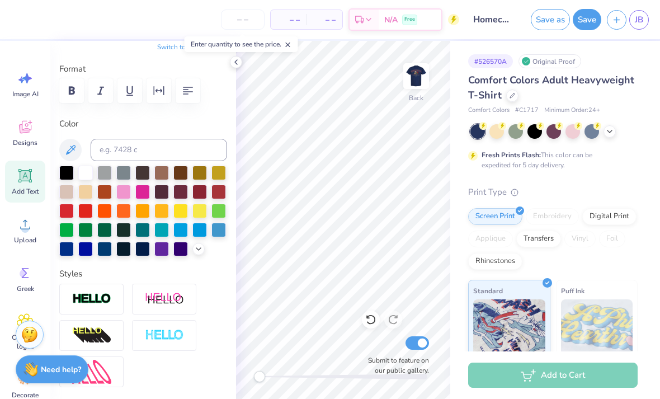
click at [97, 294] on img at bounding box center [91, 299] width 39 height 13
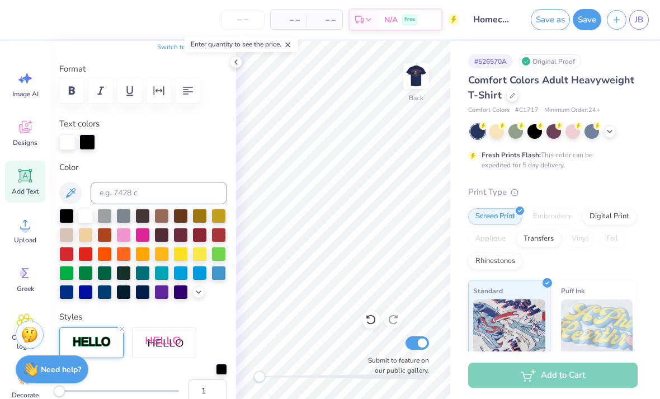
click at [86, 215] on div at bounding box center [85, 216] width 15 height 15
click at [414, 78] on img at bounding box center [416, 76] width 22 height 22
click at [417, 83] on img at bounding box center [416, 76] width 22 height 22
click at [252, 21] on input "number" at bounding box center [243, 20] width 44 height 20
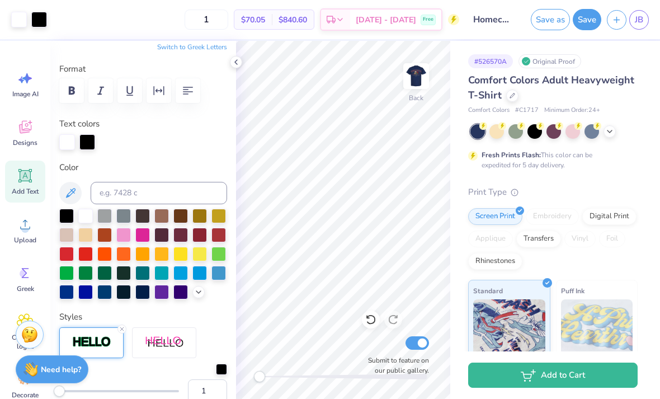
type input "12"
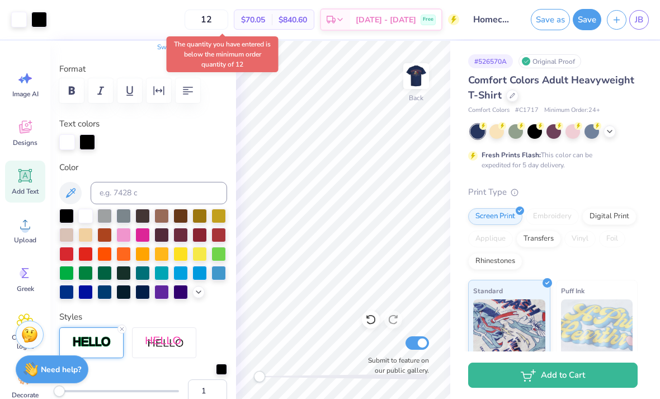
click at [265, 20] on span "$70.05" at bounding box center [253, 20] width 24 height 12
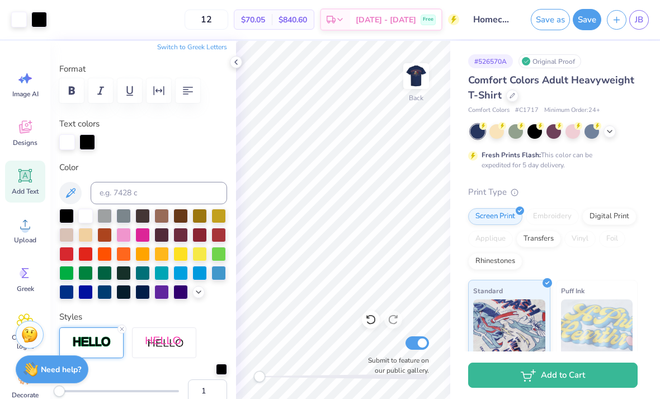
click at [617, 209] on div "Digital Print" at bounding box center [609, 216] width 54 height 17
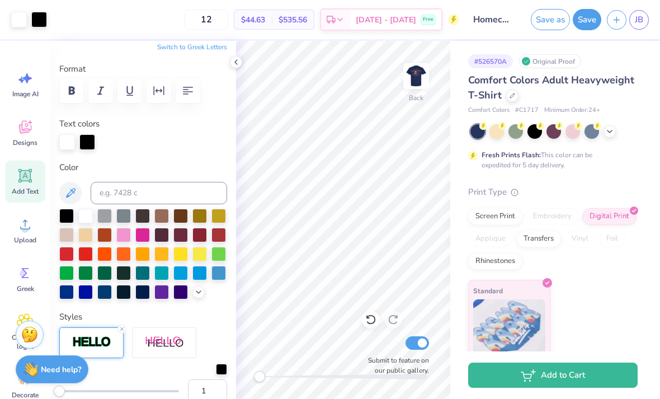
click at [540, 235] on div "Transfers" at bounding box center [538, 238] width 45 height 17
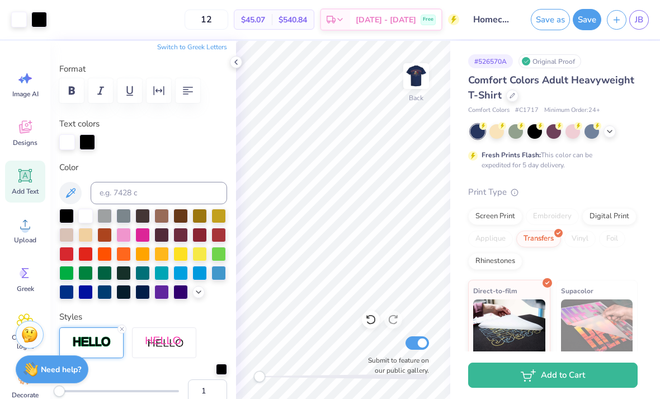
click at [503, 260] on div "Rhinestones" at bounding box center [495, 261] width 54 height 17
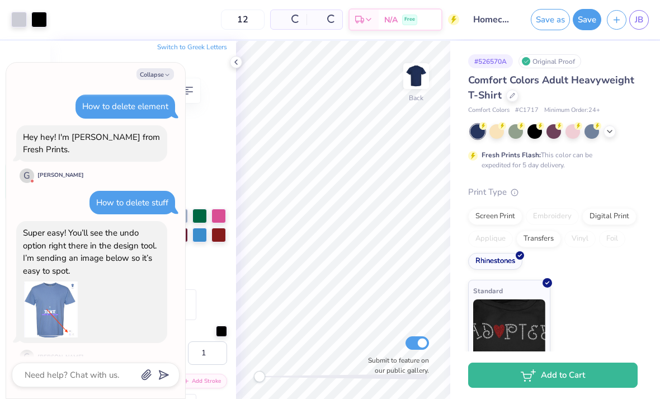
scroll to position [925, 0]
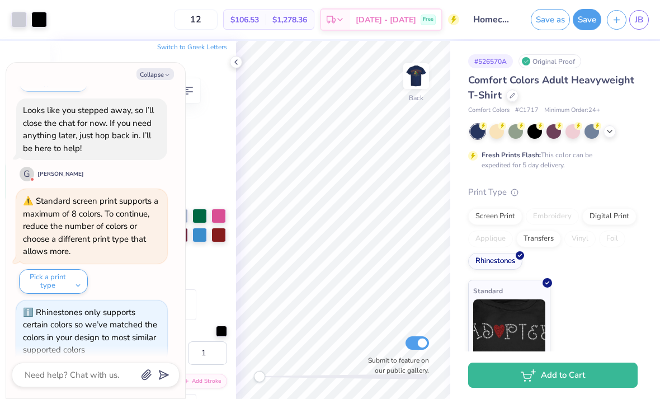
click at [607, 211] on div "Digital Print" at bounding box center [609, 216] width 54 height 17
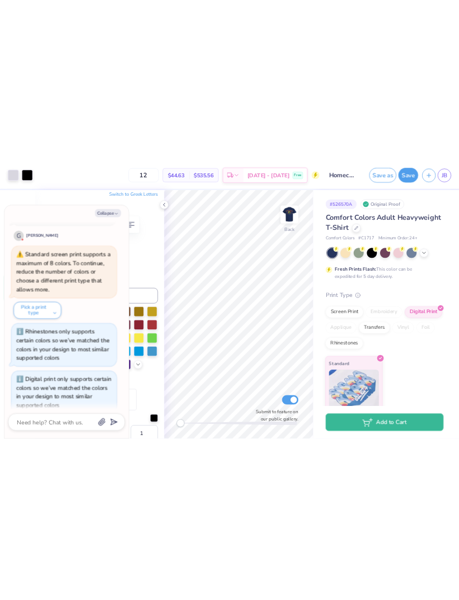
scroll to position [0, 0]
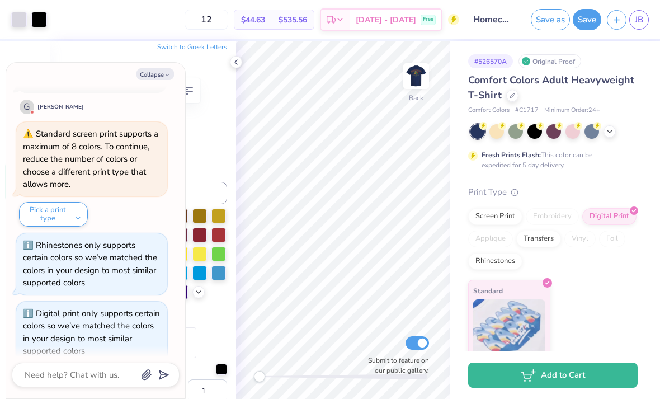
click at [409, 73] on img at bounding box center [416, 76] width 22 height 22
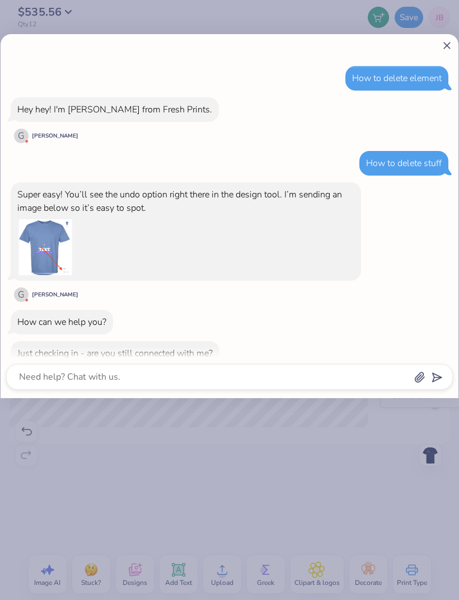
scroll to position [444, 0]
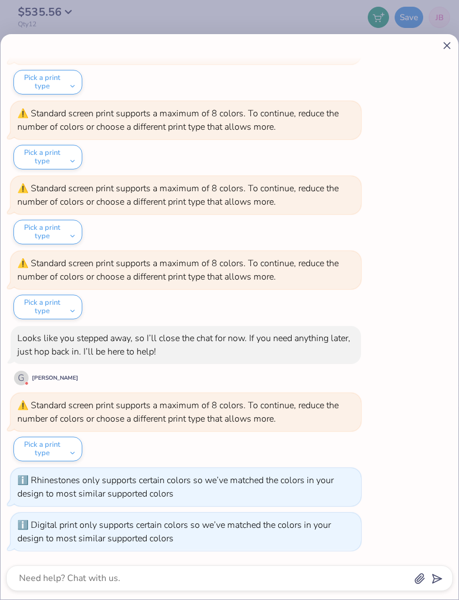
click at [441, 43] on icon at bounding box center [447, 46] width 12 height 12
type textarea "x"
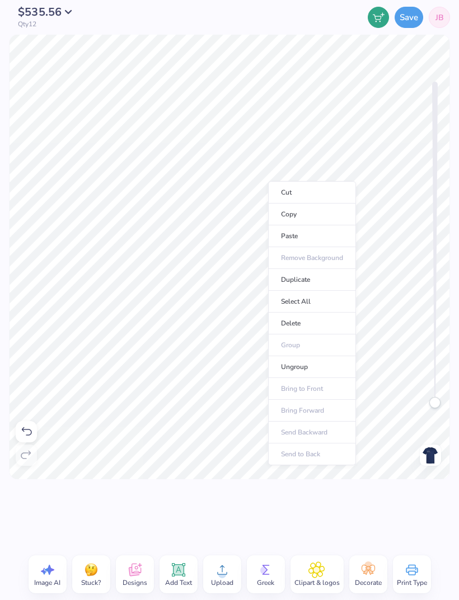
click at [321, 218] on li "Copy" at bounding box center [312, 215] width 88 height 22
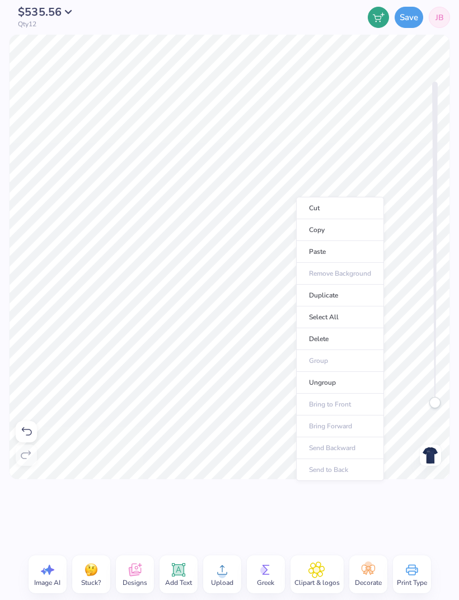
click at [333, 230] on li "Copy" at bounding box center [340, 230] width 88 height 22
